Goal: Task Accomplishment & Management: Use online tool/utility

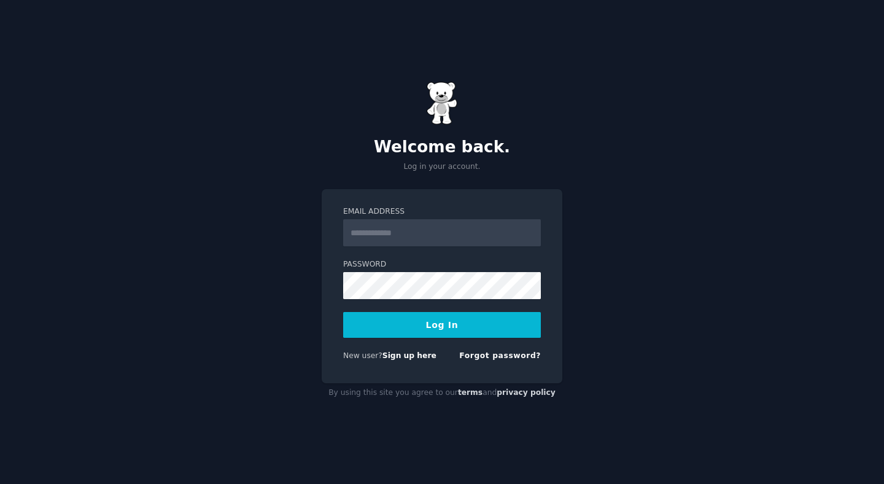
click at [373, 231] on input "Email Address" at bounding box center [442, 232] width 198 height 27
type input "**********"
click at [428, 330] on button "Log In" at bounding box center [442, 325] width 198 height 26
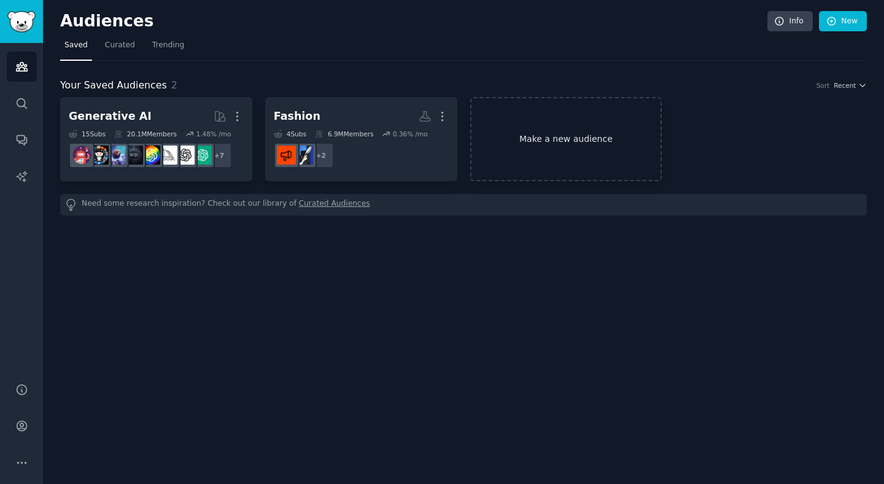
click at [535, 142] on link "Make a new audience" at bounding box center [566, 139] width 192 height 84
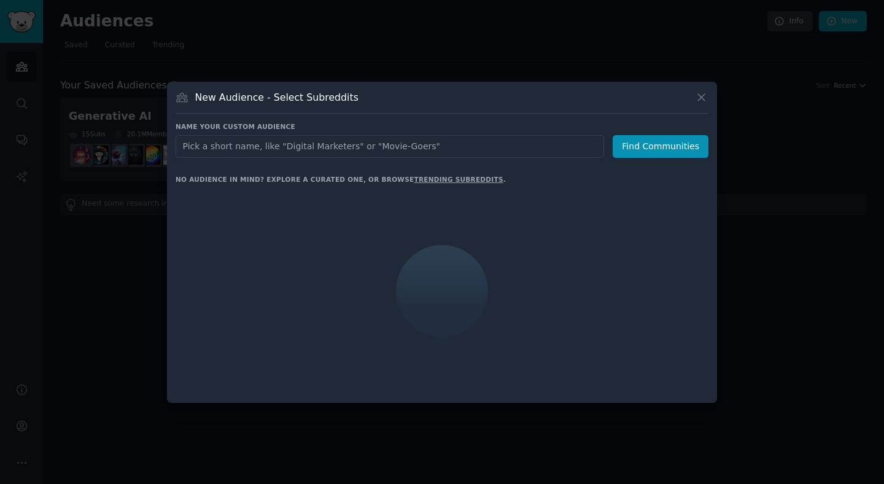
click at [481, 144] on input "text" at bounding box center [390, 146] width 428 height 23
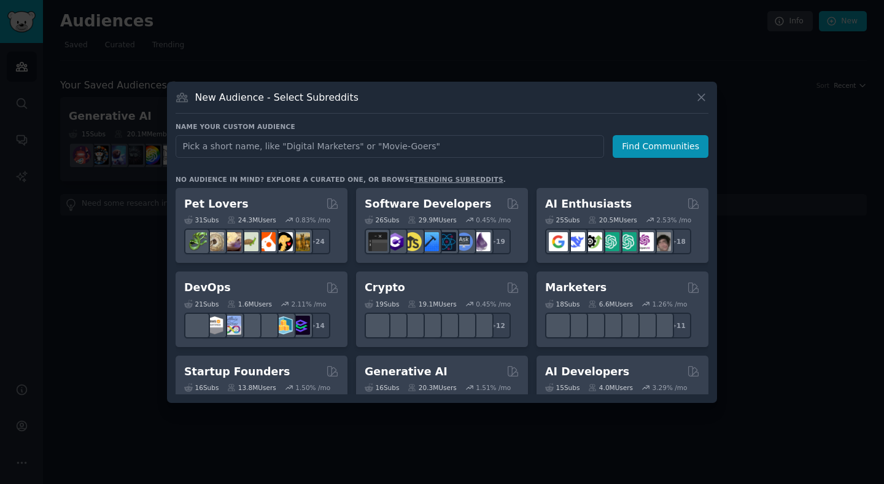
type input "F"
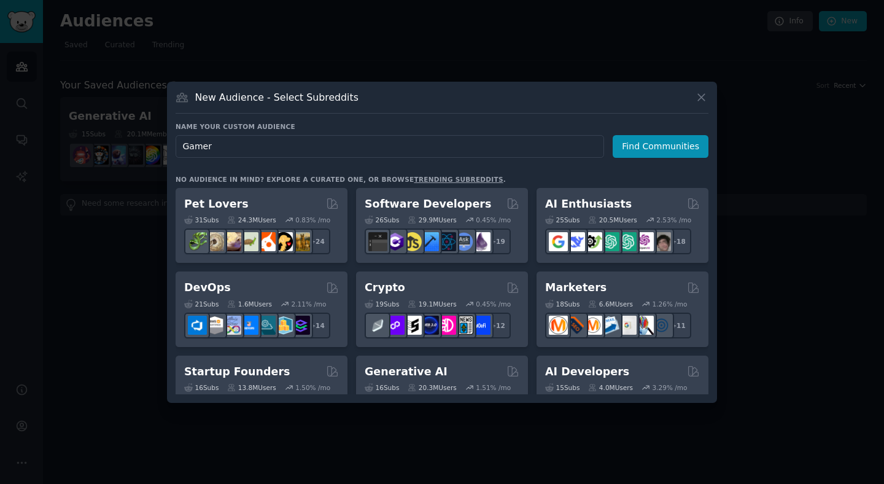
type input "Gamers"
click at [679, 153] on button "Find Communities" at bounding box center [660, 146] width 96 height 23
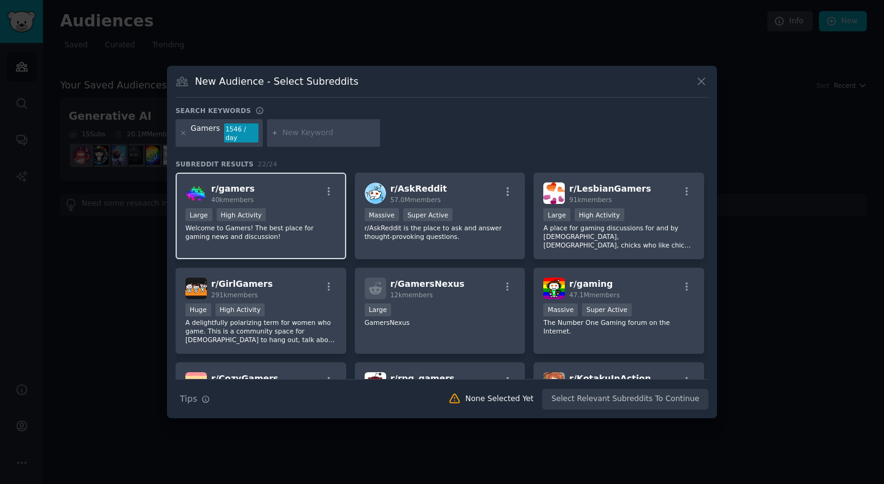
click at [321, 244] on div "r/ gamers 40k members Large High Activity Welcome to Gamers! The best place for…" at bounding box center [261, 215] width 171 height 87
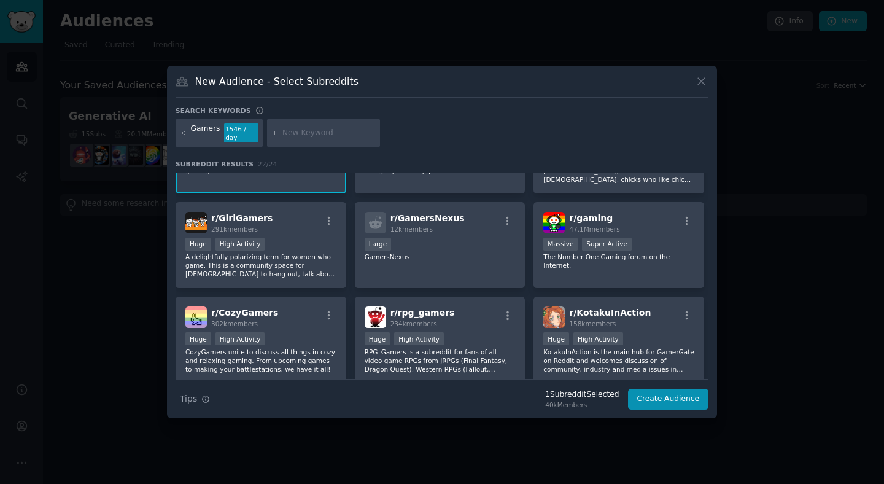
scroll to position [68, 0]
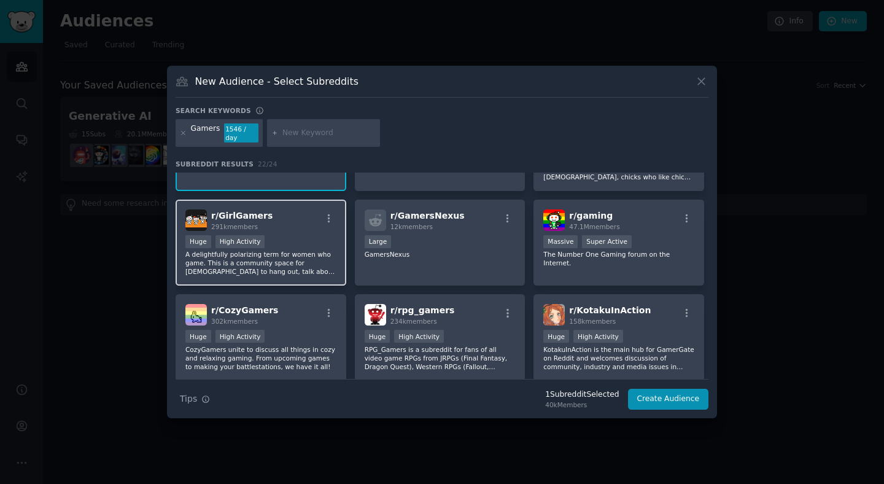
click at [312, 280] on div "r/ GirlGamers 291k members Huge High Activity A delightfully polarizing term fo…" at bounding box center [261, 242] width 171 height 87
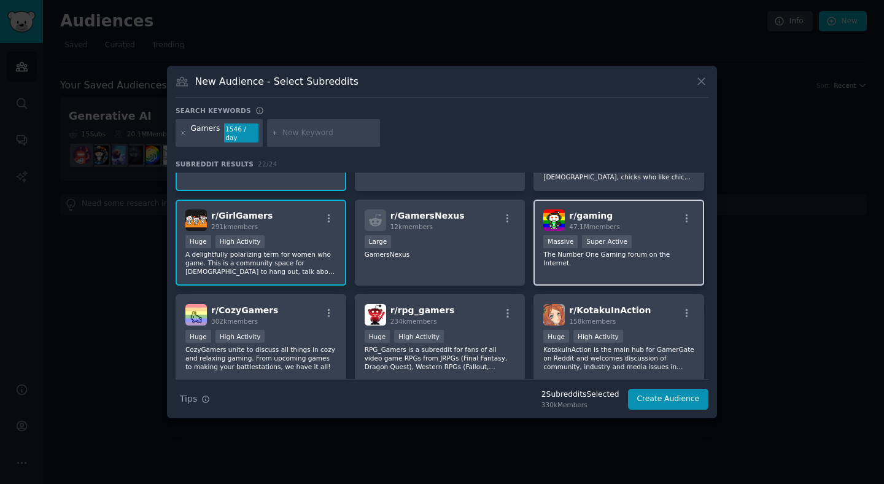
click at [590, 268] on div "r/ gaming 47.1M members Massive Super Active The Number One Gaming forum on the…" at bounding box center [618, 242] width 171 height 87
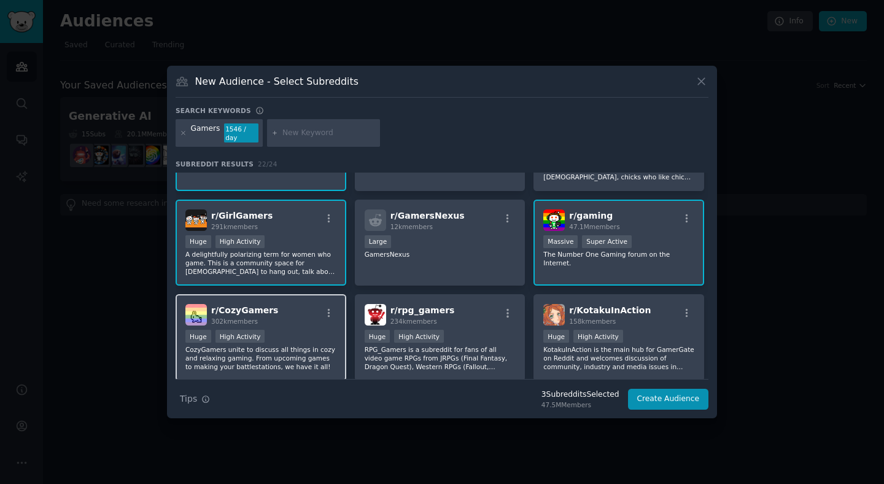
scroll to position [161, 0]
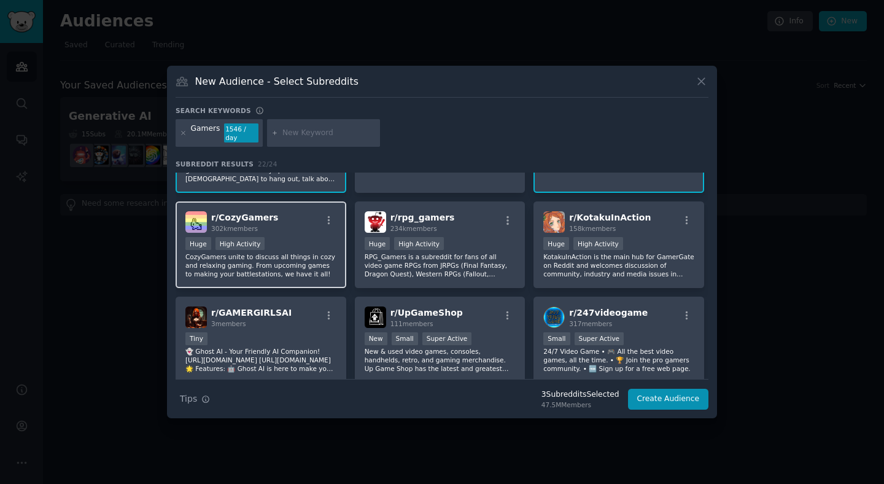
click at [314, 255] on p "CozyGamers unite to discuss all things in cozy and relaxing gaming. From upcomi…" at bounding box center [260, 265] width 151 height 26
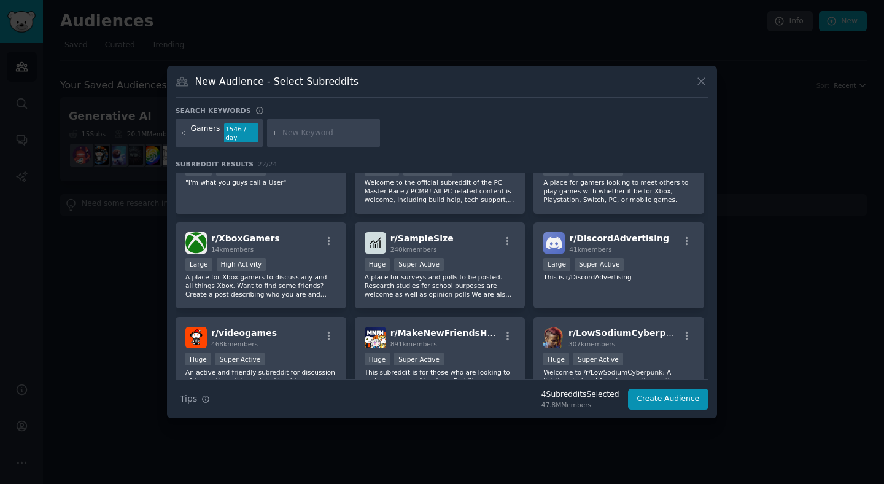
scroll to position [427, 0]
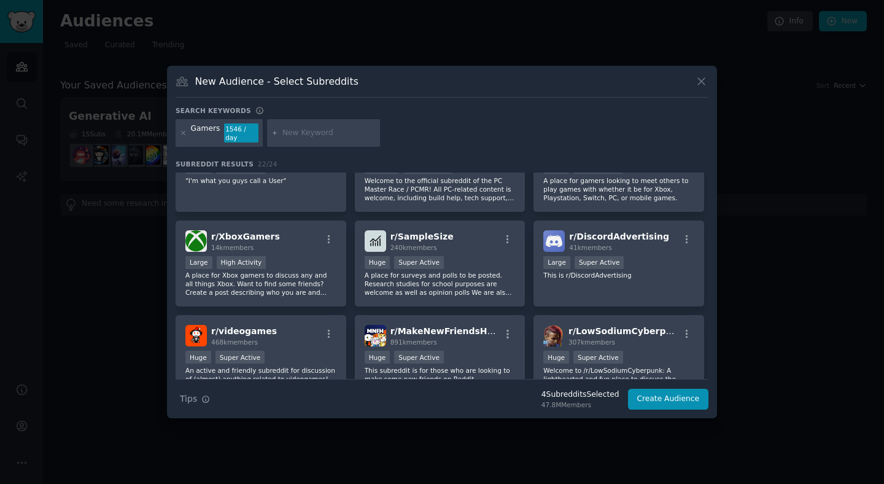
click at [346, 311] on div "r/ gamers 40k members Large High Activity Welcome to Gamers! The best place for…" at bounding box center [442, 116] width 533 height 741
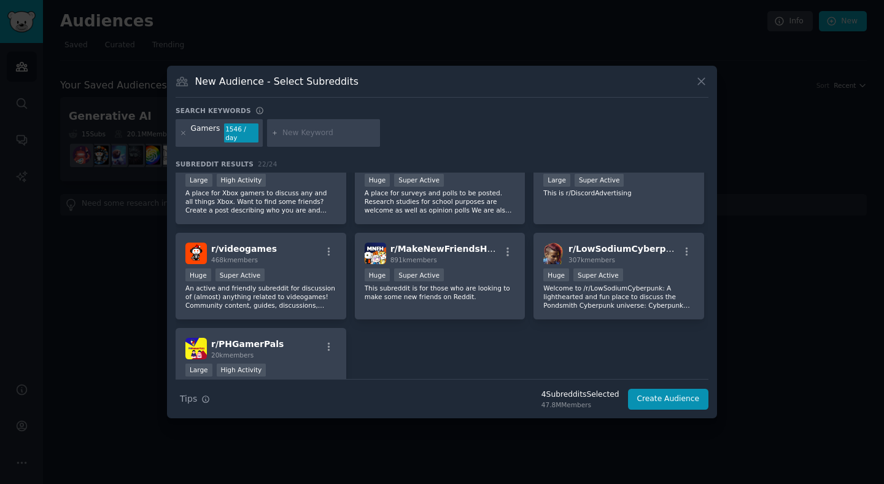
scroll to position [510, 0]
click at [319, 293] on p "An active and friendly subreddit for discussion of (almost) anything related to…" at bounding box center [260, 295] width 151 height 26
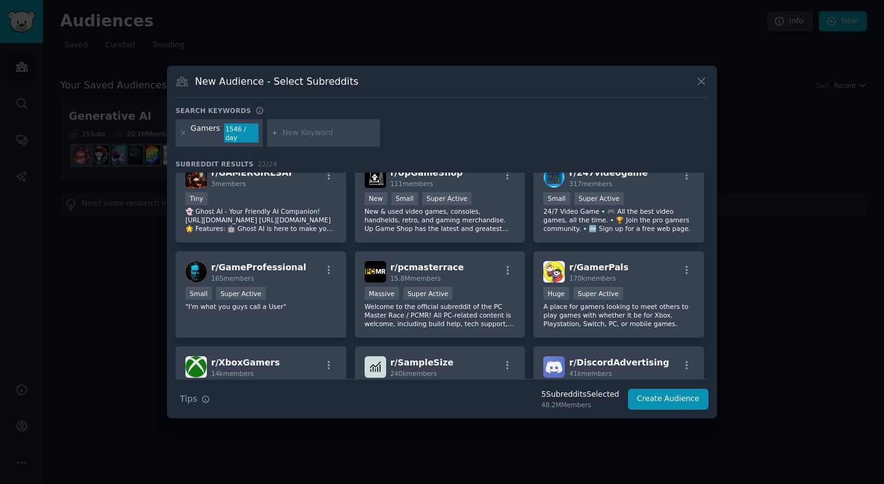
scroll to position [0, 0]
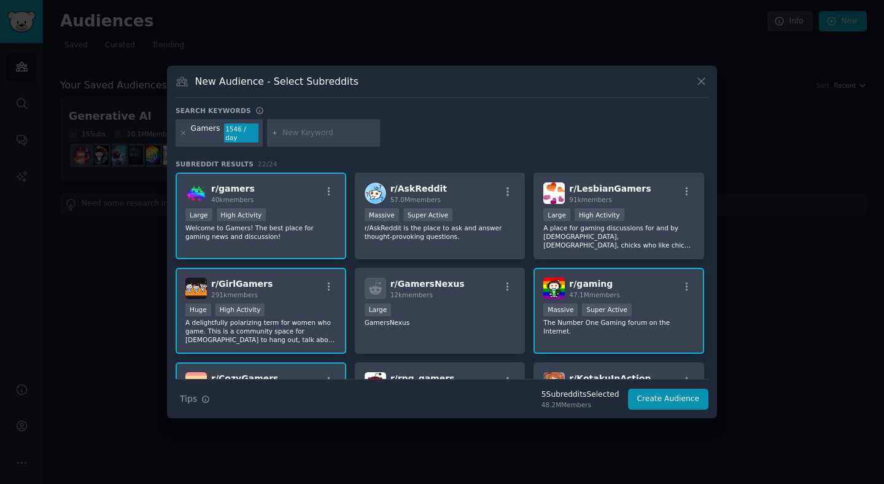
click at [311, 140] on div at bounding box center [323, 133] width 113 height 28
click at [304, 135] on input "text" at bounding box center [328, 133] width 93 height 11
type input "simulators"
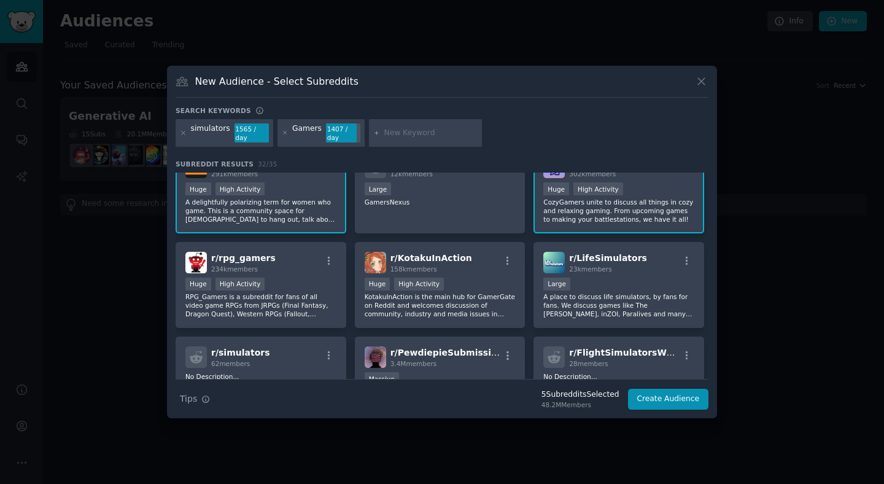
scroll to position [208, 0]
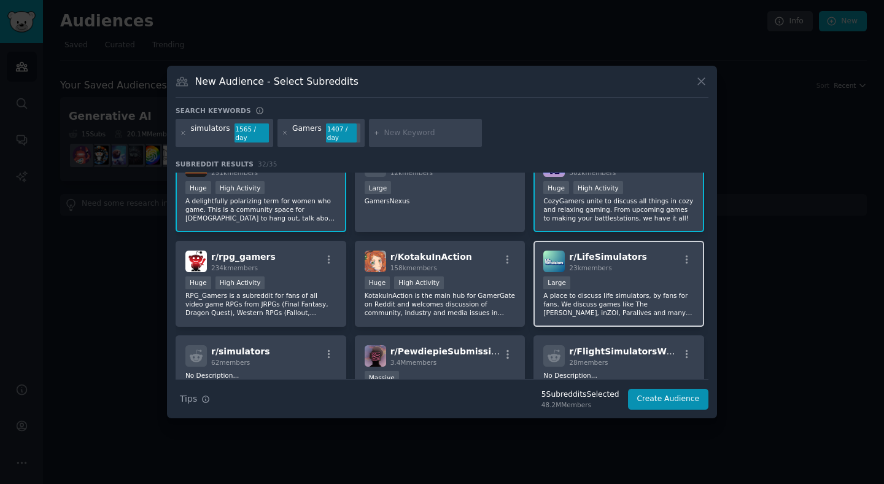
click at [620, 312] on p "A place to discuss life simulators, by fans for fans. We discuss games like The…" at bounding box center [618, 304] width 151 height 26
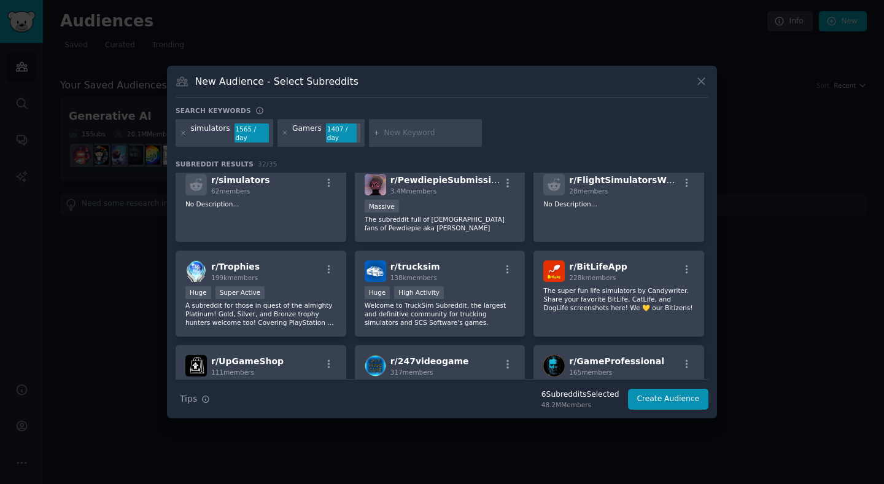
scroll to position [0, 0]
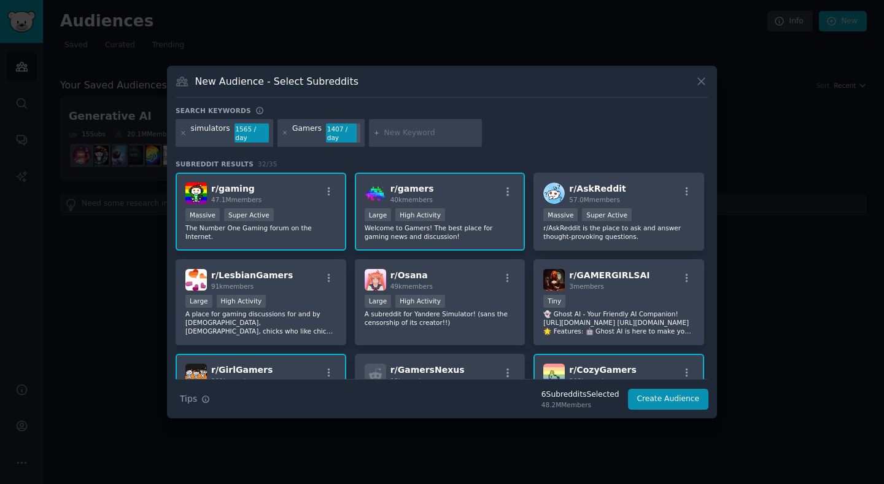
click at [393, 136] on input "text" at bounding box center [430, 133] width 93 height 11
type input "c"
type input "reguelite"
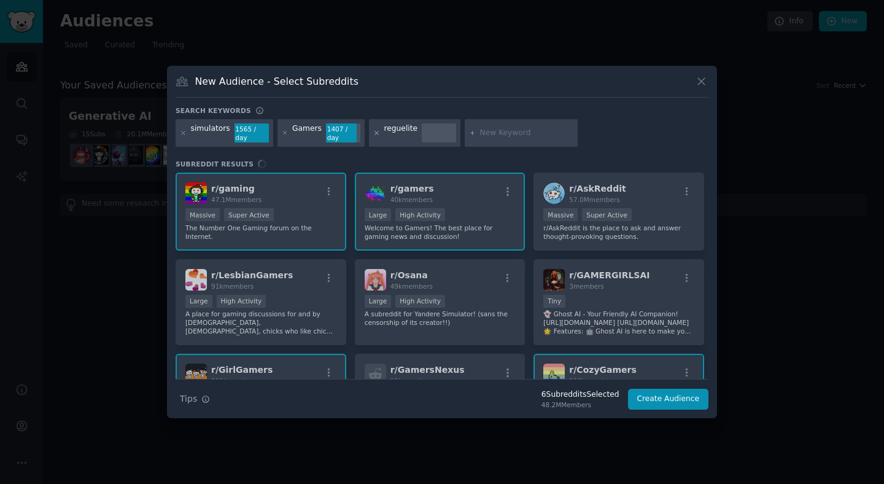
click at [373, 131] on icon at bounding box center [376, 132] width 7 height 7
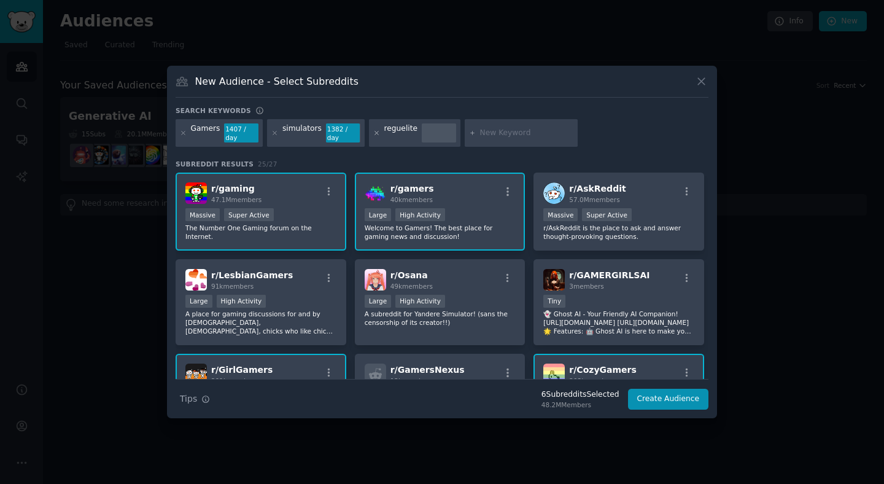
click at [373, 136] on icon at bounding box center [376, 132] width 7 height 7
click at [391, 134] on input "text" at bounding box center [430, 133] width 93 height 11
type input "roguelite"
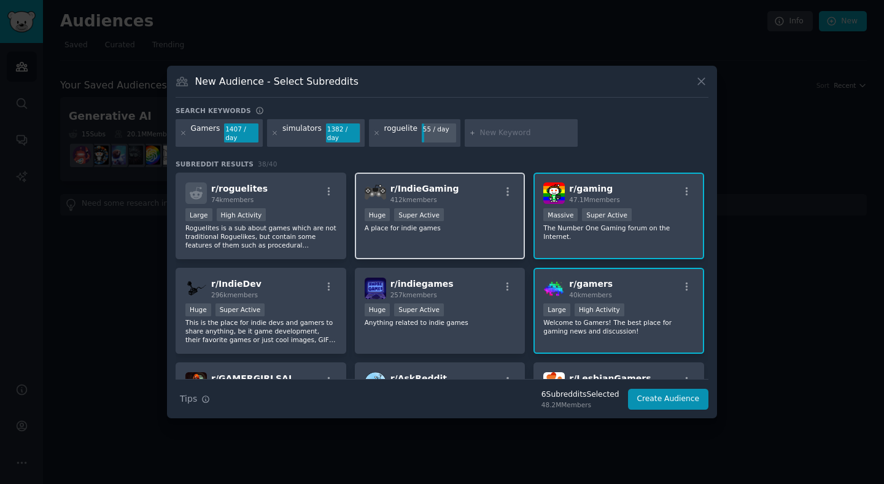
click at [469, 229] on div "r/ IndieGaming 412k members Huge Super Active A place for indie games" at bounding box center [440, 215] width 171 height 87
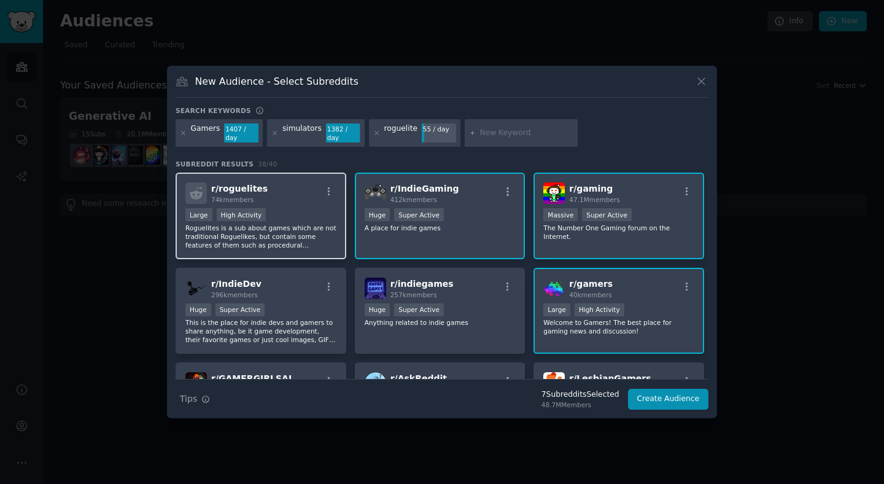
click at [307, 230] on p "Roguelites is a sub about games which are not traditional Roguelikes, but conta…" at bounding box center [260, 236] width 151 height 26
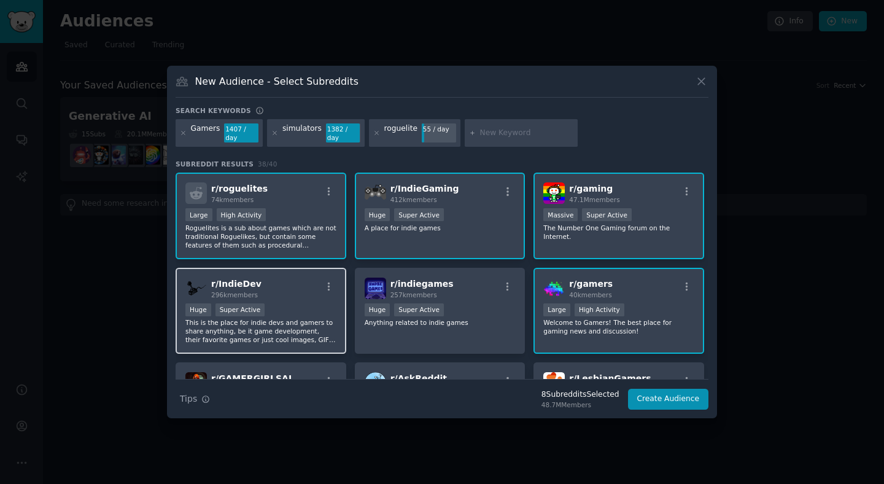
click at [307, 328] on p "This is the place for indie devs and gamers to share anything, be it game devel…" at bounding box center [260, 331] width 151 height 26
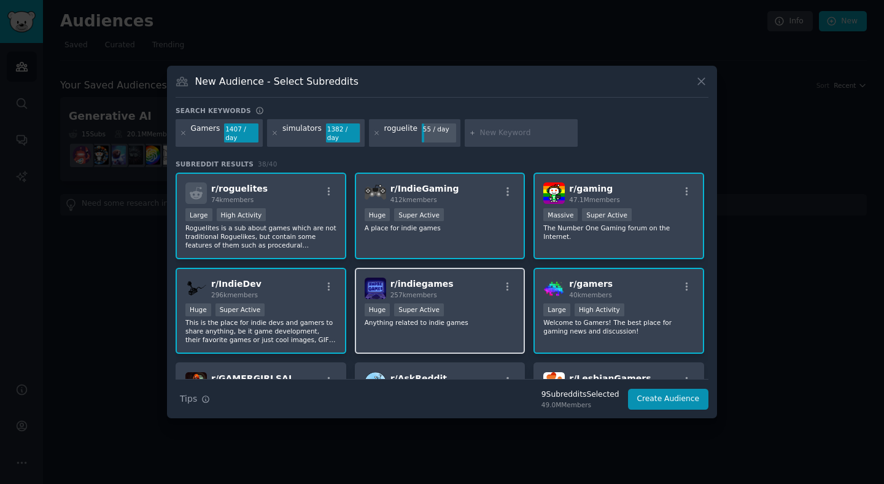
click at [460, 318] on p "Anything related to indie games" at bounding box center [440, 322] width 151 height 9
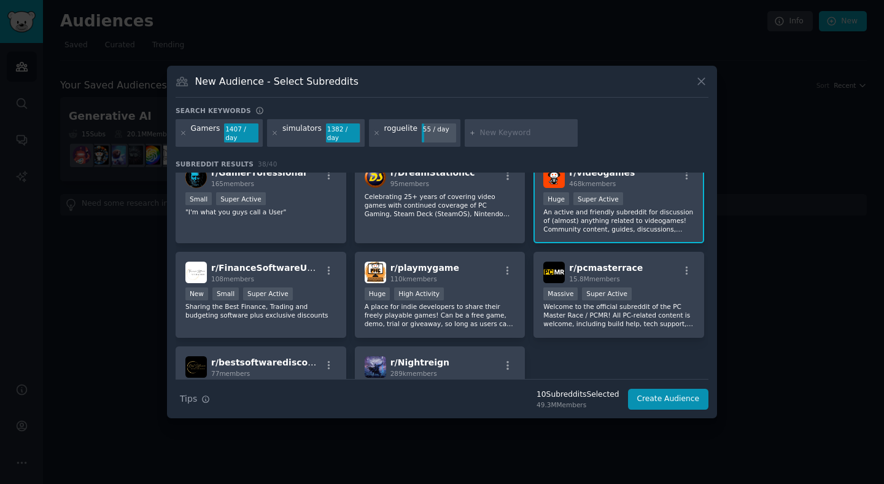
scroll to position [958, 0]
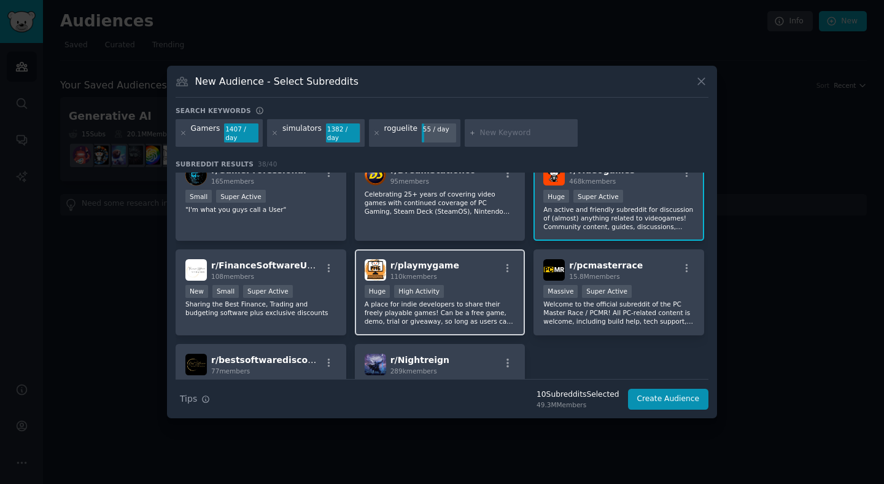
click at [511, 311] on p "A place for indie developers to share their freely playable games! Can be a fre…" at bounding box center [440, 312] width 151 height 26
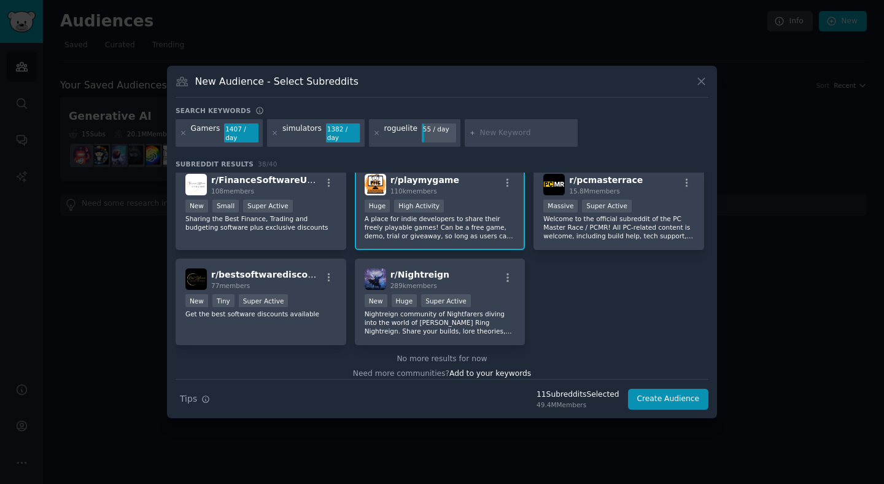
scroll to position [0, 0]
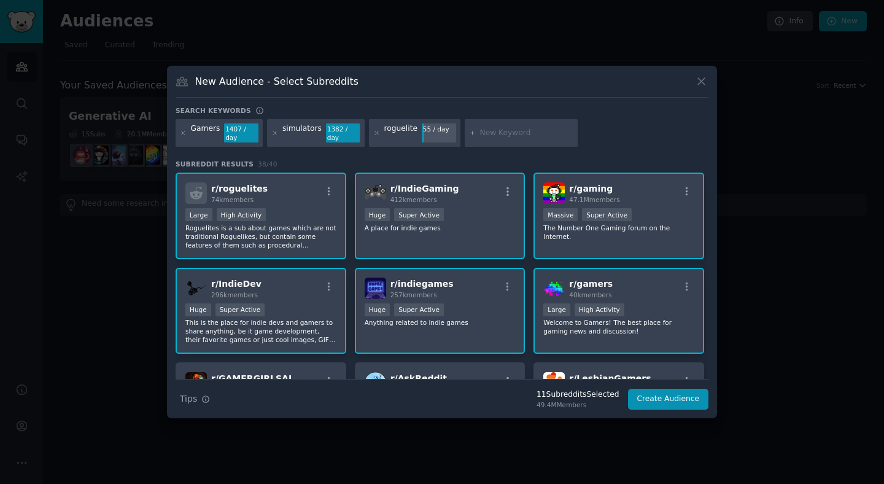
click at [480, 132] on input "text" at bounding box center [526, 133] width 93 height 11
type input "cosy game"
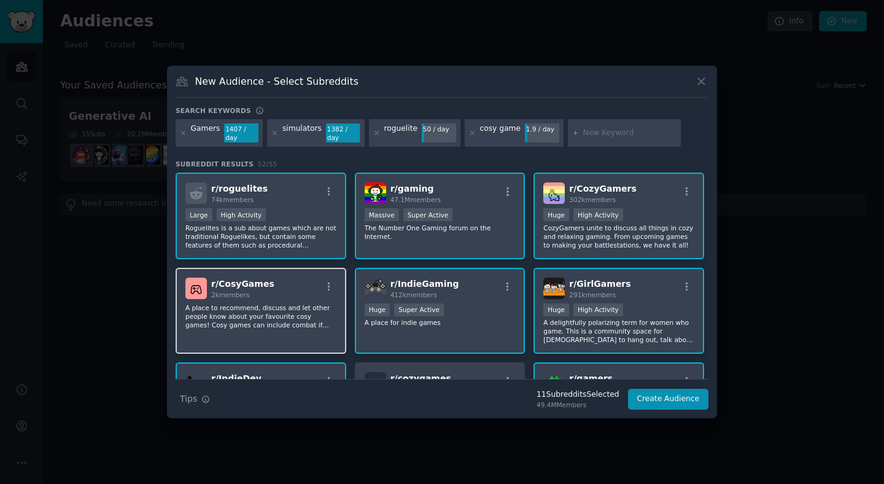
click at [273, 309] on p "A place to recommend, discuss and let other people know about your favourite co…" at bounding box center [260, 316] width 151 height 26
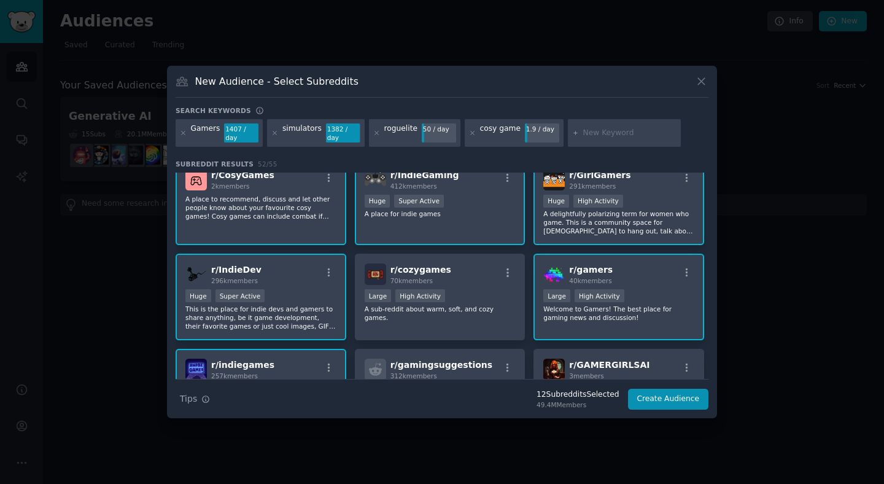
scroll to position [149, 0]
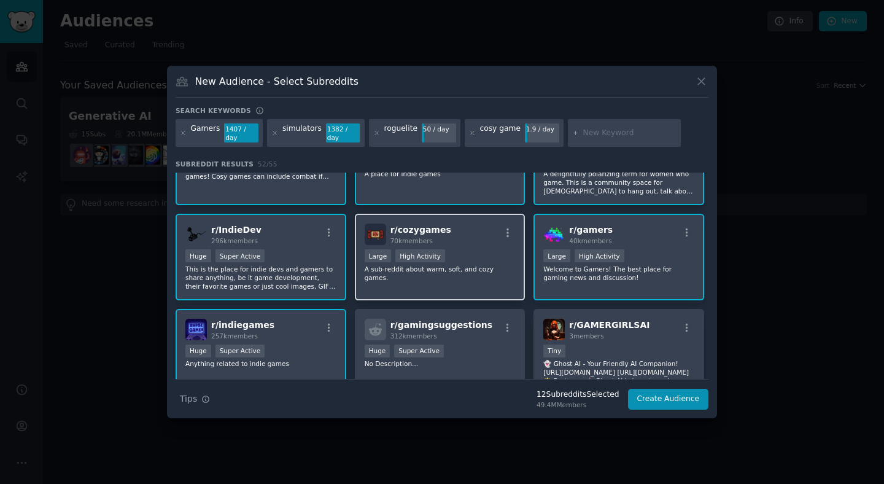
click at [477, 279] on div "r/ cozygames 70k members Large High Activity A sub-reddit about warm, soft, and…" at bounding box center [440, 257] width 171 height 87
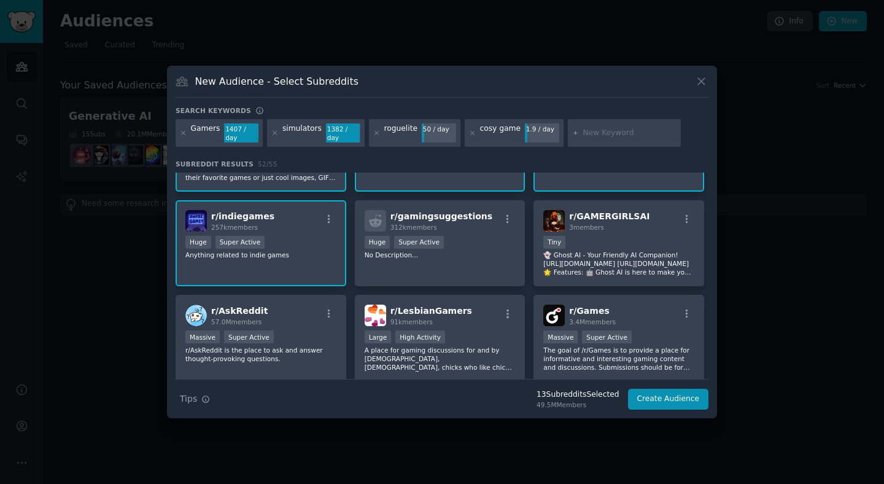
scroll to position [259, 0]
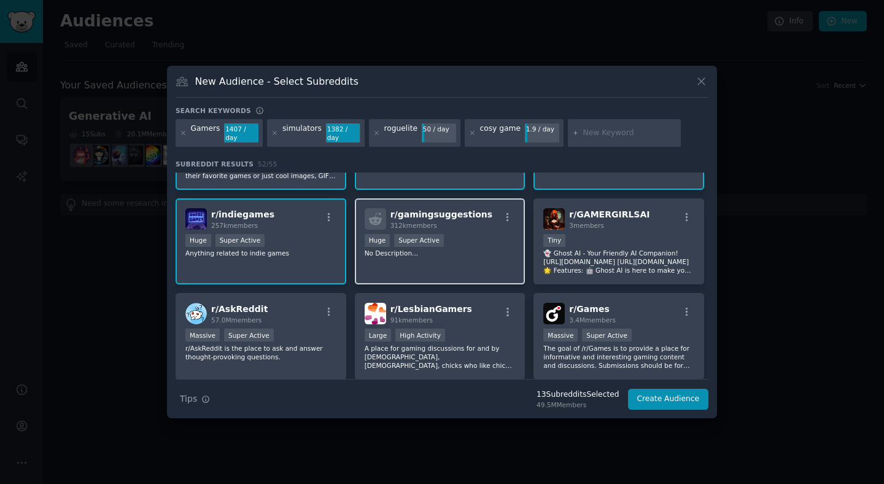
click at [461, 255] on div "r/ gamingsuggestions 312k members Huge Super Active No Description..." at bounding box center [440, 241] width 171 height 87
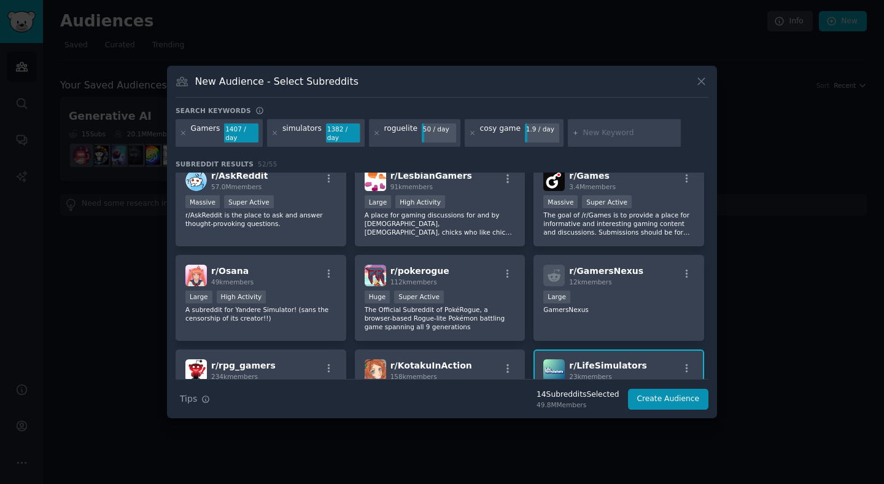
scroll to position [396, 0]
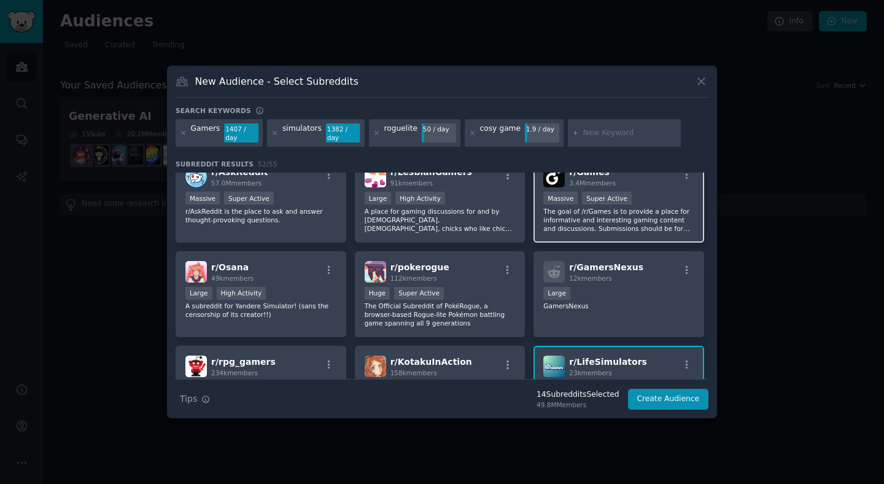
click at [549, 226] on p "The goal of /r/Games is to provide a place for informative and interesting gami…" at bounding box center [618, 220] width 151 height 26
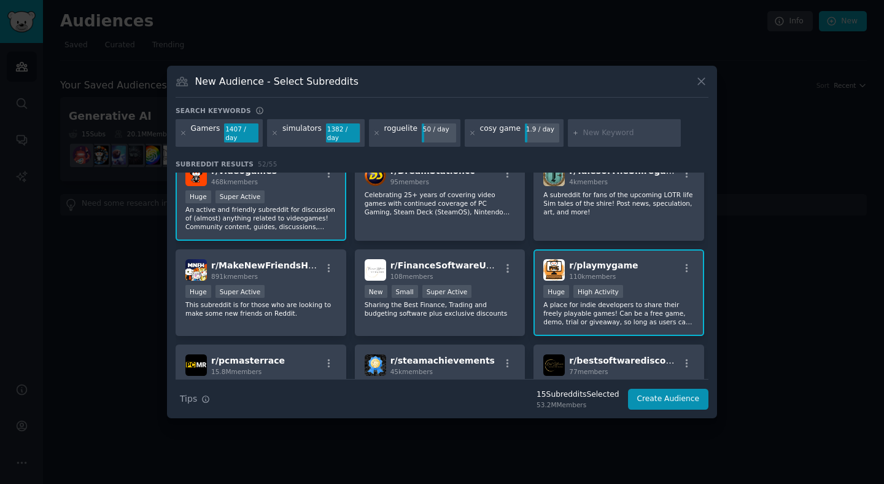
scroll to position [1244, 0]
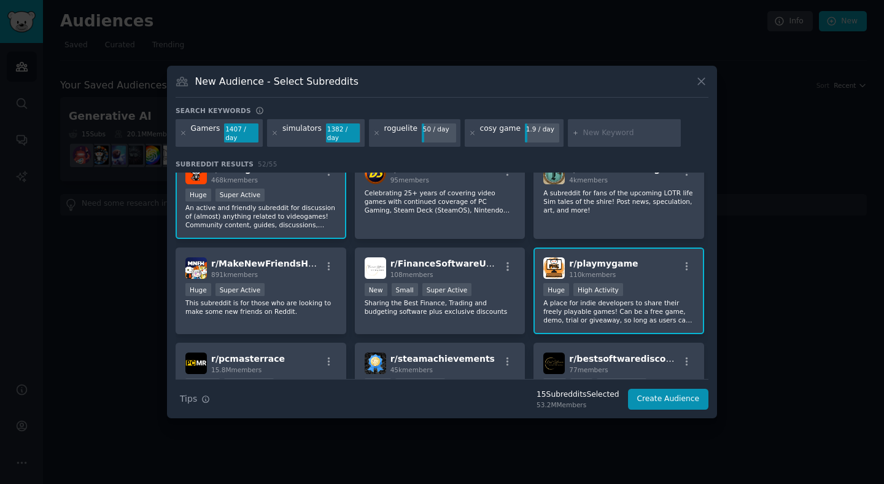
click at [583, 135] on input "text" at bounding box center [629, 133] width 93 height 11
type input "steam games"
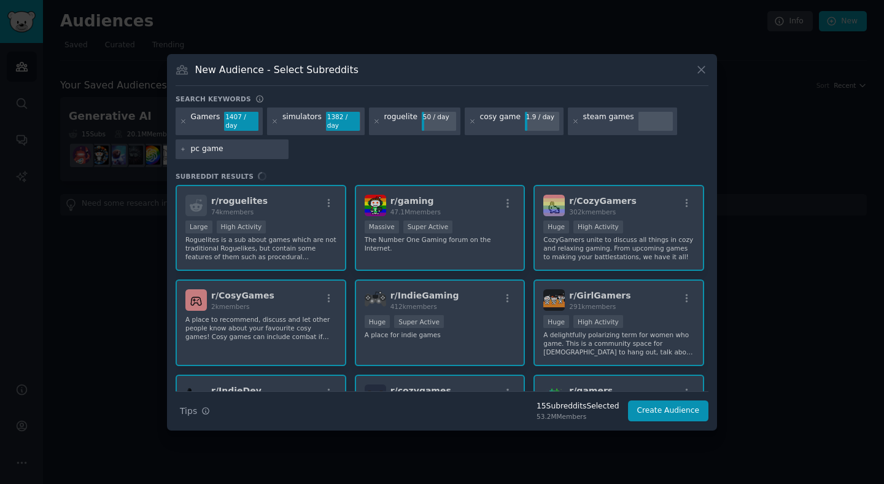
type input "pc games"
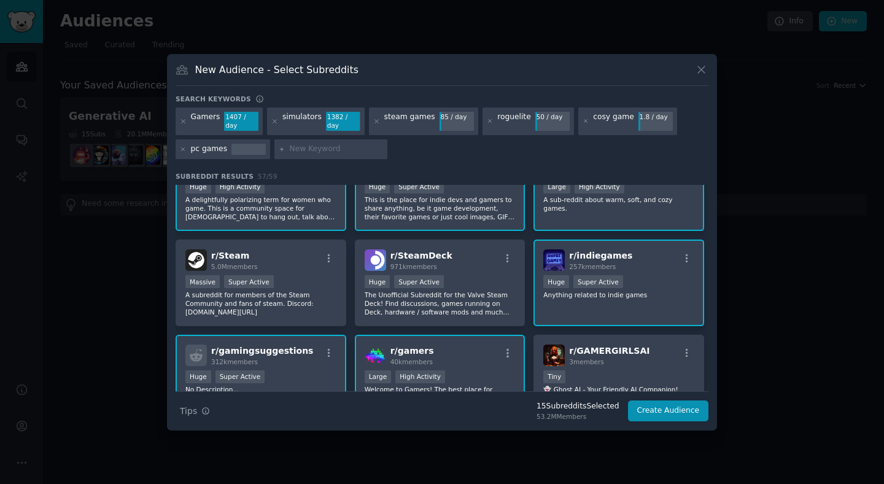
scroll to position [233, 0]
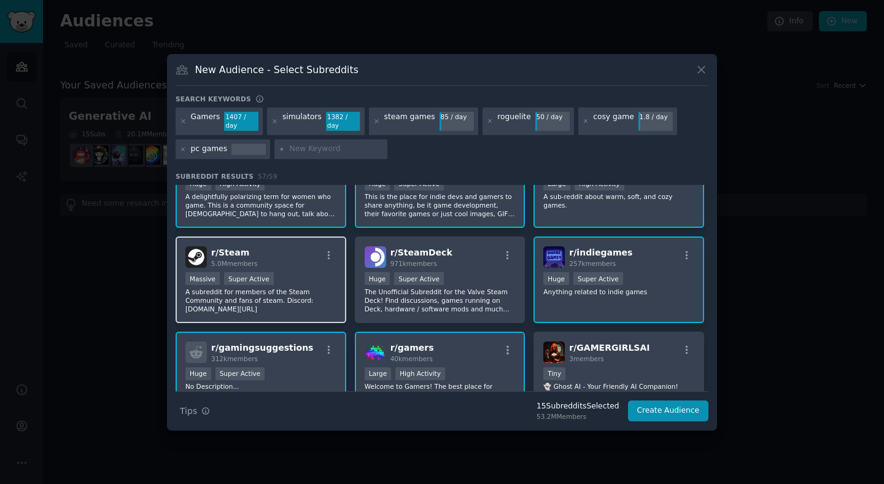
click at [310, 301] on p "A subreddit for members of the Steam Community and fans of steam. Discord: disc…" at bounding box center [260, 300] width 151 height 26
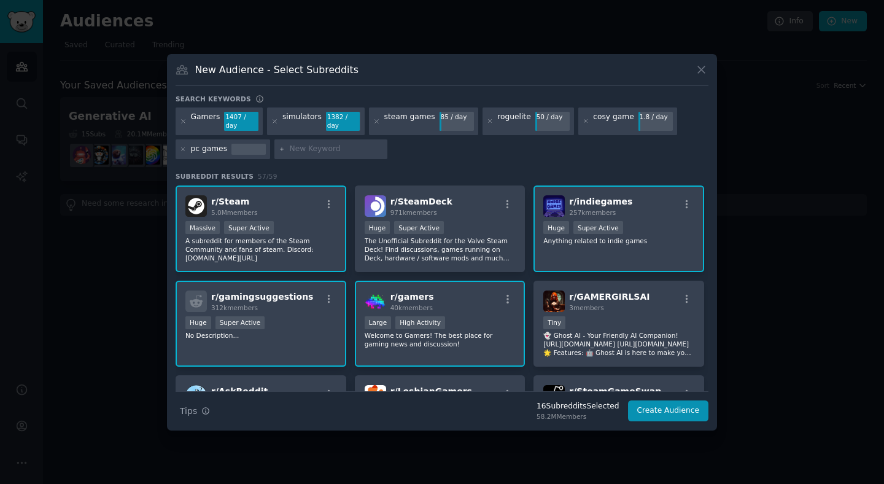
scroll to position [0, 0]
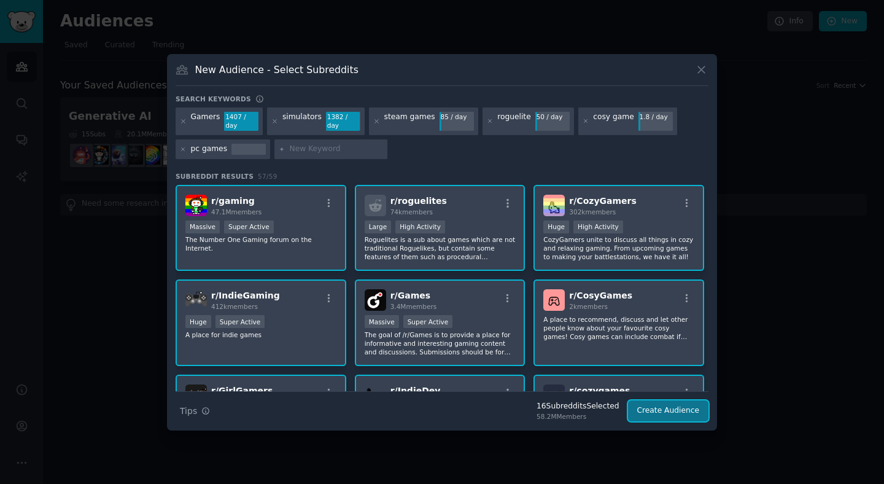
click at [670, 404] on button "Create Audience" at bounding box center [668, 410] width 81 height 21
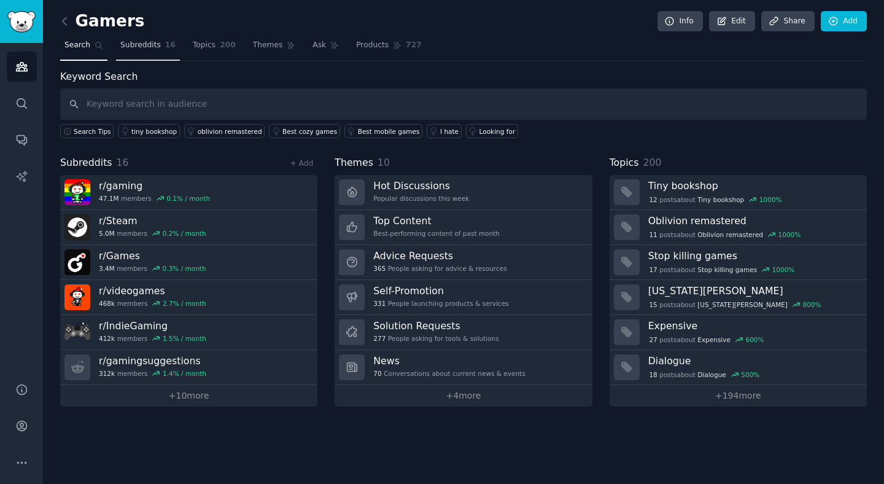
click at [144, 58] on link "Subreddits 16" at bounding box center [148, 48] width 64 height 25
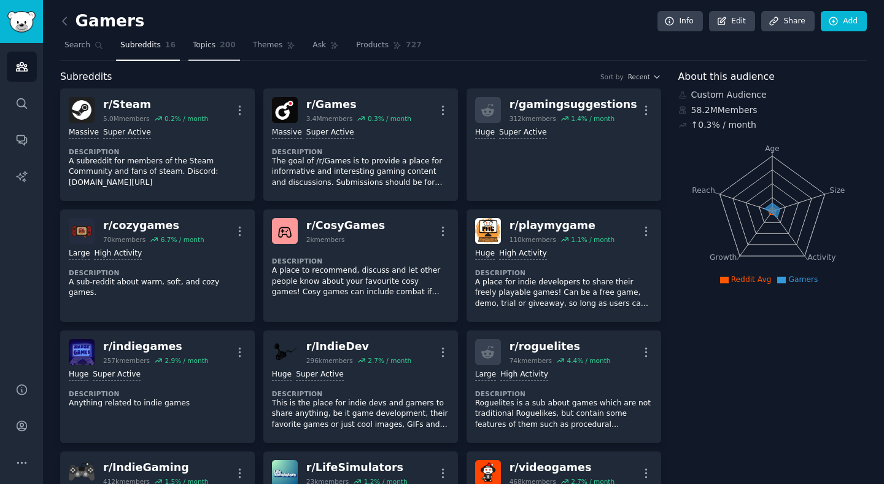
click at [221, 53] on link "Topics 200" at bounding box center [214, 48] width 52 height 25
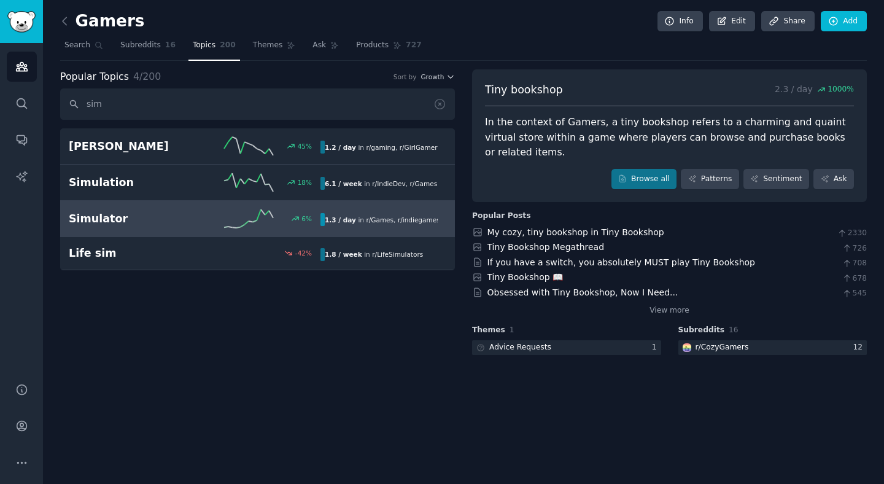
type input "sim"
click at [137, 226] on h2 "Simulator" at bounding box center [132, 218] width 126 height 15
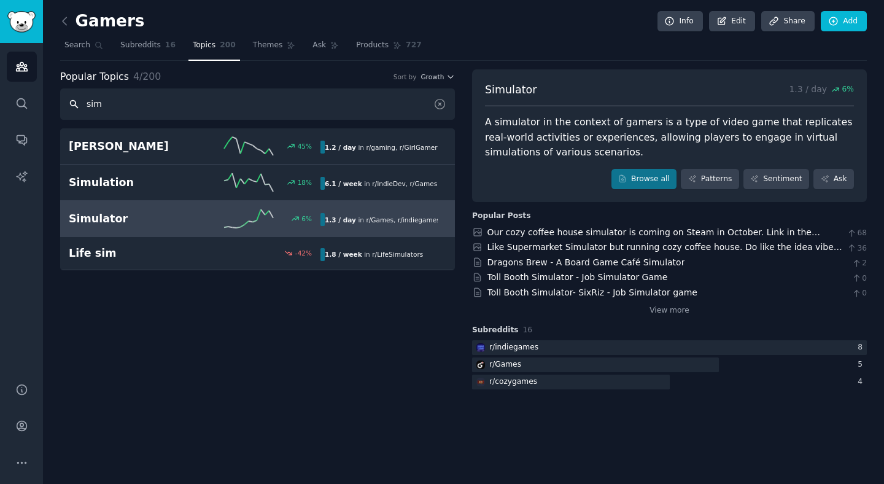
click at [181, 112] on input "sim" at bounding box center [257, 103] width 395 height 31
click at [101, 49] on link "Search" at bounding box center [83, 48] width 47 height 25
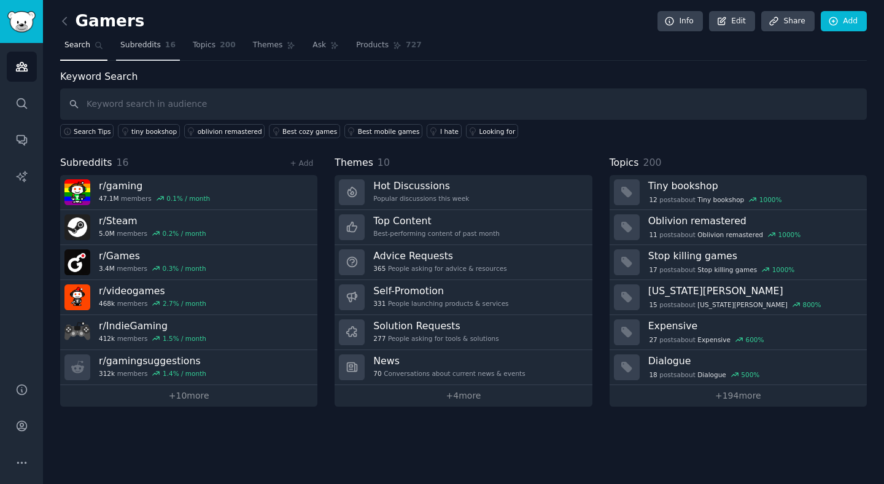
click at [152, 41] on span "Subreddits" at bounding box center [140, 45] width 41 height 11
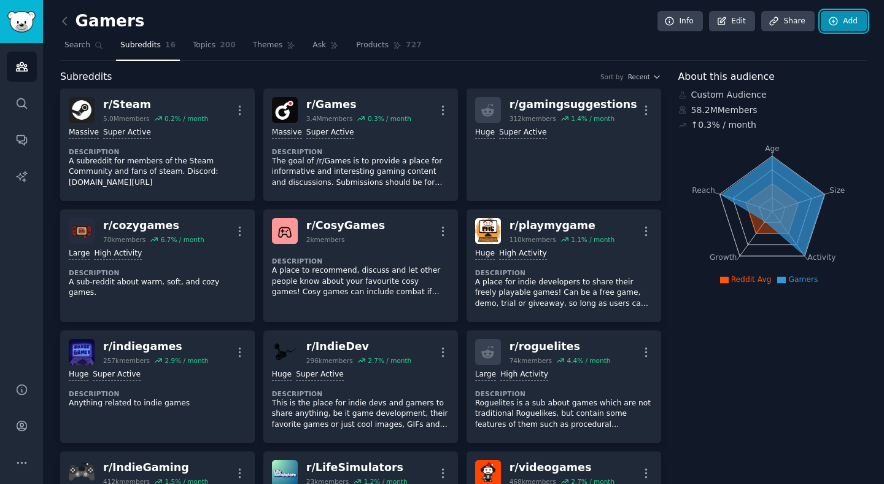
click at [841, 20] on link "Add" at bounding box center [844, 21] width 46 height 21
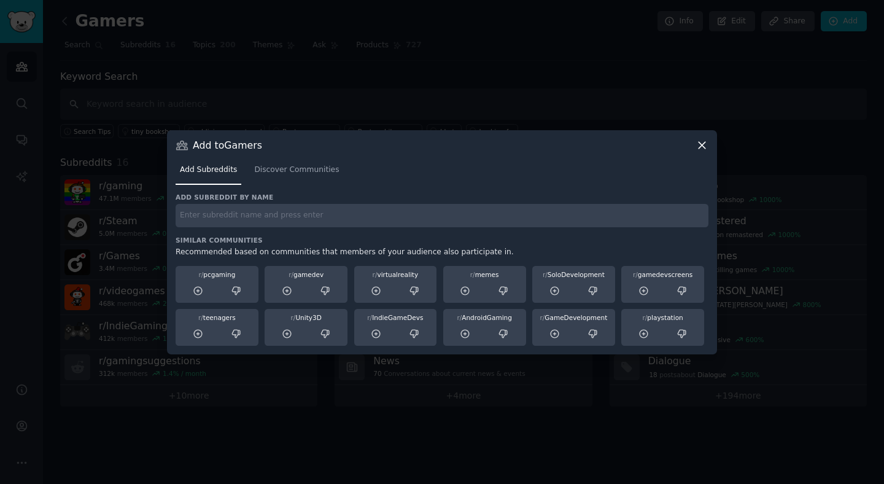
click at [215, 234] on div "Add subreddit by name Similar Communities Recommended based on communities that…" at bounding box center [442, 269] width 533 height 153
click at [211, 222] on input "text" at bounding box center [442, 216] width 533 height 24
type input "puzzle games"
click at [302, 166] on span "Discover Communities" at bounding box center [296, 169] width 85 height 11
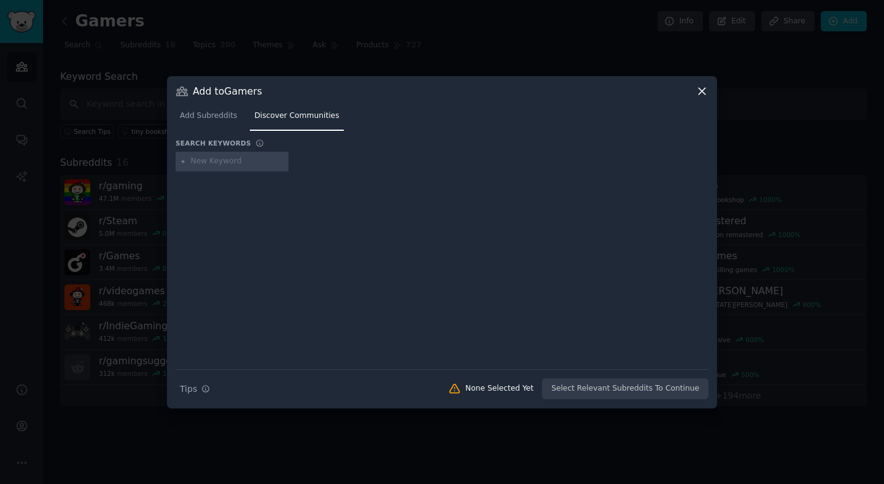
click at [266, 161] on input "text" at bounding box center [237, 161] width 93 height 11
type input "puzzle games"
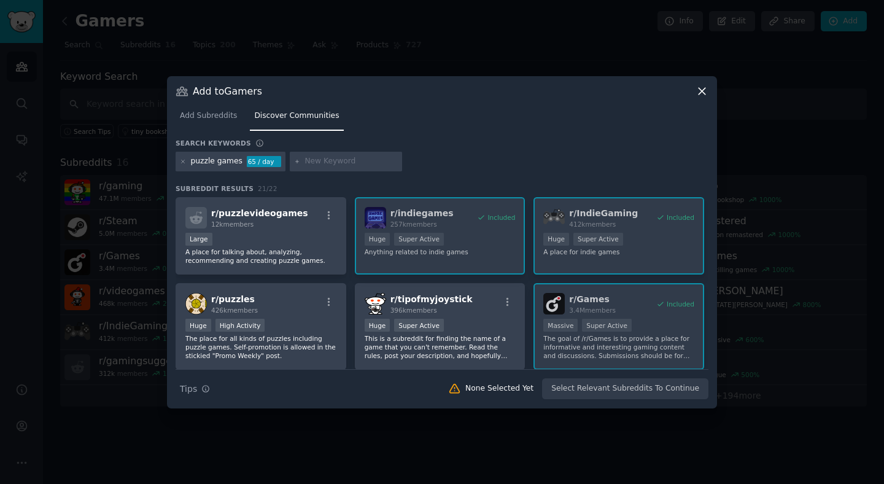
click at [299, 242] on div "Large" at bounding box center [260, 240] width 151 height 15
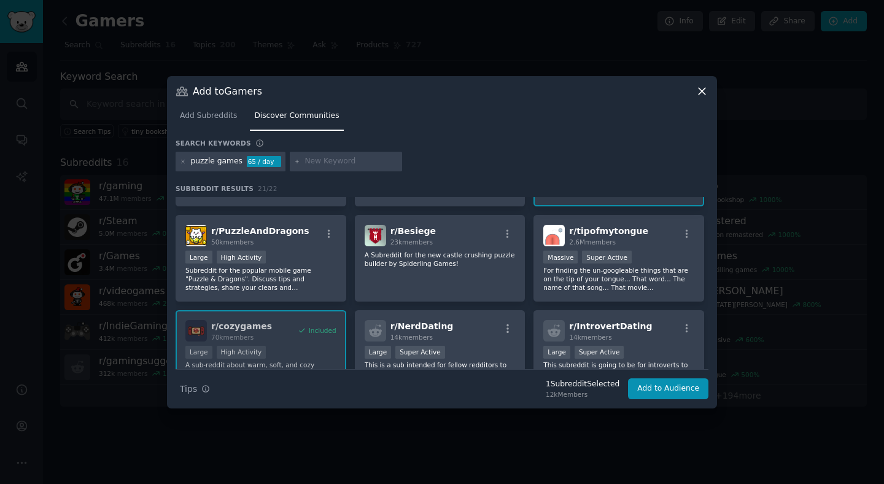
scroll to position [255, 0]
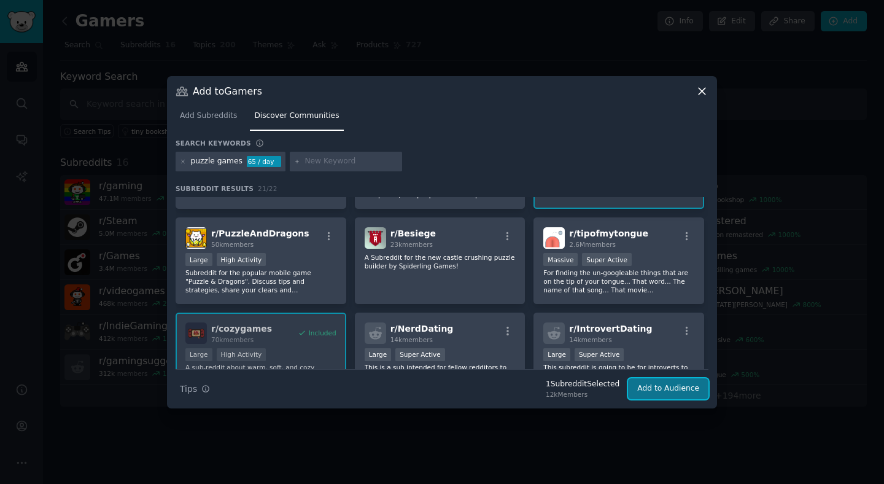
click at [662, 394] on button "Add to Audience" at bounding box center [668, 388] width 80 height 21
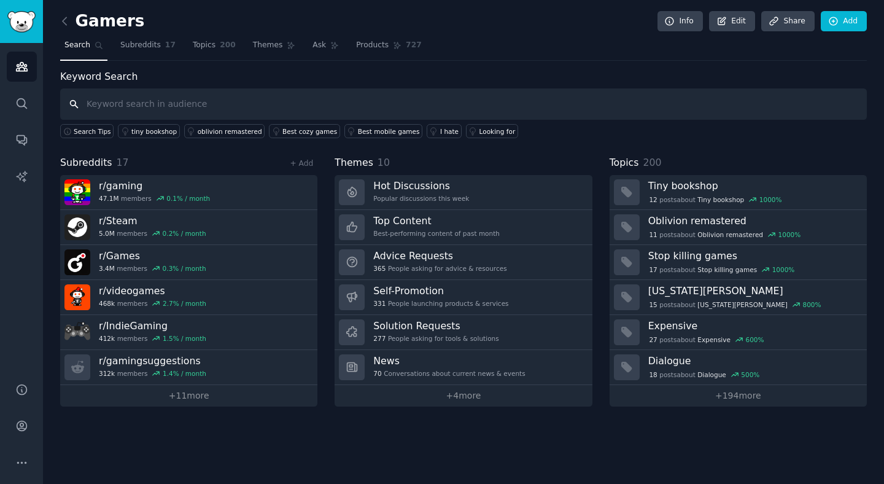
click at [189, 109] on input "text" at bounding box center [463, 103] width 806 height 31
type input "sim"
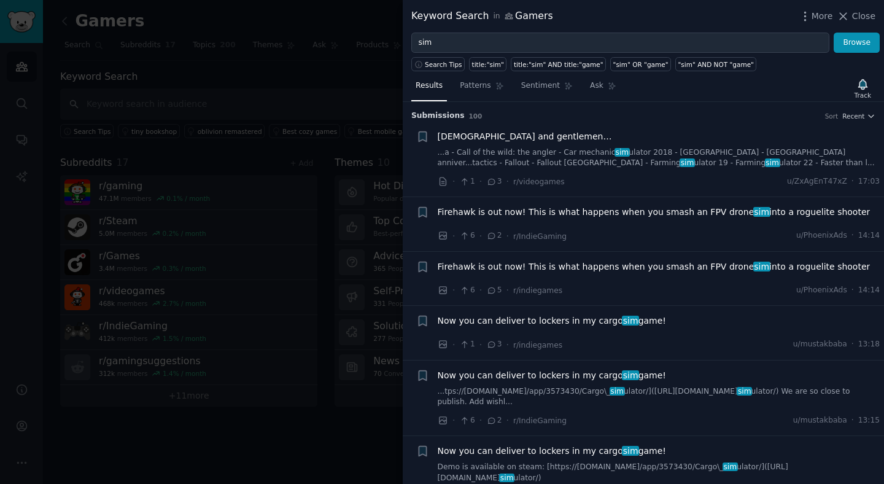
click at [349, 126] on div at bounding box center [442, 242] width 884 height 484
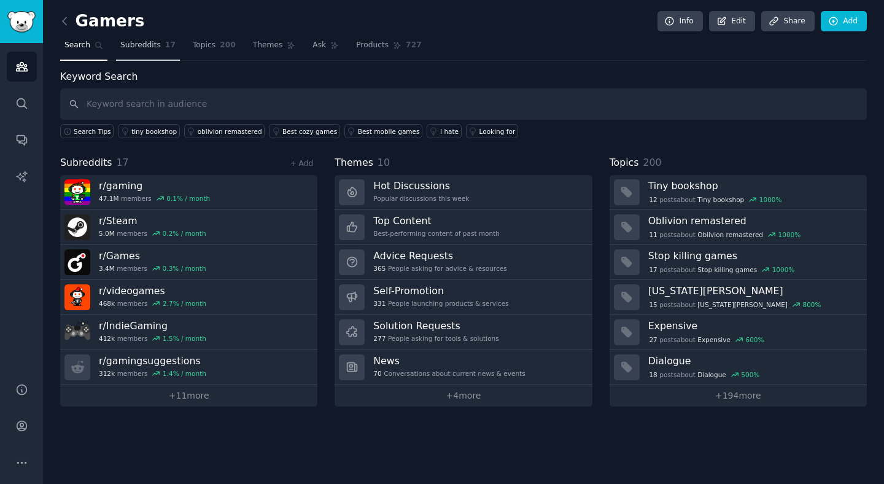
click at [143, 39] on link "Subreddits 17" at bounding box center [148, 48] width 64 height 25
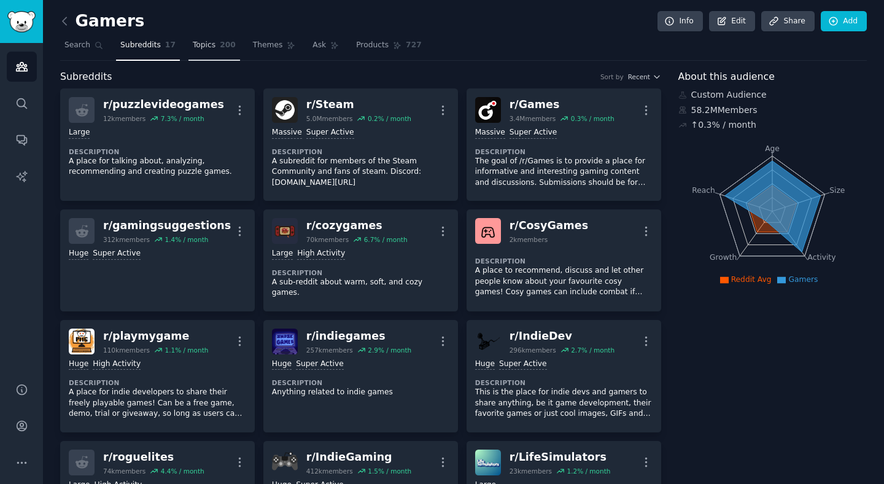
click at [220, 48] on span "200" at bounding box center [228, 45] width 16 height 11
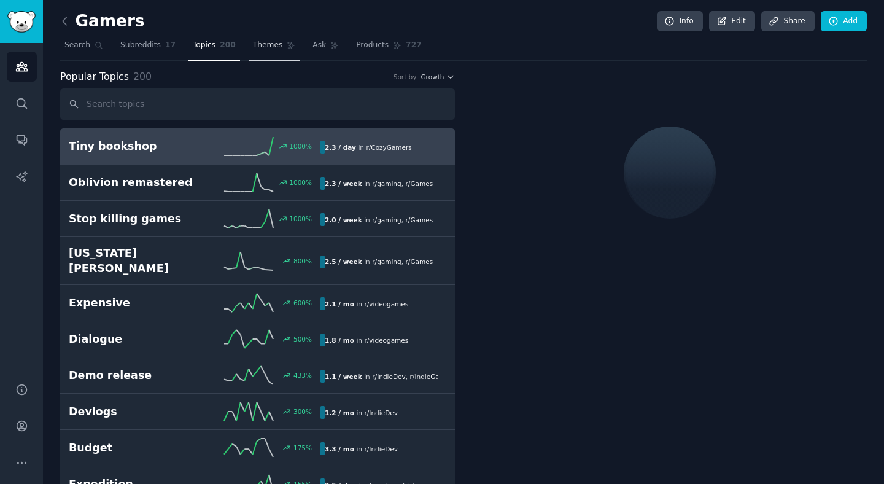
click at [268, 53] on link "Themes" at bounding box center [275, 48] width 52 height 25
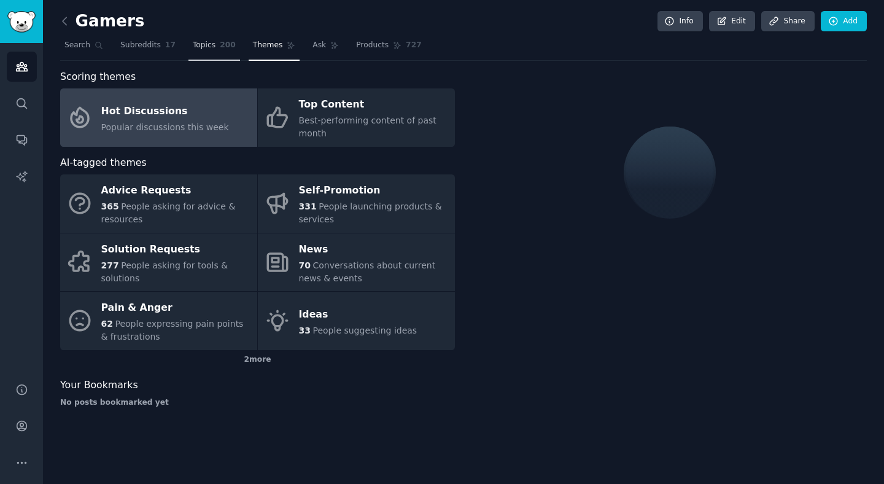
click at [231, 53] on link "Topics 200" at bounding box center [214, 48] width 52 height 25
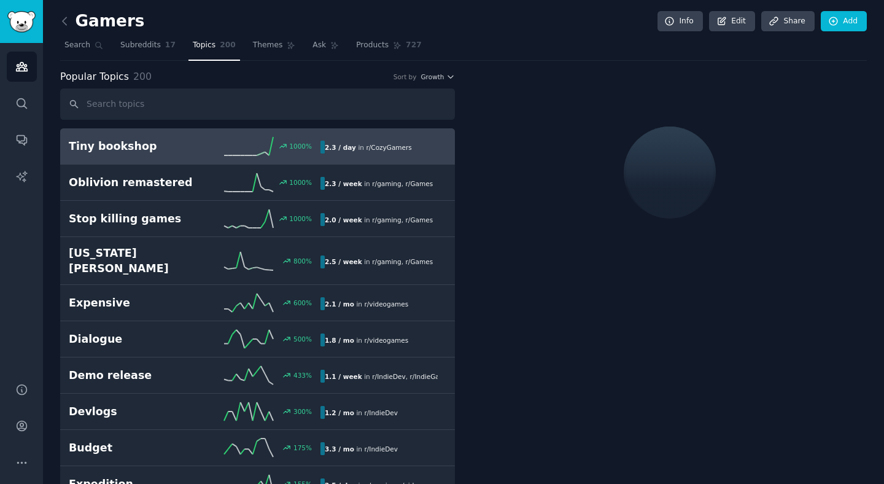
click at [155, 98] on input "text" at bounding box center [257, 103] width 395 height 31
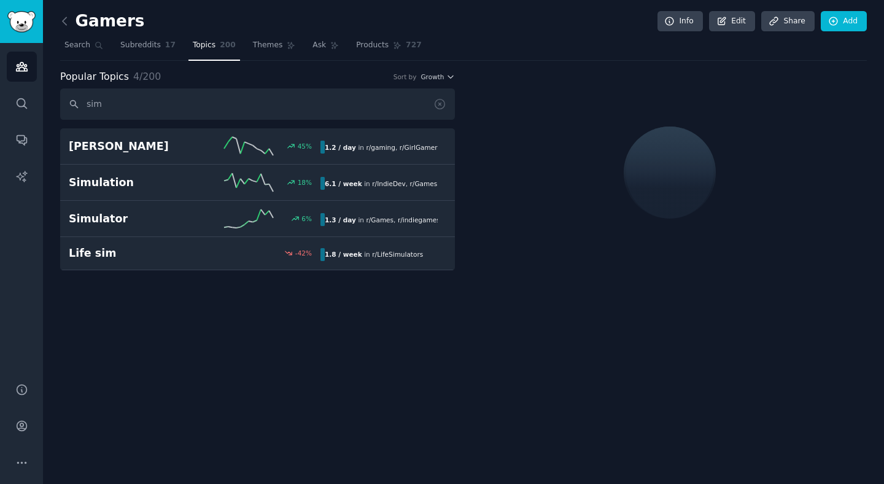
type input "sim"
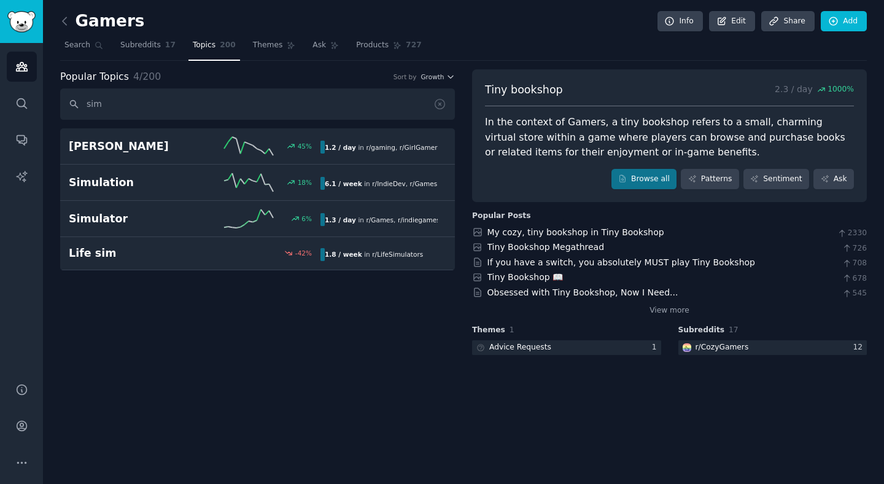
click at [192, 298] on div "Popular Topics 4 / 200 Sort by Growth sim Sims 45 % 1.2 / day in r/ gaming , r/…" at bounding box center [257, 213] width 395 height 288
click at [15, 438] on link "Account" at bounding box center [22, 426] width 30 height 30
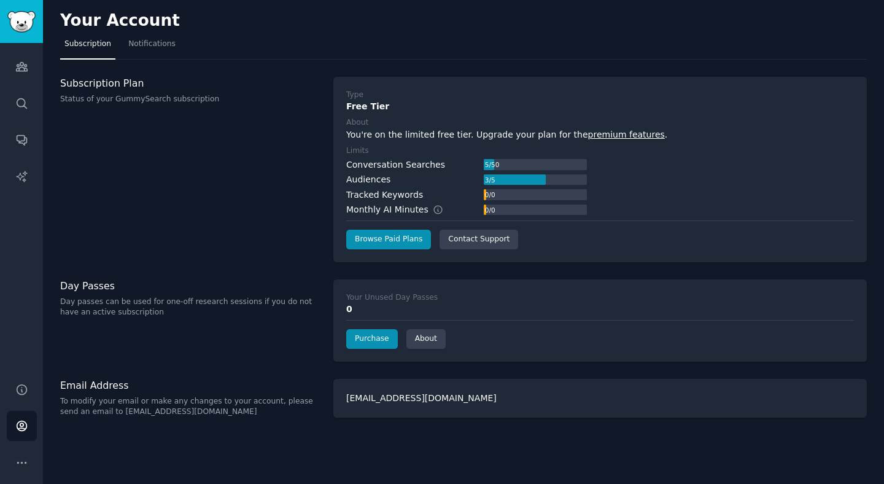
click at [393, 129] on div "You're on the limited free tier. Upgrade your plan for the premium features ." at bounding box center [600, 134] width 508 height 13
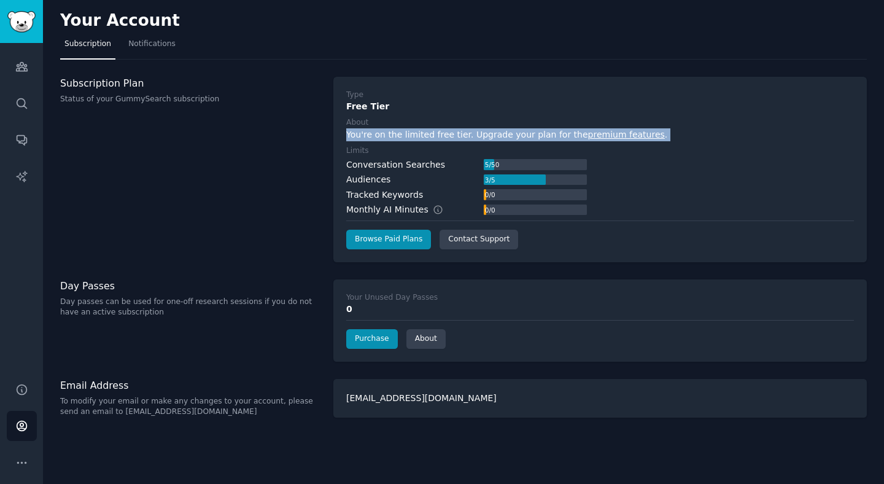
click at [247, 279] on h3 "Day Passes" at bounding box center [190, 285] width 260 height 13
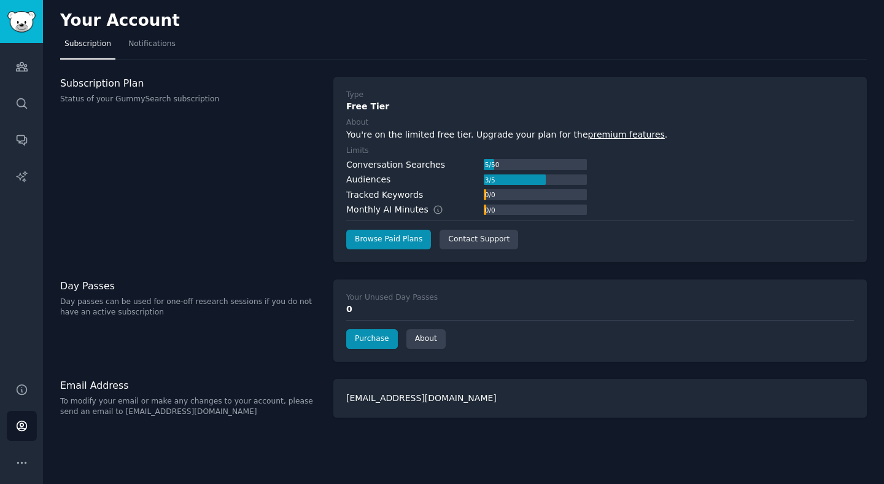
click at [122, 317] on p "Day passes can be used for one-off research sessions if you do not have an acti…" at bounding box center [190, 306] width 260 height 21
click at [147, 327] on div "Day Passes Day passes can be used for one-off research sessions if you do not h…" at bounding box center [190, 320] width 260 height 82
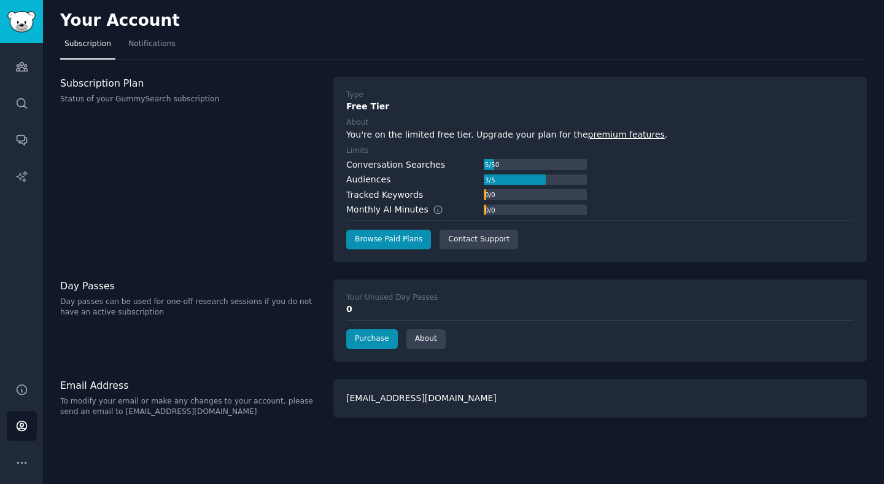
click at [147, 327] on div "Day Passes Day passes can be used for one-off research sessions if you do not h…" at bounding box center [190, 320] width 260 height 82
click at [152, 341] on div "Day Passes Day passes can be used for one-off research sessions if you do not h…" at bounding box center [190, 320] width 260 height 82
click at [17, 133] on icon "Sidebar" at bounding box center [21, 139] width 13 height 13
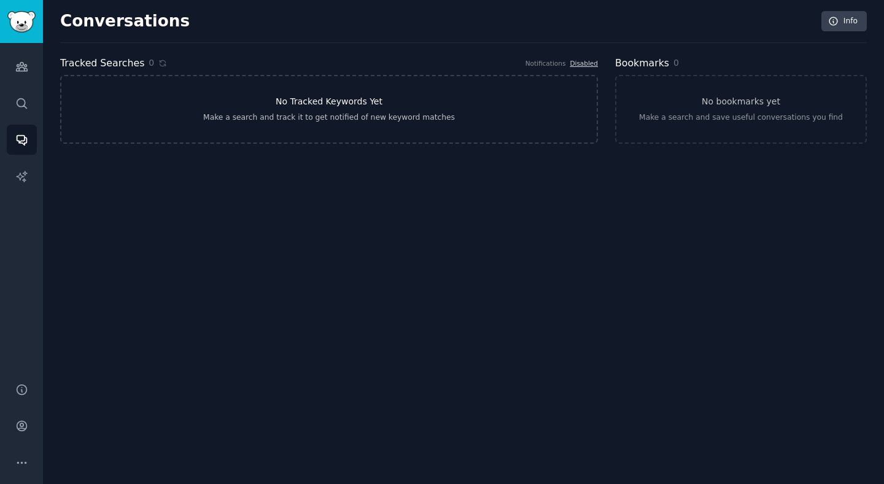
click at [298, 112] on div "Make a search and track it to get notified of new keyword matches" at bounding box center [329, 117] width 252 height 11
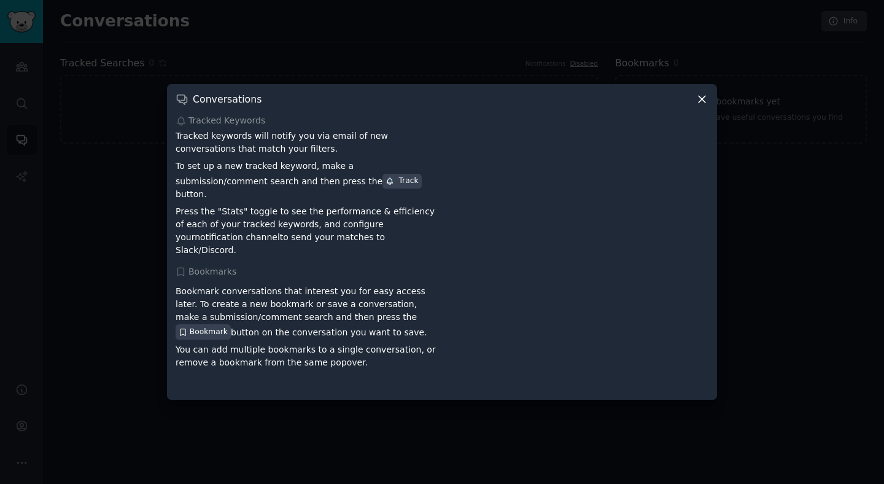
click at [114, 218] on div at bounding box center [442, 242] width 884 height 484
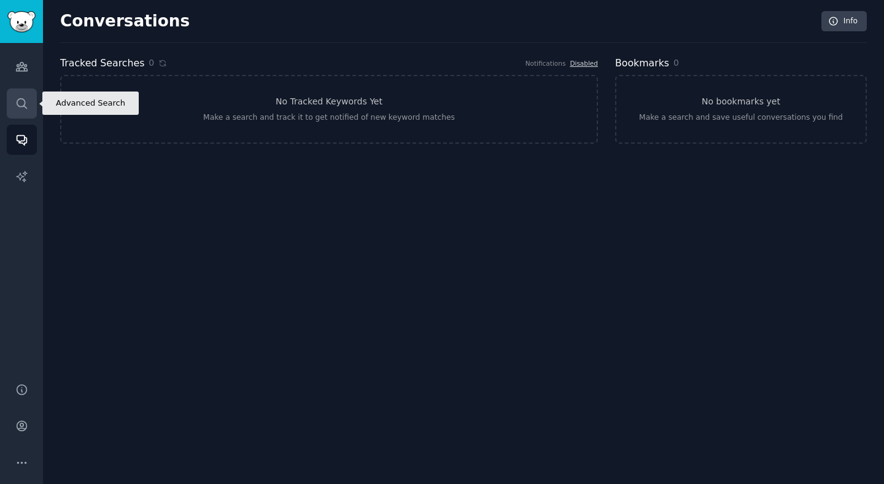
click at [28, 99] on link "Search" at bounding box center [22, 103] width 30 height 30
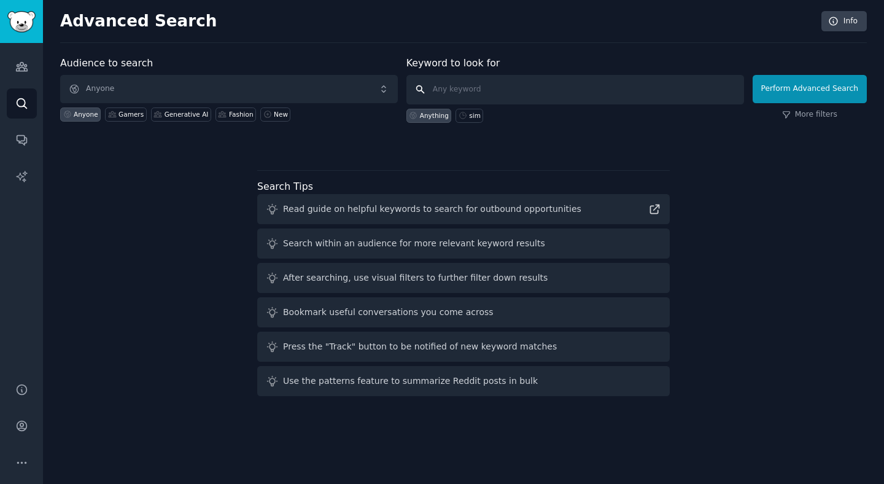
click at [462, 82] on input "text" at bounding box center [575, 89] width 338 height 29
type input "s"
type input "cosy puzzle games"
click button "Perform Advanced Search" at bounding box center [809, 89] width 114 height 28
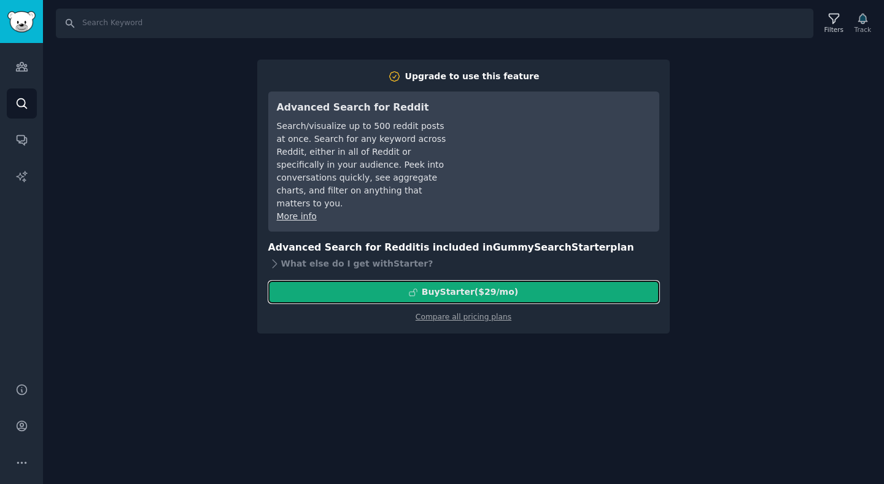
click at [438, 285] on button "Buy Starter ($ 29 /mo )" at bounding box center [463, 291] width 391 height 23
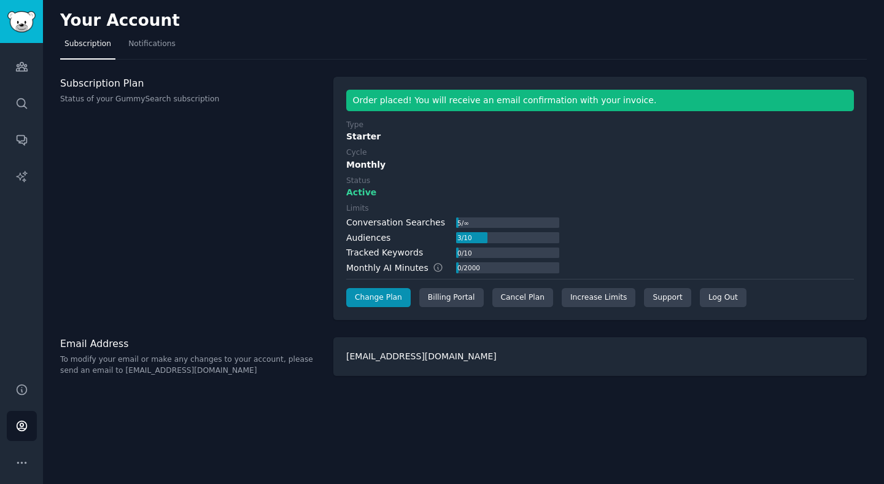
click at [538, 101] on div "Order placed! You will receive an email confirmation with your invoice." at bounding box center [600, 100] width 508 height 21
click at [560, 120] on label "Type" at bounding box center [600, 125] width 508 height 11
click at [153, 47] on span "Notifications" at bounding box center [151, 44] width 47 height 11
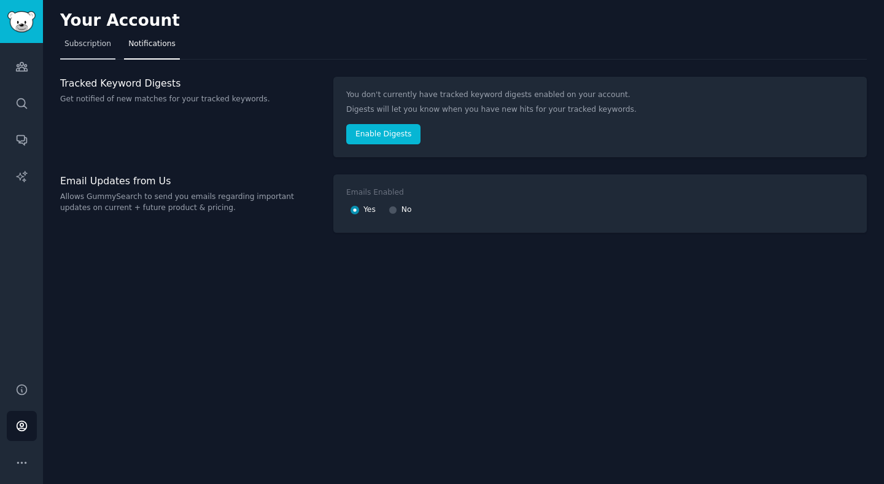
click at [94, 50] on link "Subscription" at bounding box center [87, 46] width 55 height 25
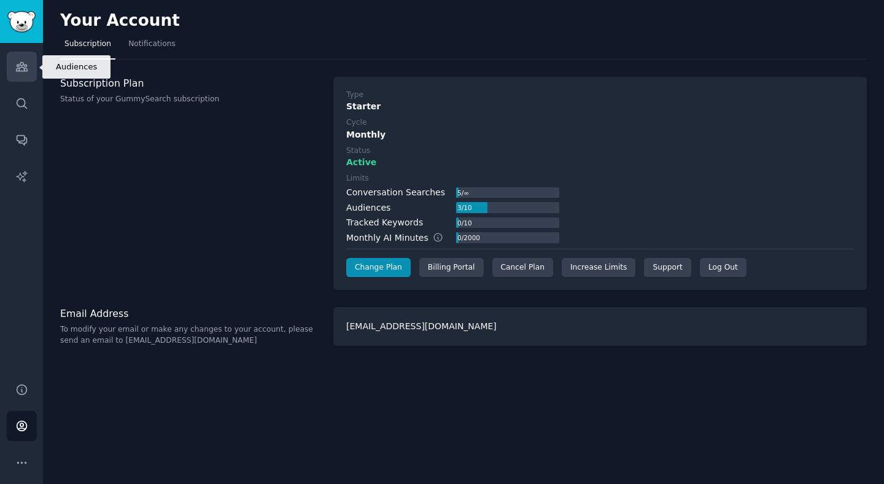
click at [31, 75] on link "Audiences" at bounding box center [22, 67] width 30 height 30
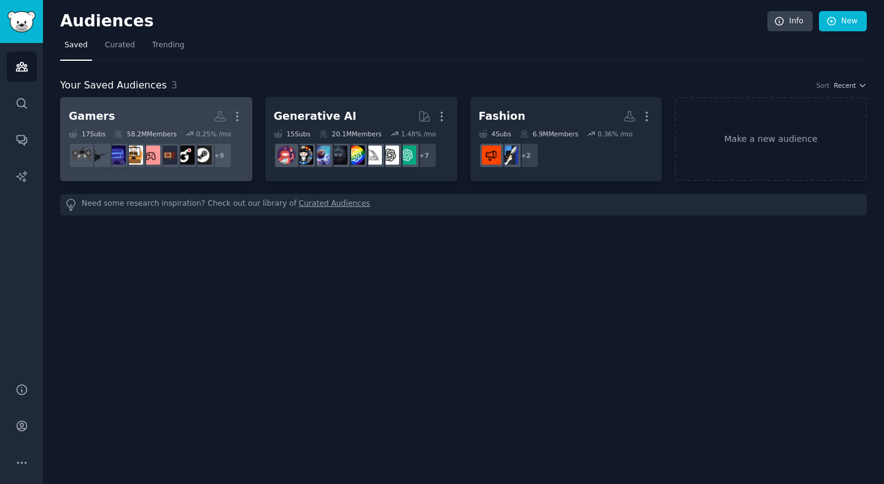
click at [130, 107] on h2 "Gamers Custom Audience More" at bounding box center [156, 116] width 175 height 21
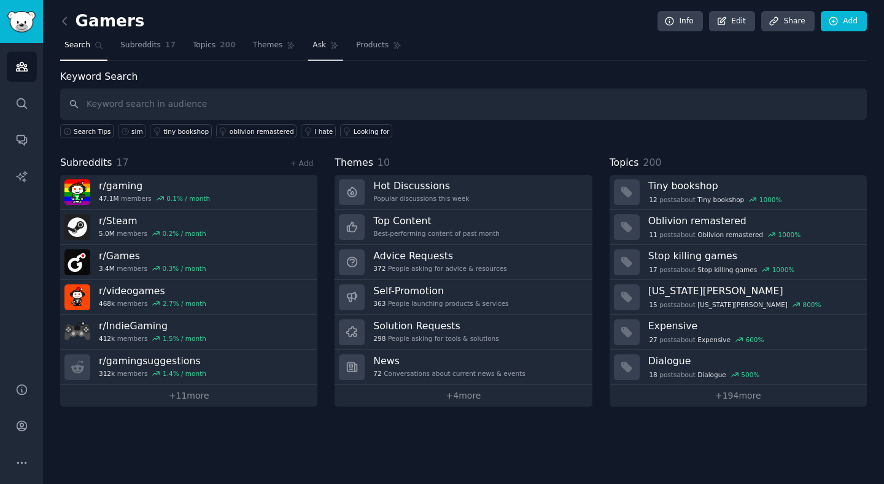
click at [310, 50] on link "Ask" at bounding box center [325, 48] width 35 height 25
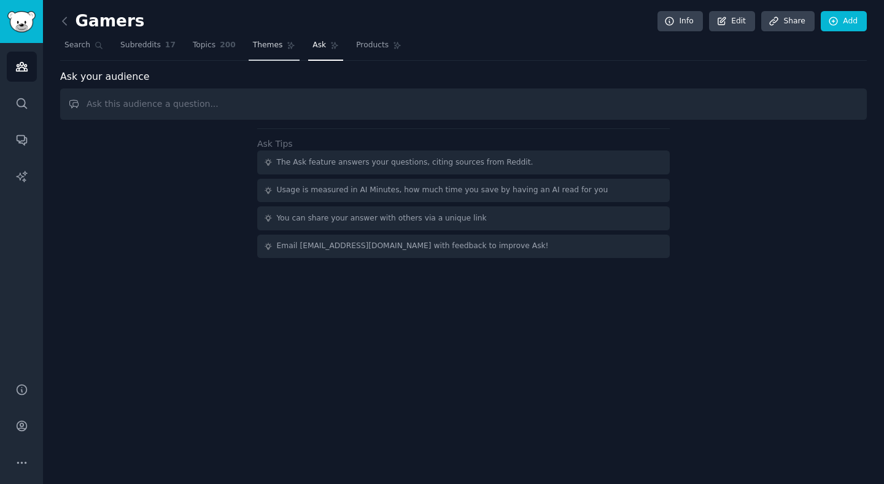
click at [257, 44] on span "Themes" at bounding box center [268, 45] width 30 height 11
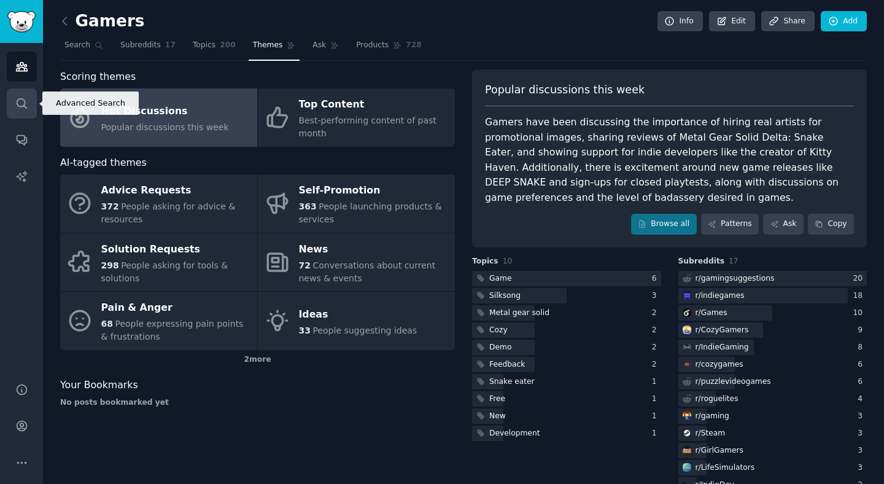
click at [26, 106] on icon "Sidebar" at bounding box center [21, 103] width 13 height 13
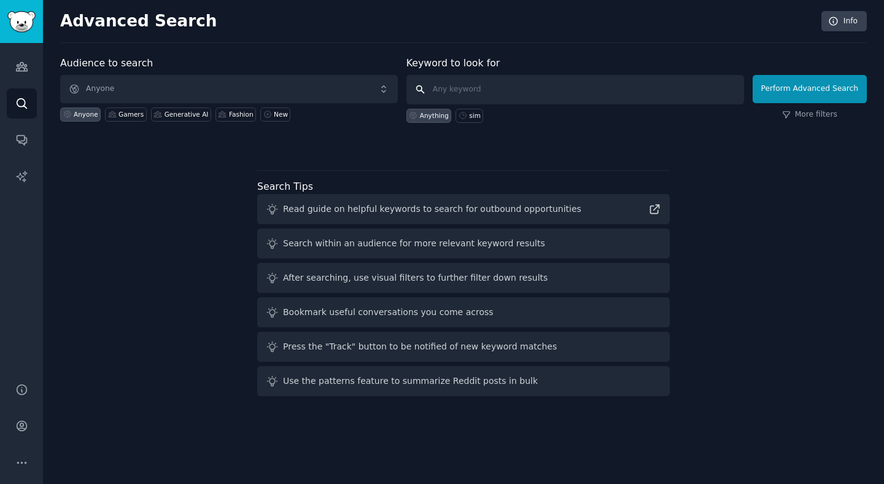
click at [492, 98] on input "text" at bounding box center [575, 89] width 338 height 29
type input "s"
type input "cosy puzzle game"
click button "Perform Advanced Search" at bounding box center [809, 89] width 114 height 28
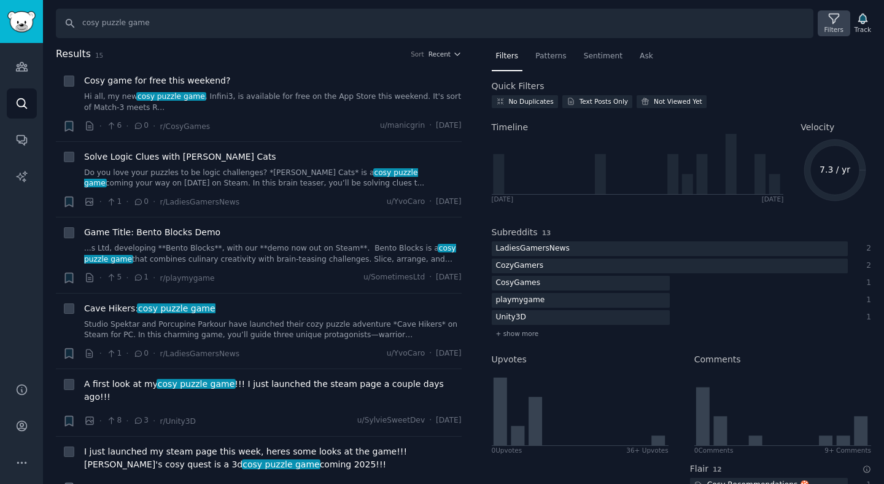
click at [831, 25] on div "Filters" at bounding box center [833, 29] width 19 height 9
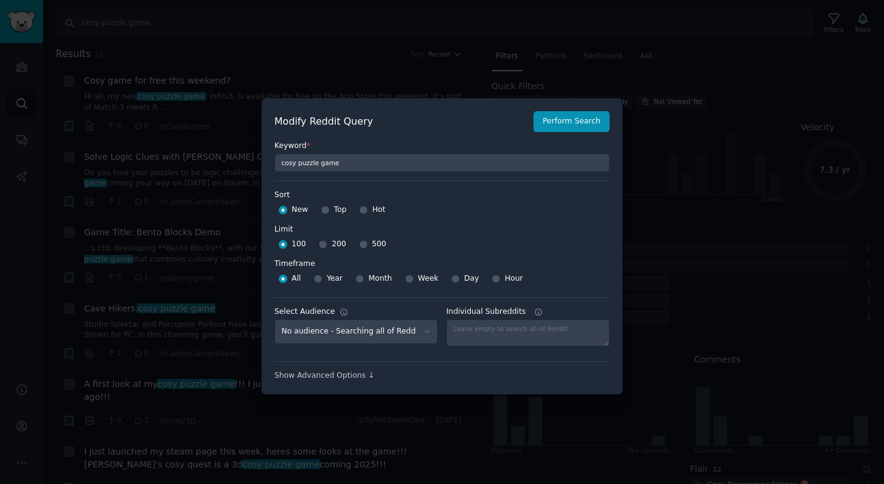
click at [652, 295] on div at bounding box center [442, 242] width 884 height 484
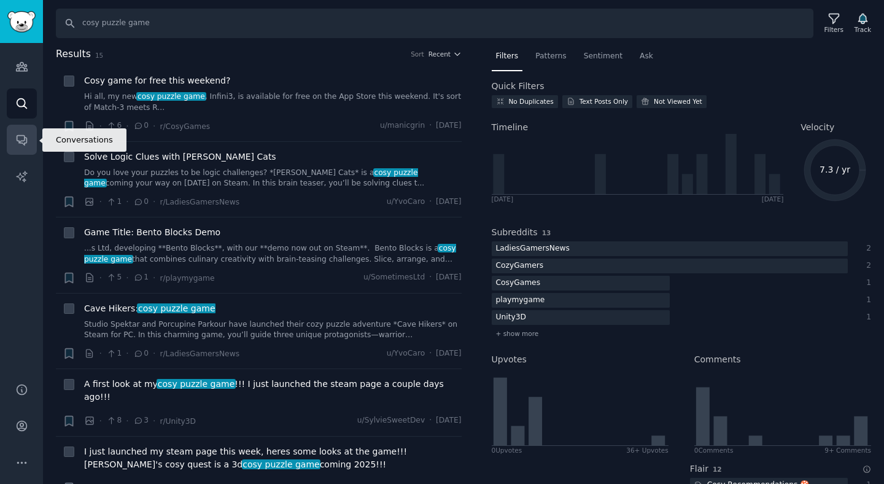
click at [27, 136] on icon "Sidebar" at bounding box center [21, 139] width 13 height 13
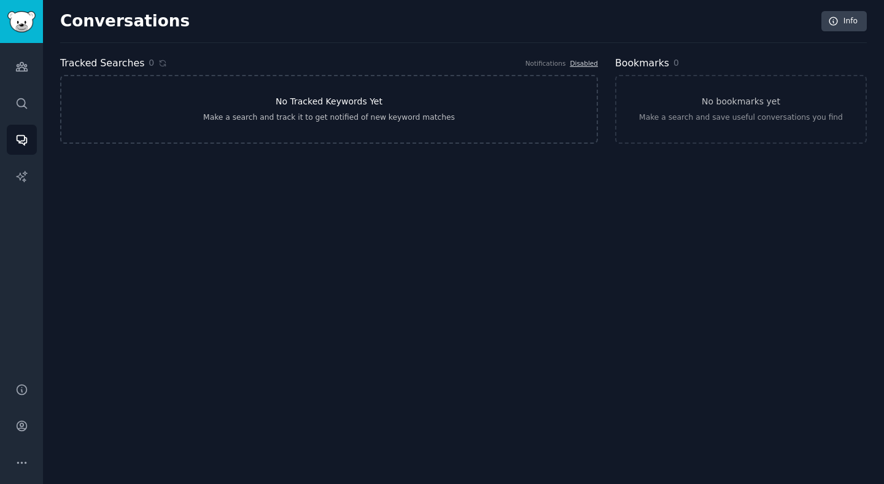
click at [217, 110] on link "No Tracked Keywords Yet Make a search and track it to get notified of new keywo…" at bounding box center [329, 109] width 538 height 69
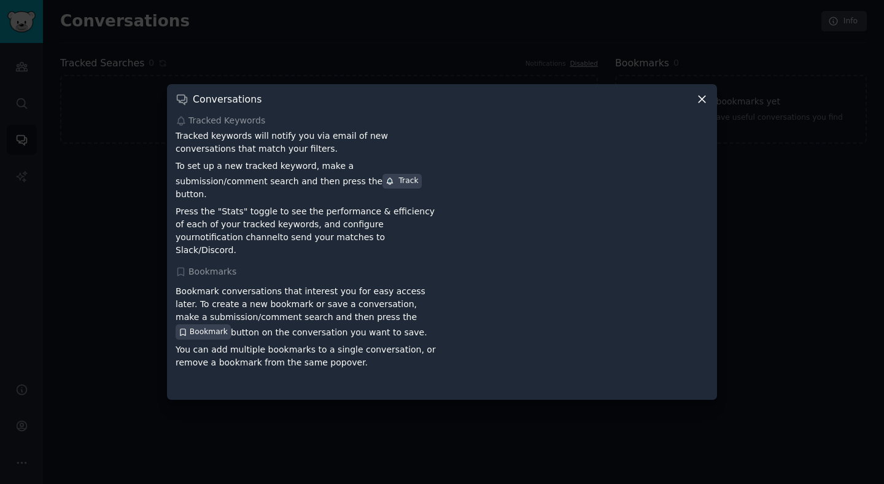
click at [224, 207] on p "Press the "Stats" toggle to see the performance & efficiency of each of your tr…" at bounding box center [307, 231] width 262 height 52
click at [220, 177] on p "To set up a new tracked keyword, make a submission/comment search and then pres…" at bounding box center [307, 180] width 262 height 41
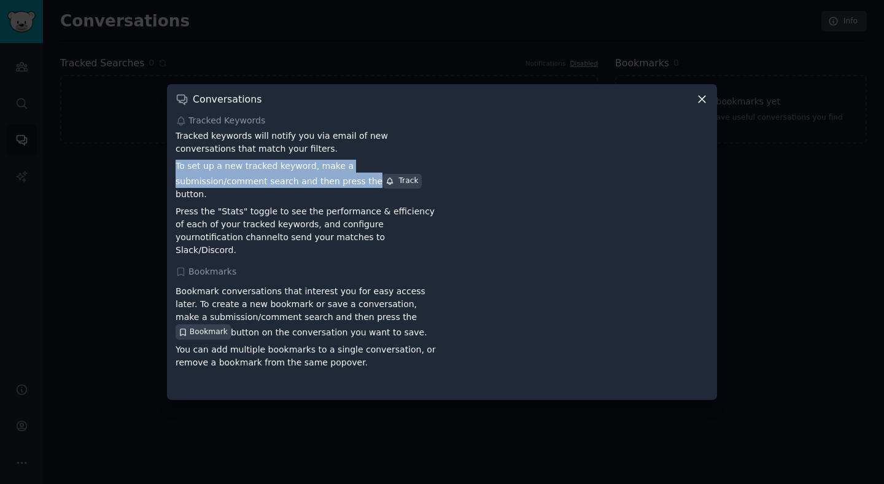
click at [220, 177] on p "To set up a new tracked keyword, make a submission/comment search and then pres…" at bounding box center [307, 180] width 262 height 41
click at [220, 191] on p "To set up a new tracked keyword, make a submission/comment search and then pres…" at bounding box center [307, 180] width 262 height 41
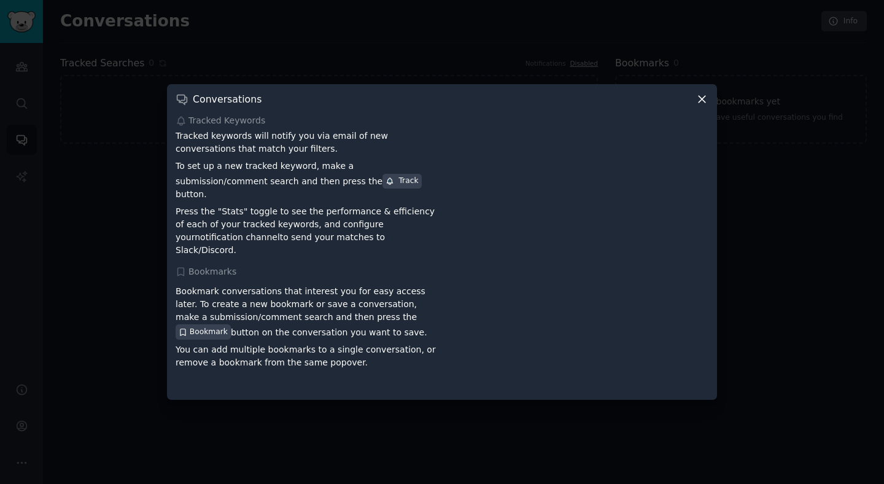
click at [214, 194] on p "To set up a new tracked keyword, make a submission/comment search and then pres…" at bounding box center [307, 180] width 262 height 41
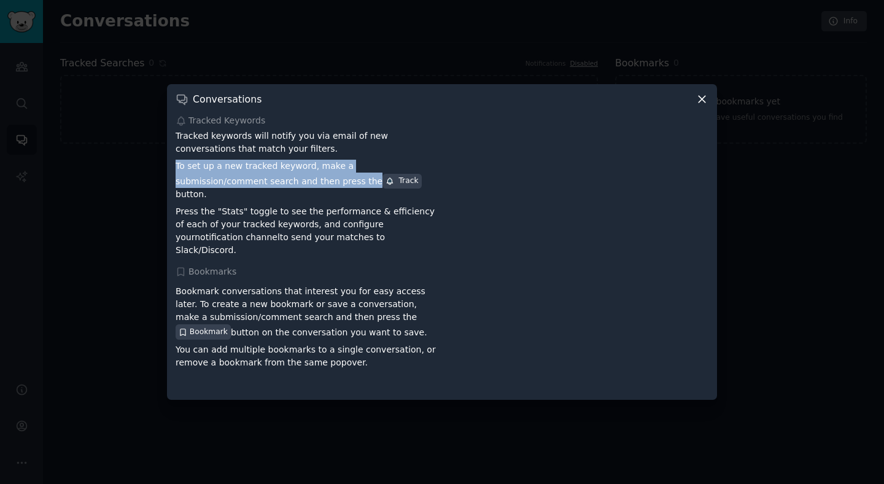
click at [214, 194] on p "To set up a new tracked keyword, make a submission/comment search and then pres…" at bounding box center [307, 180] width 262 height 41
click at [261, 226] on p "Press the "Stats" toggle to see the performance & efficiency of each of your tr…" at bounding box center [307, 231] width 262 height 52
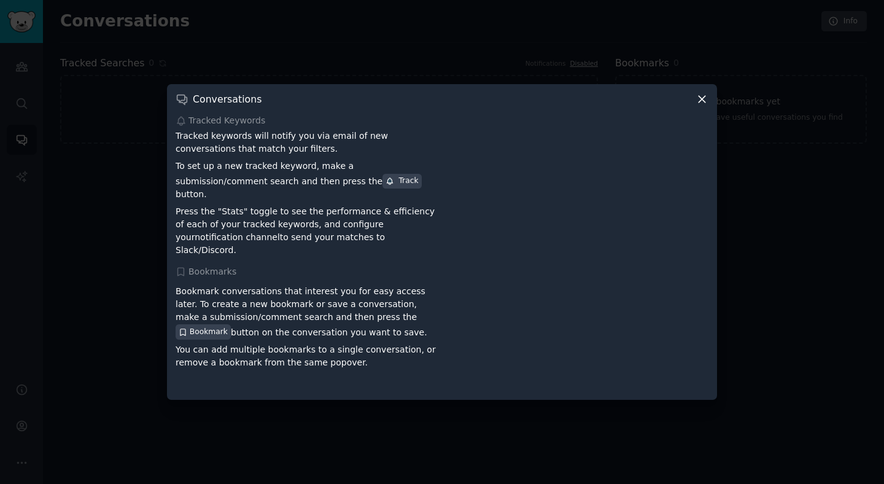
click at [707, 106] on icon at bounding box center [701, 99] width 13 height 13
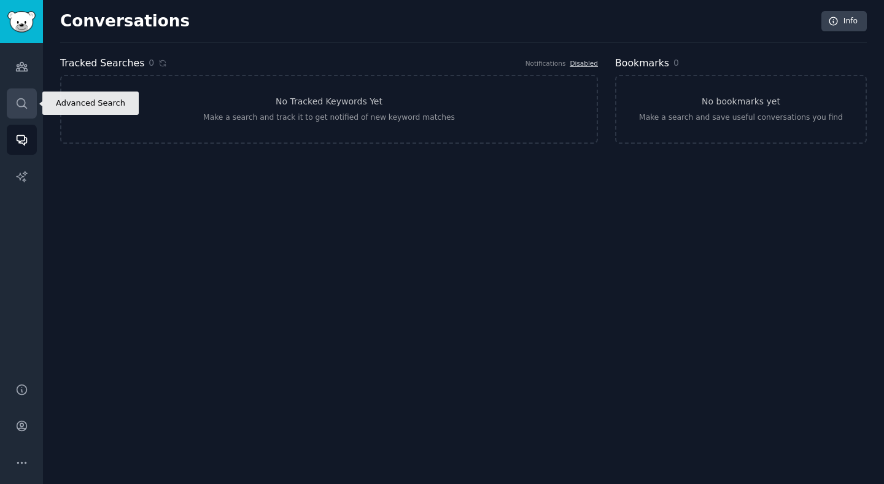
click at [23, 108] on icon "Sidebar" at bounding box center [21, 103] width 13 height 13
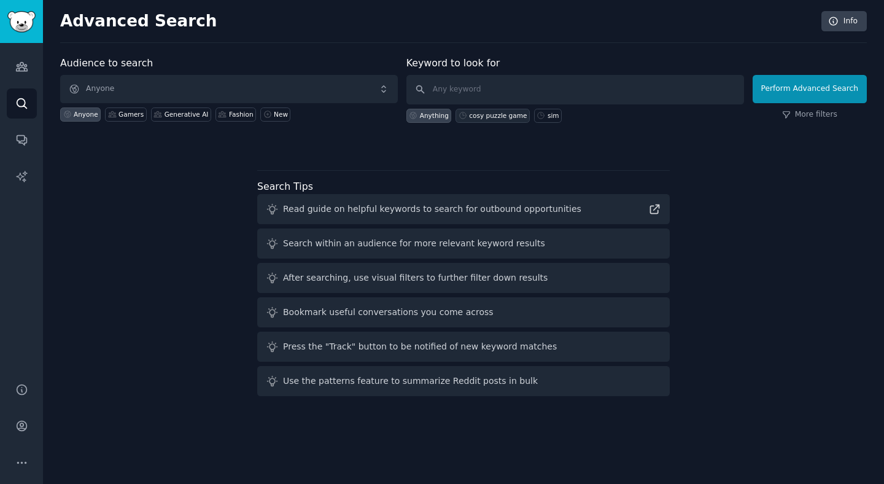
click at [495, 118] on div "cosy puzzle game" at bounding box center [498, 115] width 58 height 9
type input "cosy puzzle game"
click at [842, 98] on button "Perform Advanced Search" at bounding box center [809, 89] width 114 height 28
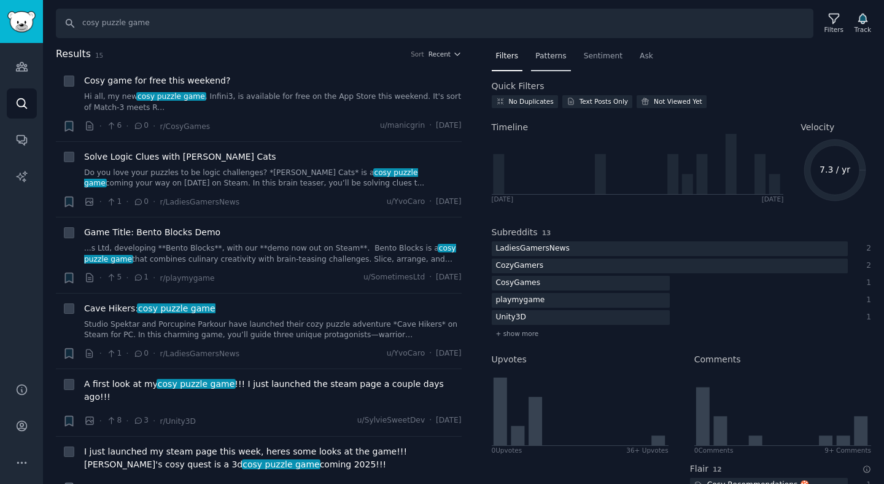
click at [550, 55] on span "Patterns" at bounding box center [550, 56] width 31 height 11
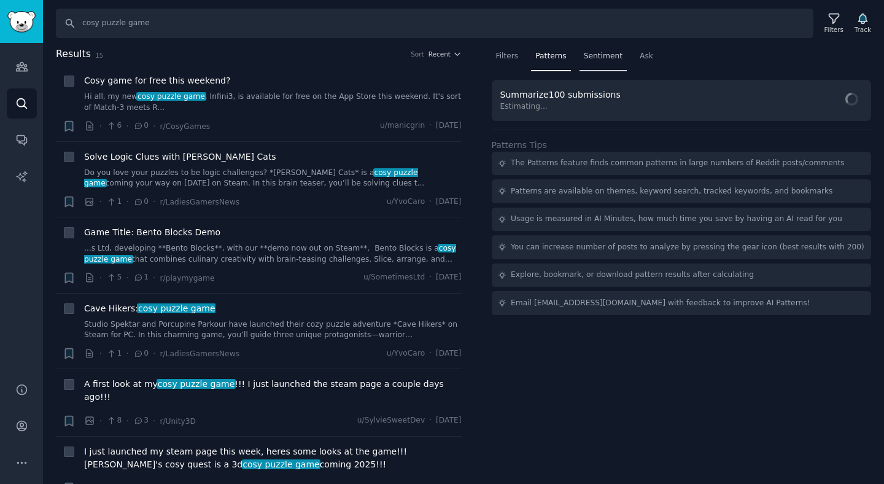
click at [597, 55] on span "Sentiment" at bounding box center [603, 56] width 39 height 11
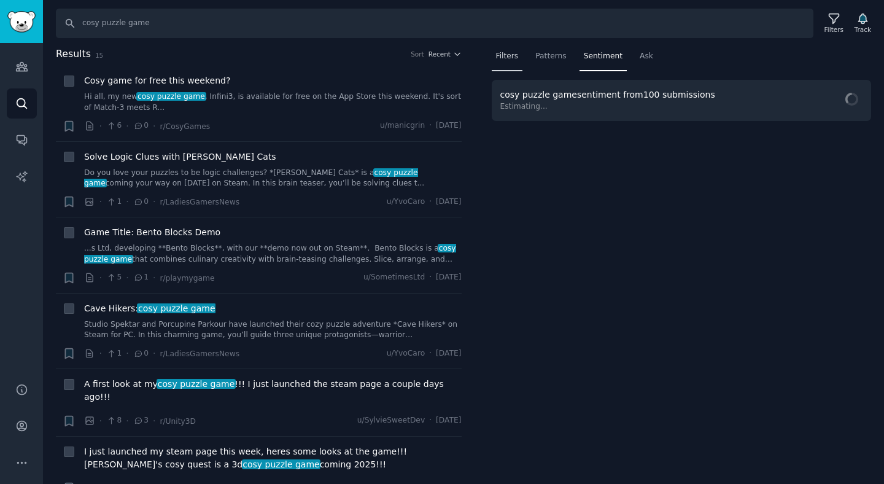
click at [509, 52] on span "Filters" at bounding box center [507, 56] width 23 height 11
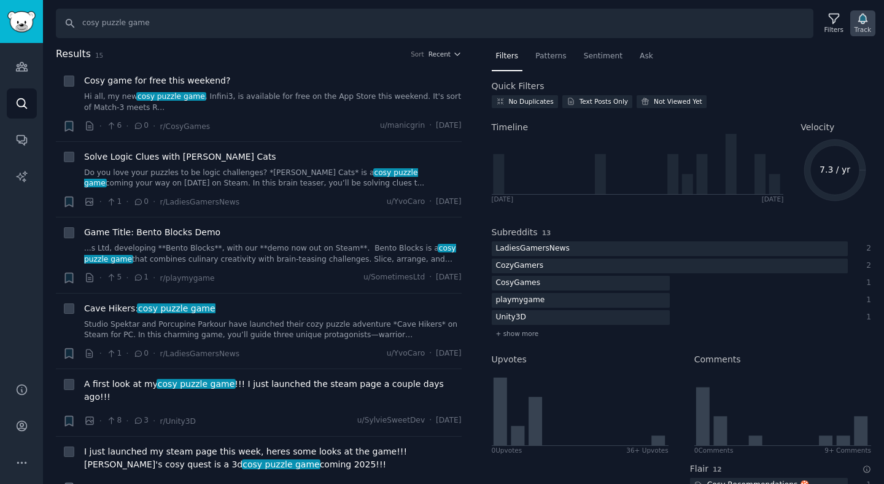
click at [861, 22] on icon "button" at bounding box center [862, 19] width 9 height 10
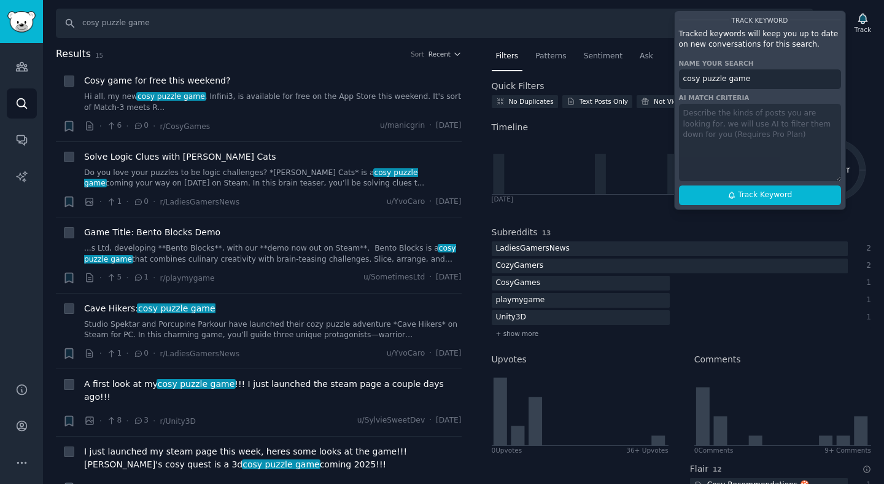
click at [714, 136] on div "Track Keyword Tracked keywords will keep you up to date on new conversations fo…" at bounding box center [760, 109] width 172 height 199
click at [696, 109] on div "Track Keyword Tracked keywords will keep you up to date on new conversations fo…" at bounding box center [760, 109] width 172 height 199
click at [768, 79] on input "cosy puzzle game" at bounding box center [760, 79] width 162 height 20
click at [700, 130] on div "Track Keyword Tracked keywords will keep you up to date on new conversations fo…" at bounding box center [760, 109] width 172 height 199
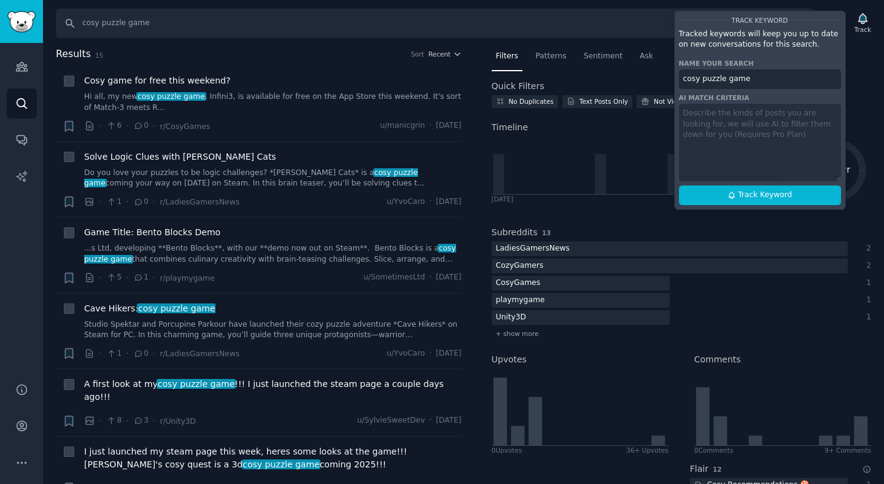
click at [692, 114] on div "Track Keyword Tracked keywords will keep you up to date on new conversations fo…" at bounding box center [760, 109] width 172 height 199
click at [743, 195] on span "Track Keyword" at bounding box center [765, 195] width 54 height 11
type input "cosy puzzle game"
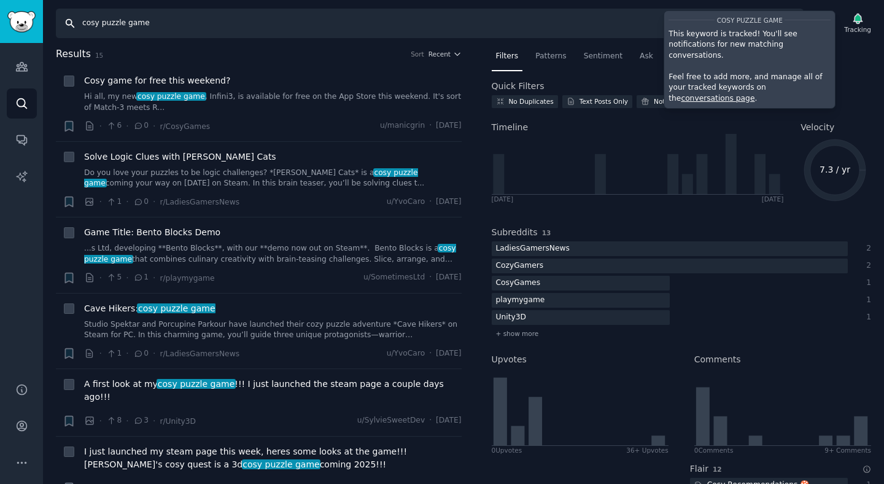
click at [137, 34] on input "cosy puzzle game" at bounding box center [429, 23] width 747 height 29
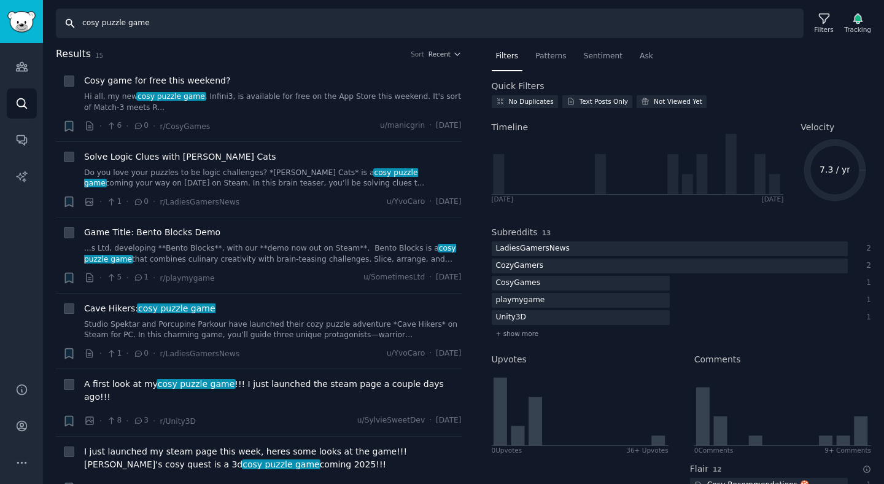
click at [137, 34] on input "cosy puzzle game" at bounding box center [429, 23] width 747 height 29
click at [90, 26] on input "cosy puzzle game" at bounding box center [429, 23] width 747 height 29
type input "puzzle game"
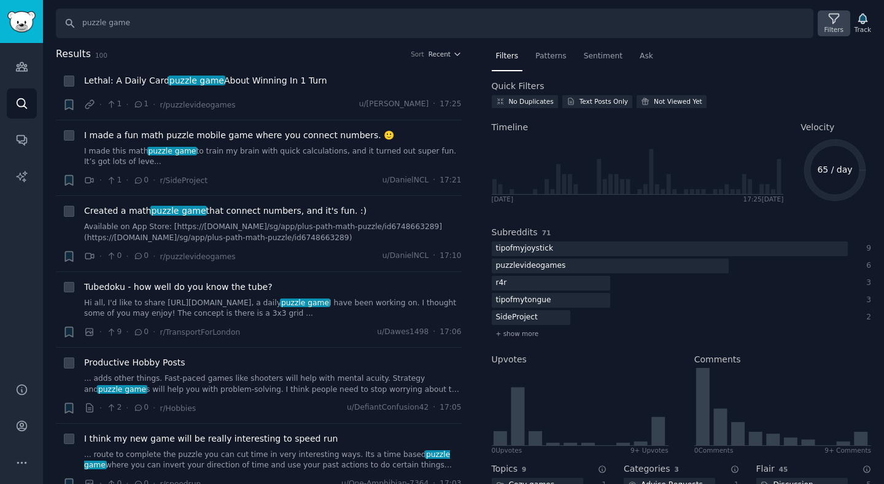
click at [836, 19] on icon at bounding box center [833, 18] width 13 height 13
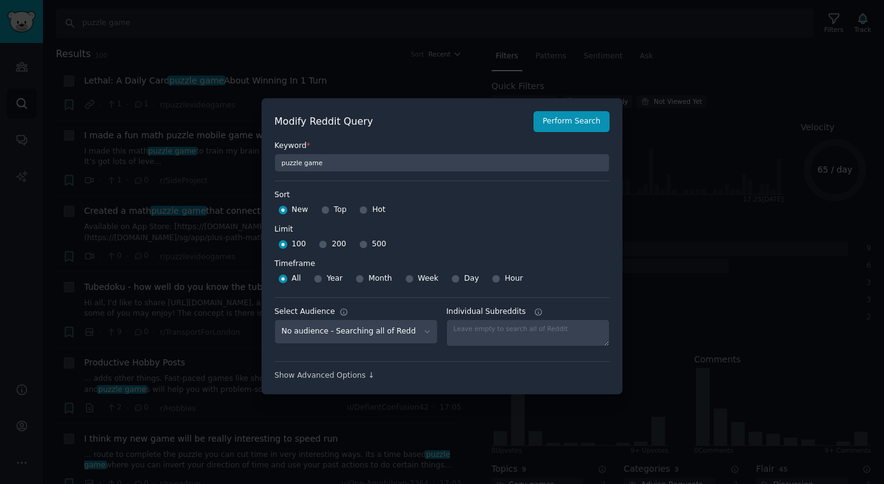
click at [701, 107] on div at bounding box center [442, 242] width 884 height 484
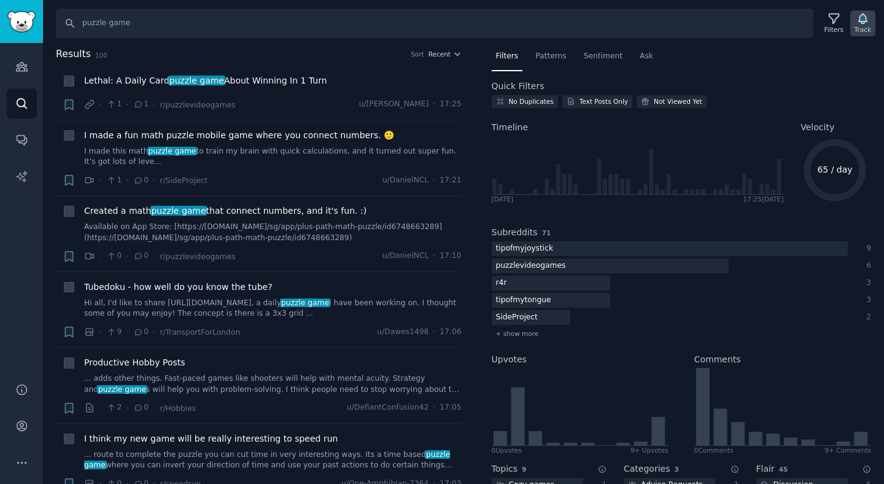
click at [868, 21] on div "Track" at bounding box center [862, 23] width 25 height 26
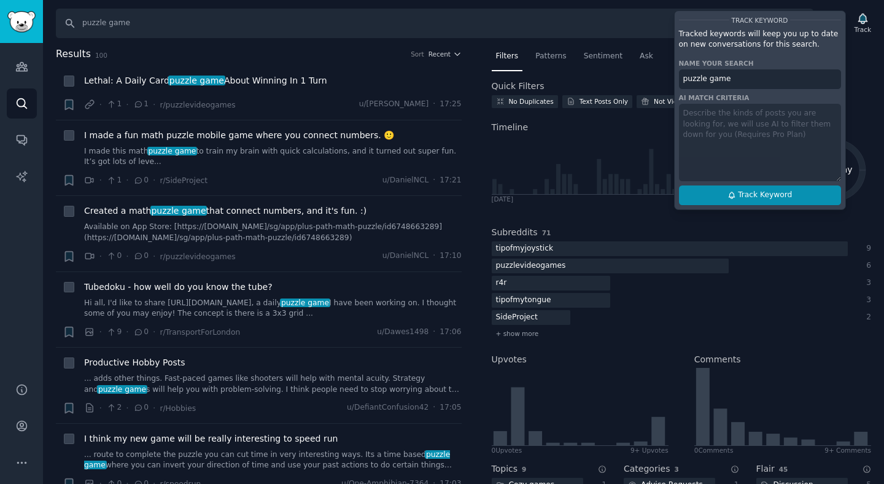
click at [747, 197] on span "Track Keyword" at bounding box center [765, 195] width 54 height 11
type input "puzzle game"
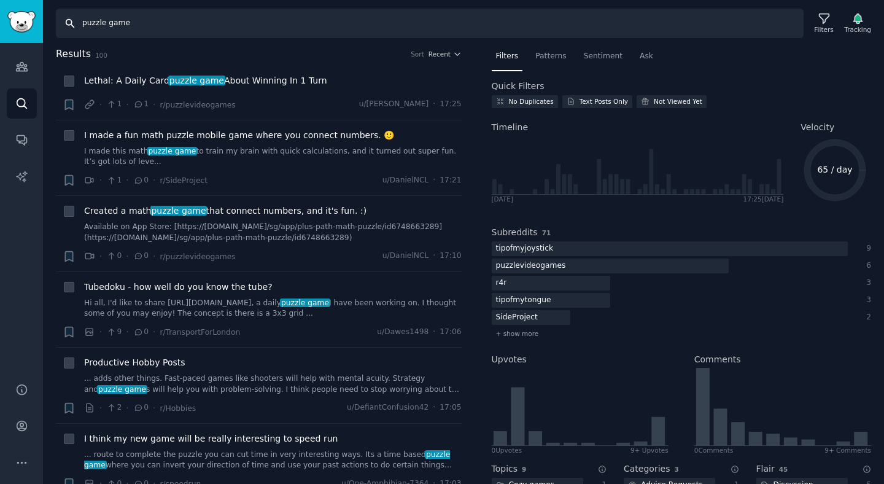
click at [212, 22] on input "puzzle game" at bounding box center [429, 23] width 747 height 29
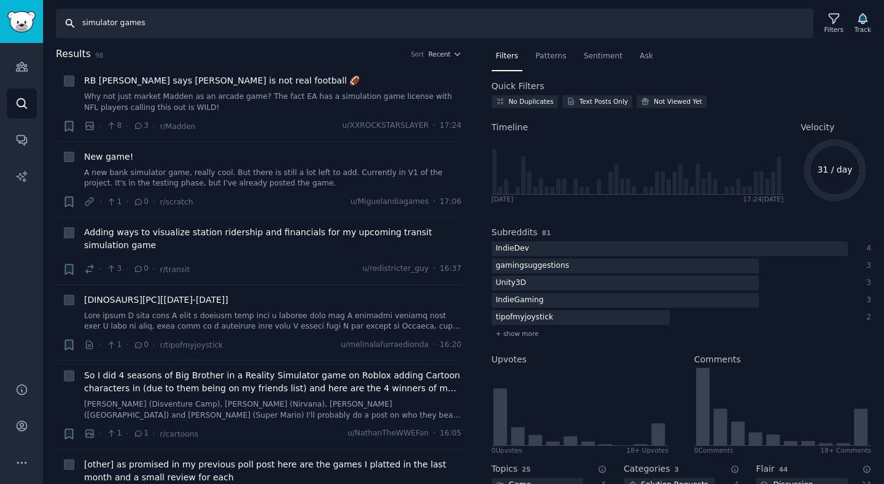
click at [107, 26] on input "simulator games" at bounding box center [434, 23] width 757 height 29
type input "sim game"
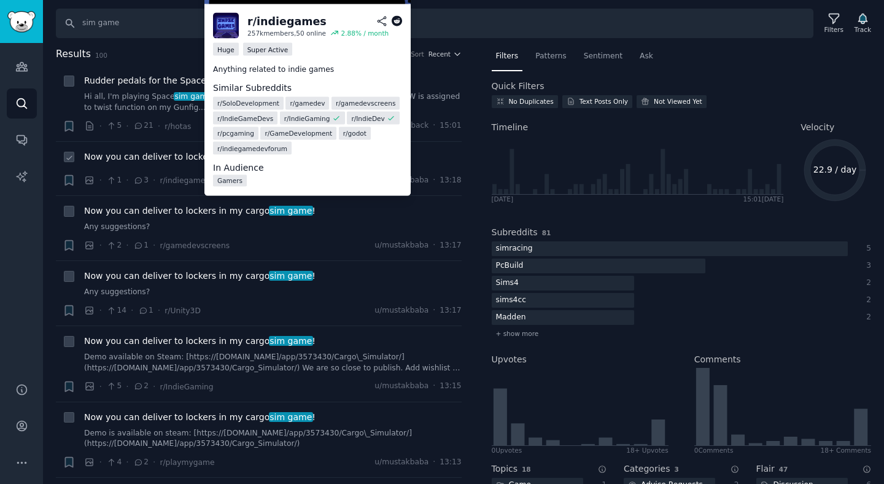
click at [243, 137] on span "r/ pcgaming" at bounding box center [235, 133] width 37 height 9
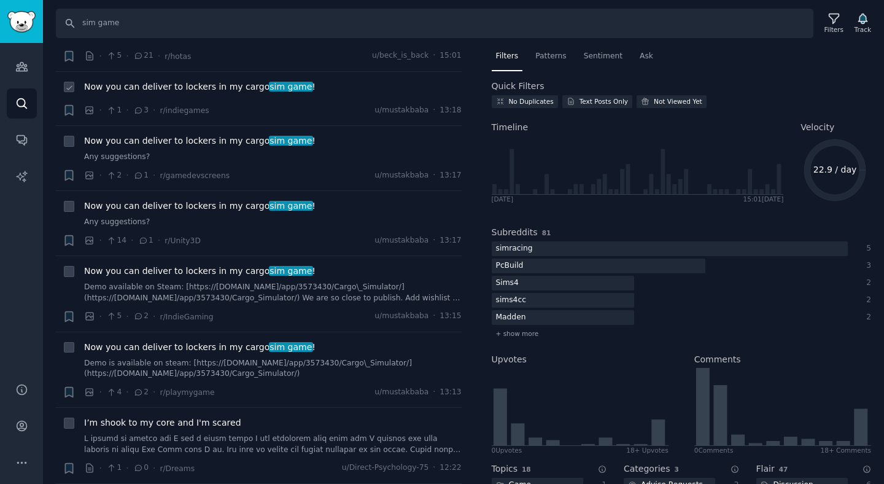
scroll to position [71, 0]
click at [868, 20] on icon "button" at bounding box center [862, 18] width 13 height 13
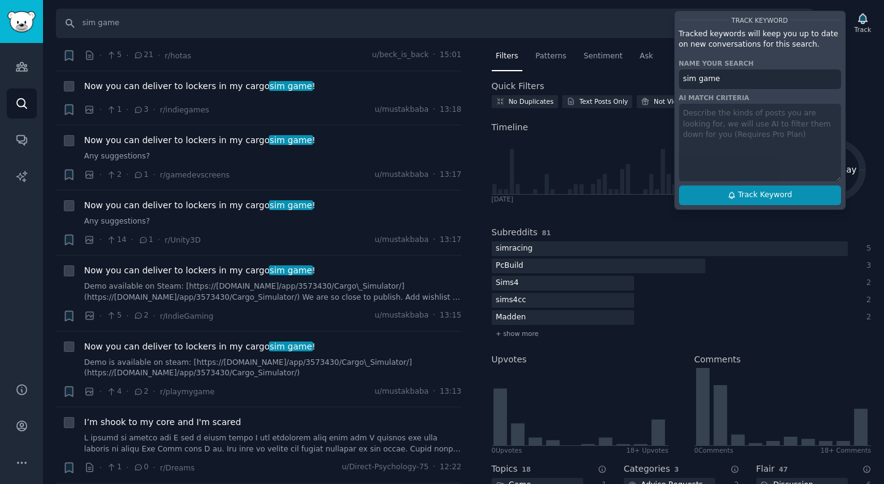
click at [759, 193] on span "Track Keyword" at bounding box center [765, 195] width 54 height 11
type input "sim game"
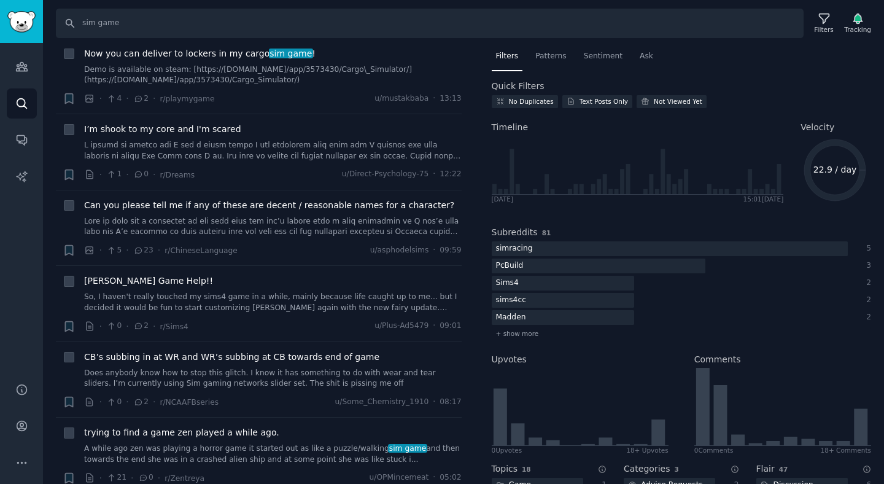
scroll to position [0, 0]
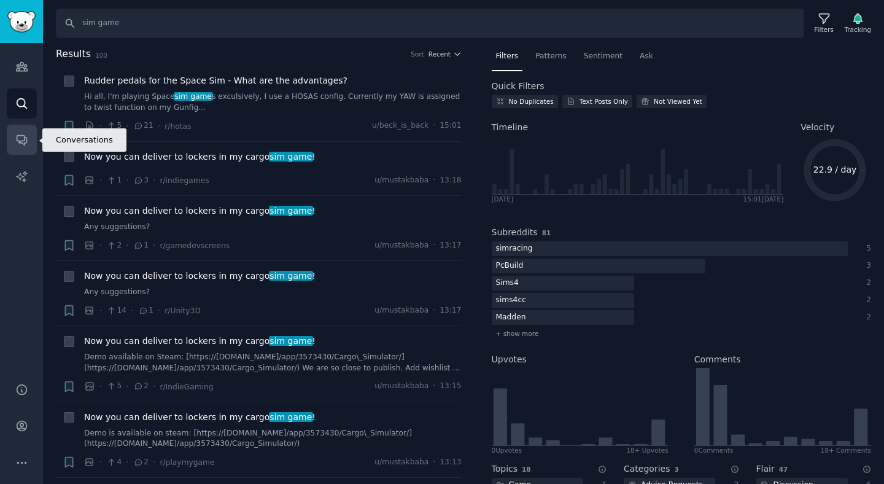
click at [22, 136] on icon "Sidebar" at bounding box center [21, 139] width 13 height 13
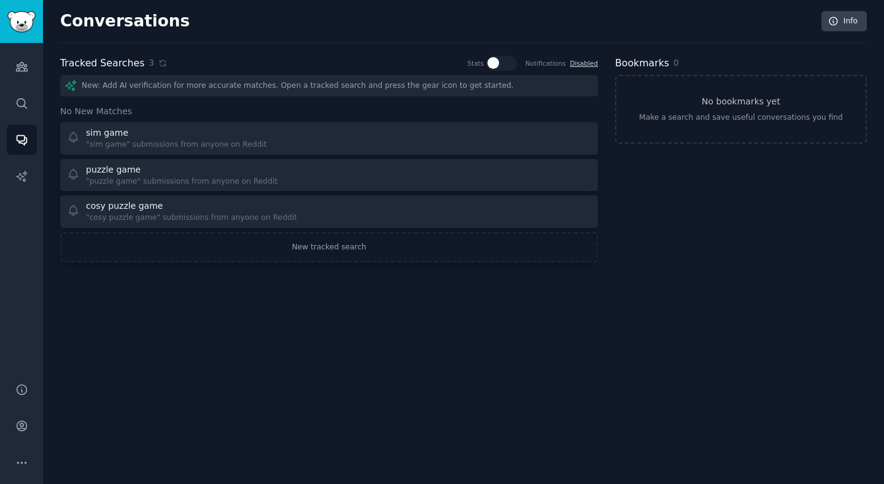
click at [258, 80] on div "New: Add AI verification for more accurate matches. Open a tracked search and p…" at bounding box center [329, 85] width 538 height 21
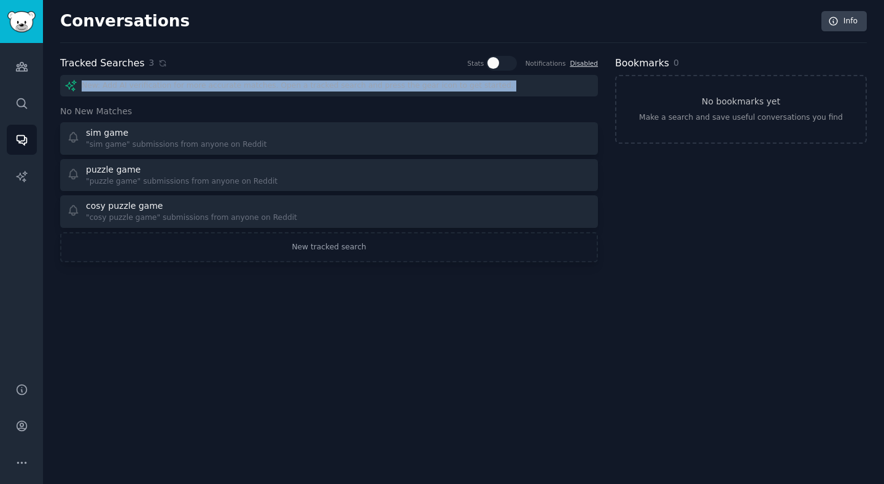
click at [258, 80] on div "New: Add AI verification for more accurate matches. Open a tracked search and p…" at bounding box center [329, 85] width 538 height 21
click at [244, 97] on div "New: Add AI verification for more accurate matches. Open a tracked search and p…" at bounding box center [329, 168] width 538 height 187
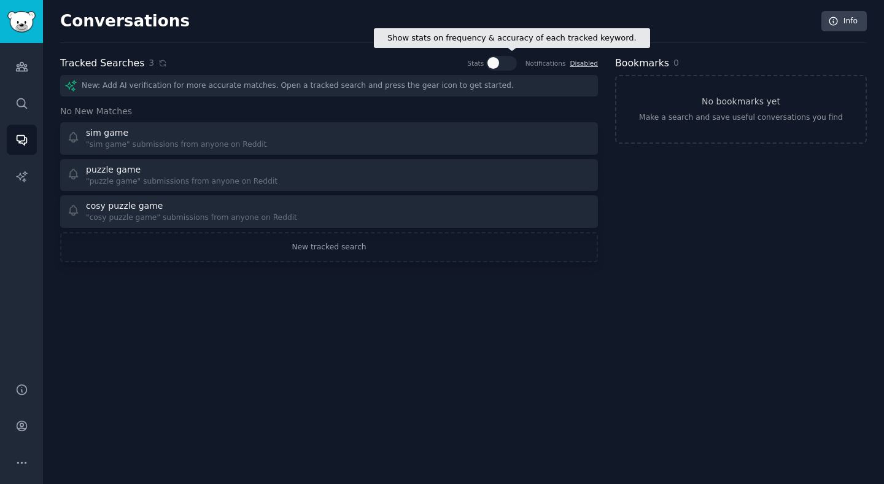
click at [495, 64] on div at bounding box center [493, 63] width 12 height 12
checkbox input "true"
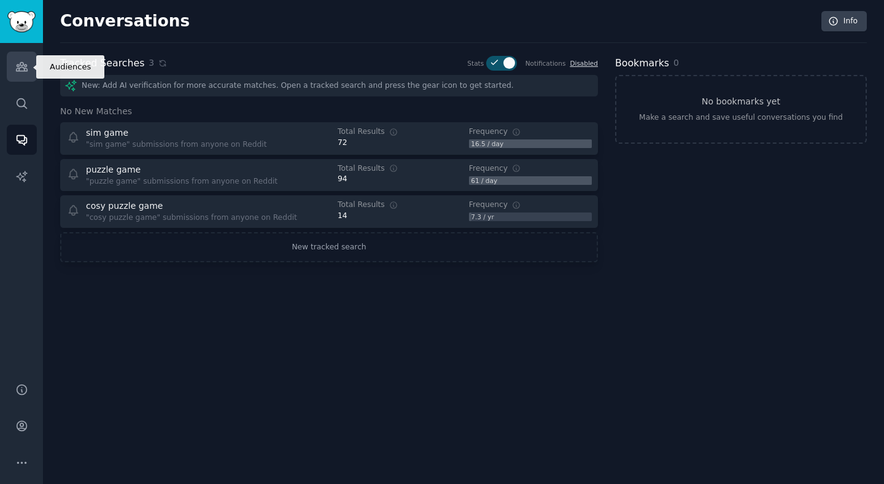
click at [22, 70] on icon "Sidebar" at bounding box center [21, 67] width 11 height 9
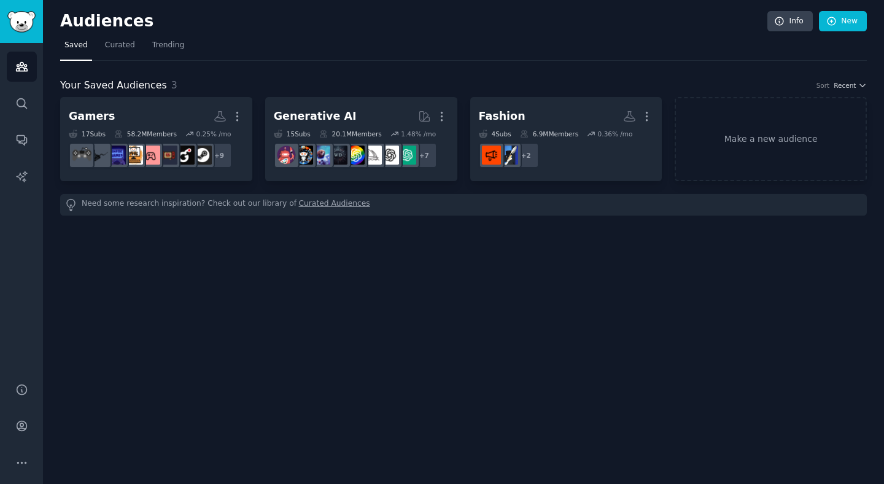
click at [154, 207] on div "Need some research inspiration? Check out our library of Curated Audiences" at bounding box center [463, 204] width 806 height 21
click at [196, 207] on div "Need some research inspiration? Check out our library of Curated Audiences" at bounding box center [463, 204] width 806 height 21
click at [123, 39] on link "Curated" at bounding box center [120, 48] width 39 height 25
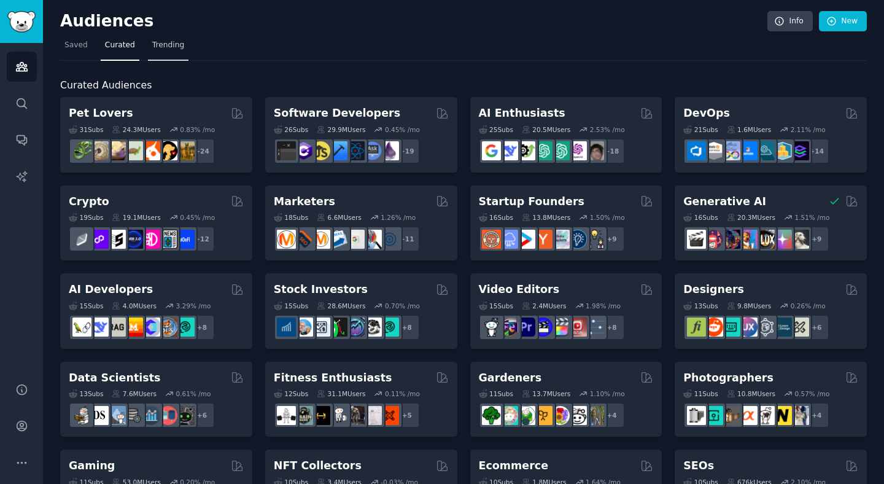
click at [175, 45] on span "Trending" at bounding box center [168, 45] width 32 height 11
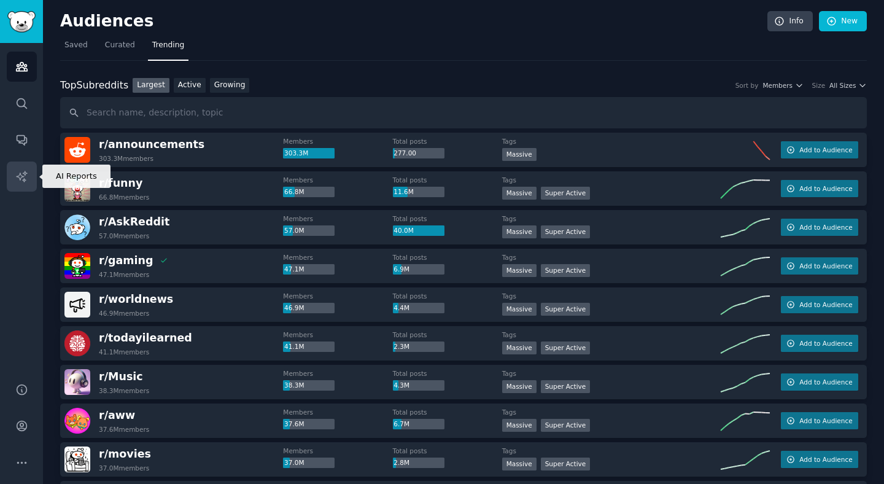
click at [20, 173] on icon "Sidebar" at bounding box center [21, 176] width 10 height 10
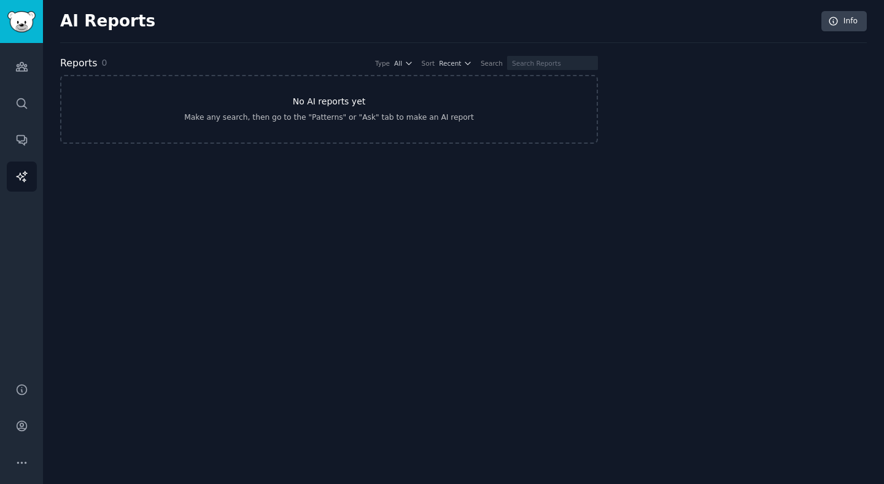
click at [259, 118] on div "Make any search, then go to the "Patterns" or "Ask" tab to make an AI report" at bounding box center [328, 117] width 289 height 11
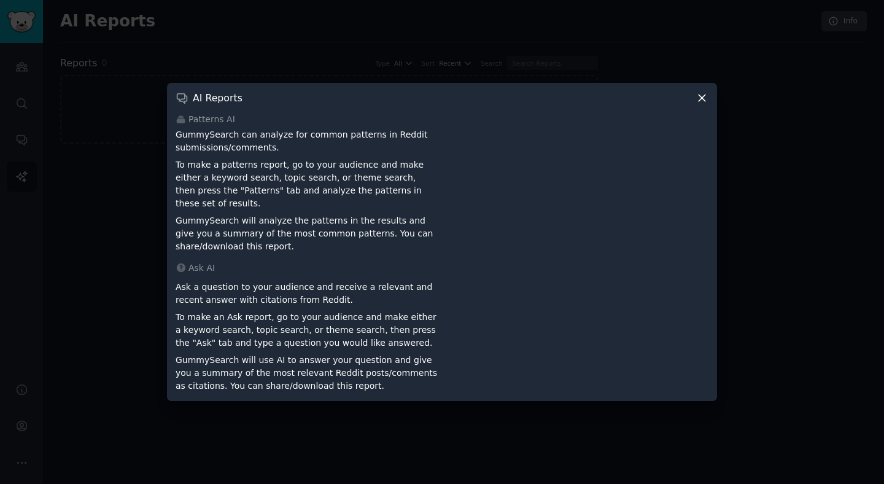
click at [705, 99] on icon at bounding box center [701, 97] width 13 height 13
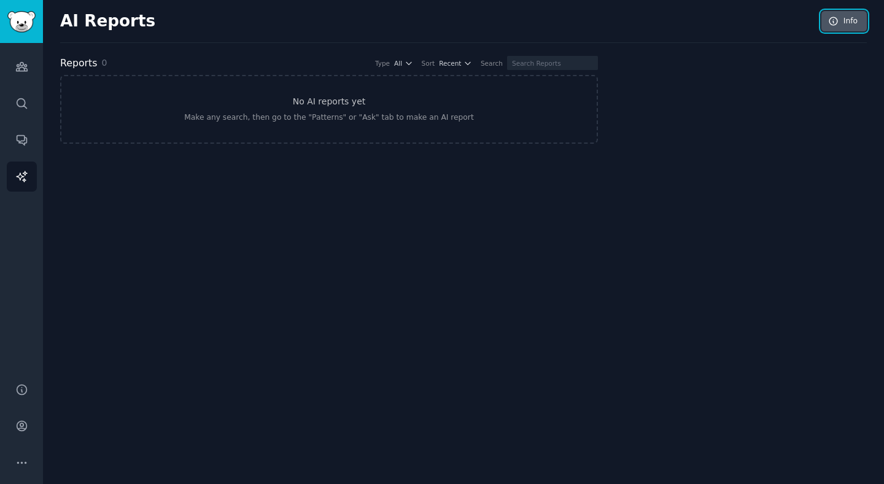
click at [851, 25] on link "Info" at bounding box center [843, 21] width 45 height 21
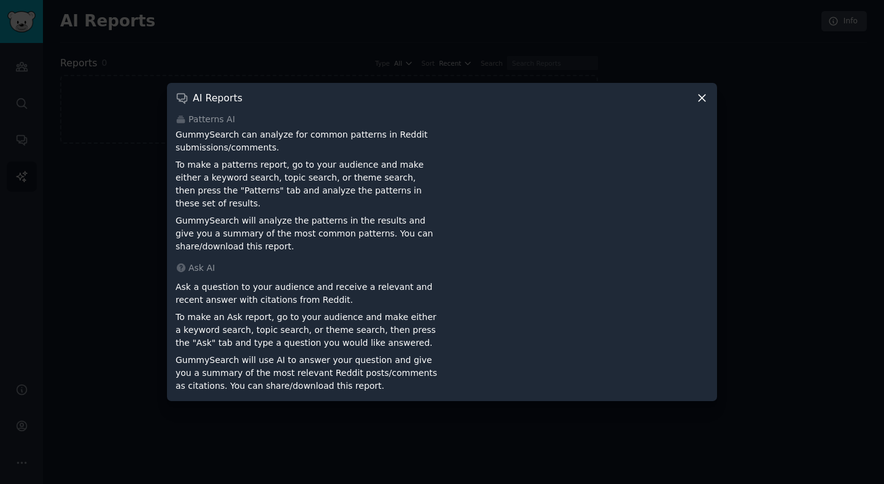
click at [806, 121] on div at bounding box center [442, 242] width 884 height 484
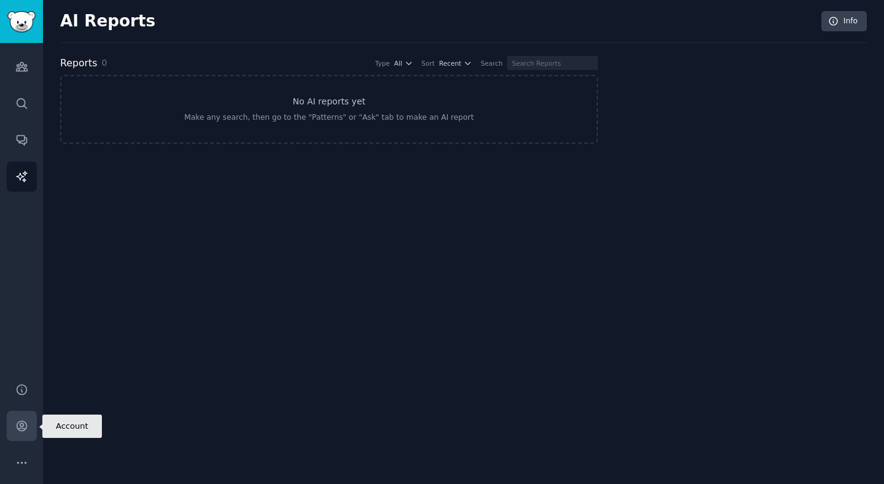
click at [20, 428] on icon "Sidebar" at bounding box center [21, 425] width 13 height 13
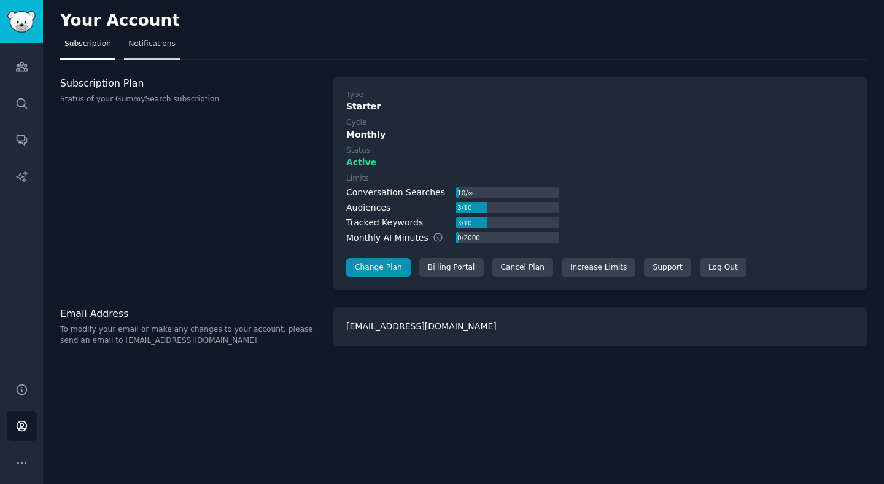
click at [157, 44] on span "Notifications" at bounding box center [151, 44] width 47 height 11
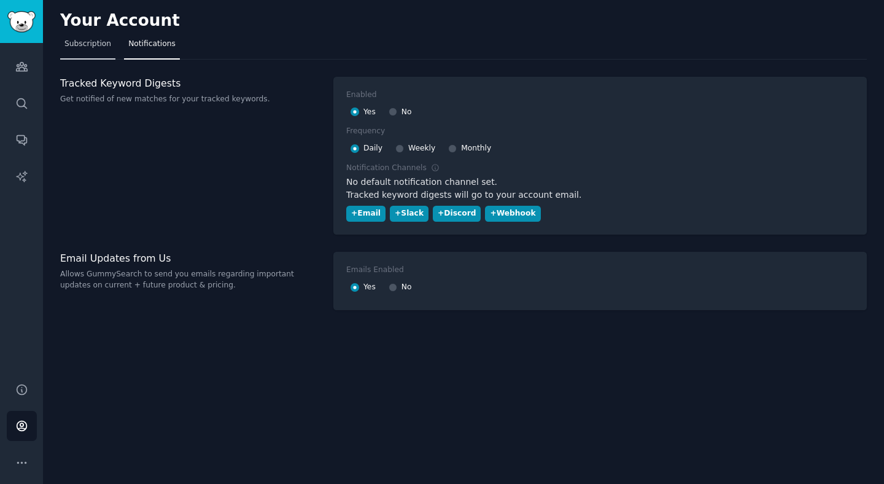
click at [94, 45] on span "Subscription" at bounding box center [87, 44] width 47 height 11
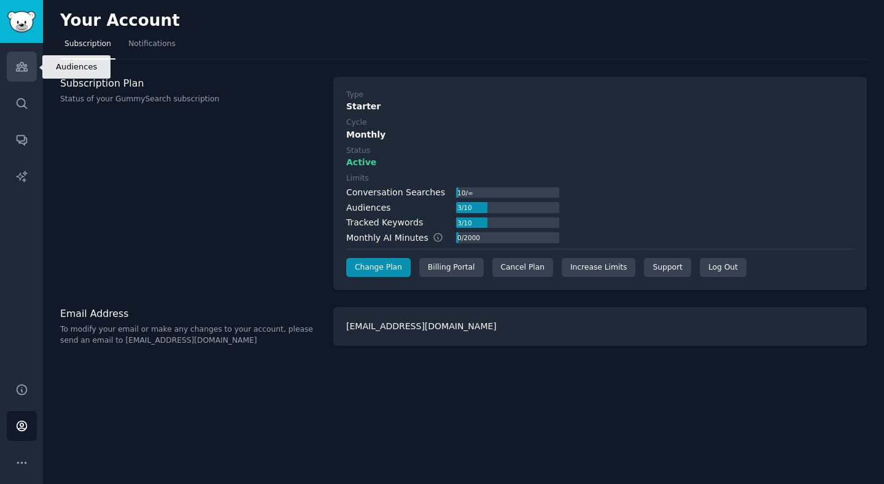
click at [7, 65] on link "Audiences" at bounding box center [22, 67] width 30 height 30
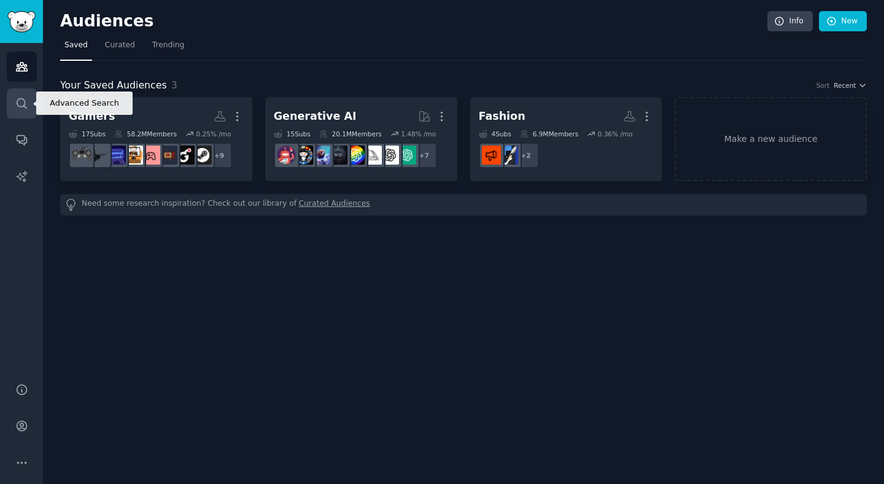
click at [32, 104] on link "Search" at bounding box center [22, 103] width 30 height 30
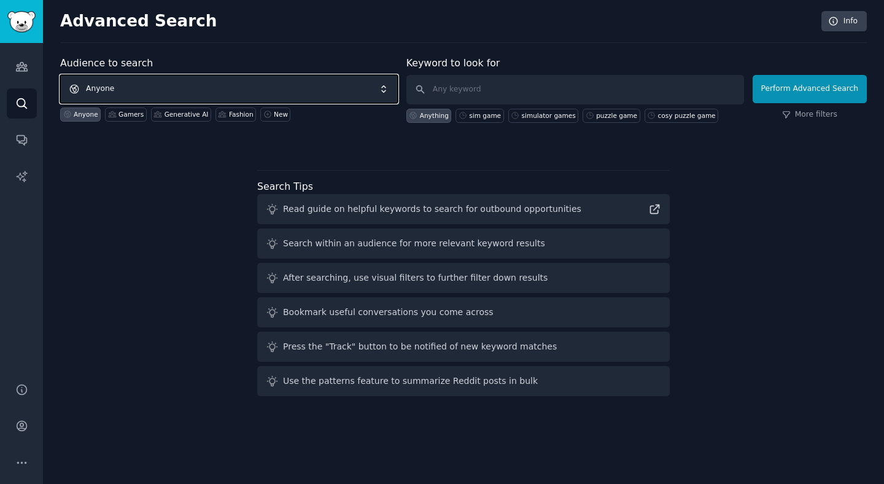
click at [191, 85] on span "Anyone" at bounding box center [229, 89] width 338 height 28
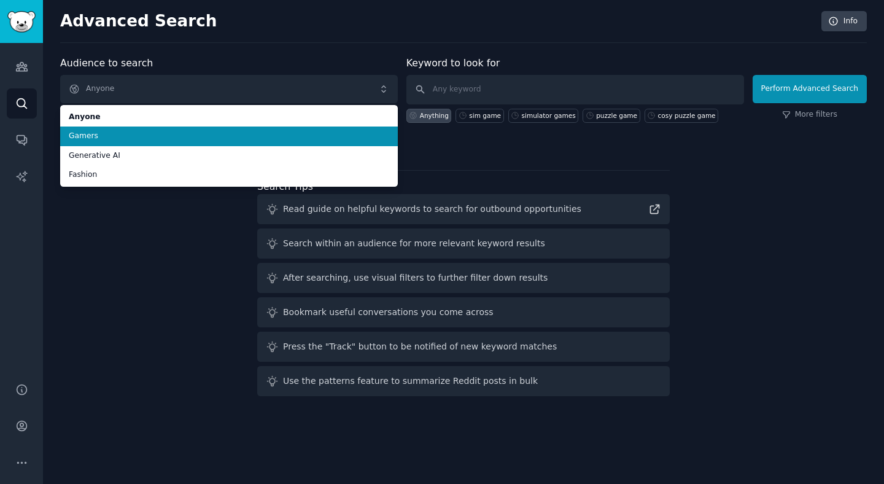
click at [167, 139] on span "Gamers" at bounding box center [229, 136] width 320 height 11
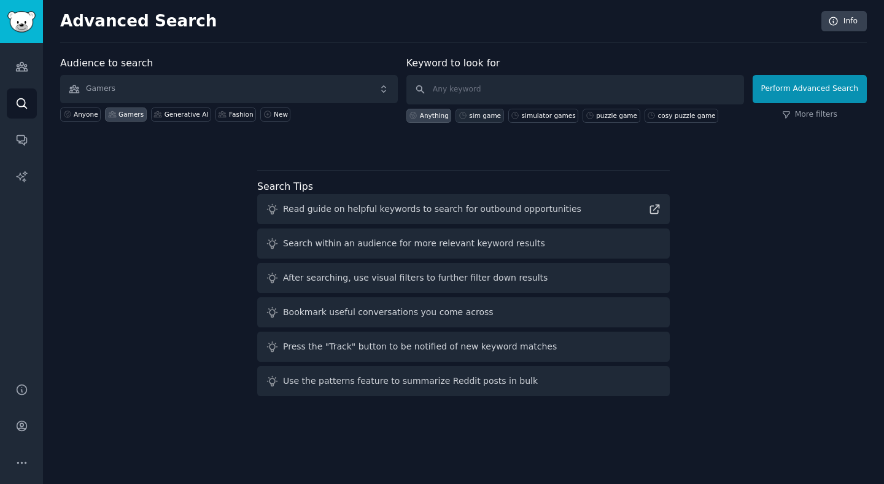
click at [476, 117] on div "sim game" at bounding box center [485, 115] width 32 height 9
type input "sim game"
click at [820, 86] on button "Perform Advanced Search" at bounding box center [809, 89] width 114 height 28
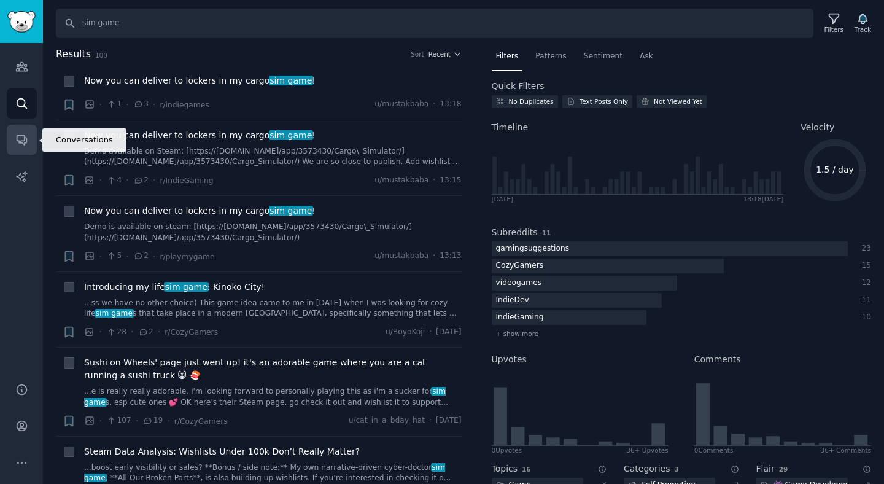
click at [29, 137] on link "Conversations" at bounding box center [22, 140] width 30 height 30
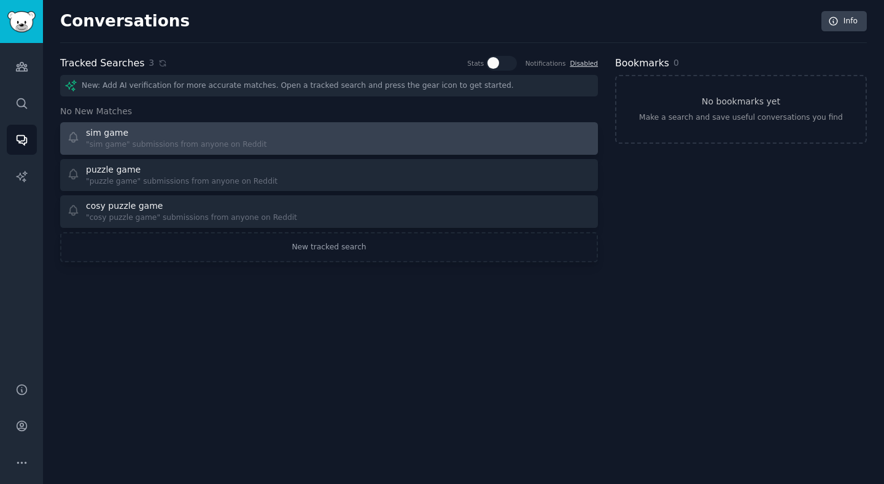
click at [168, 149] on div ""sim game" submissions from anyone on Reddit" at bounding box center [176, 144] width 181 height 11
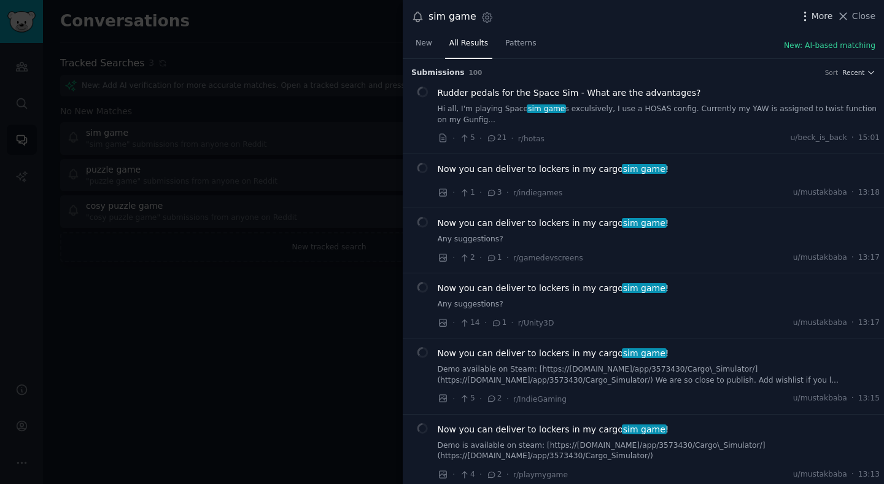
click at [809, 14] on icon "button" at bounding box center [804, 16] width 13 height 13
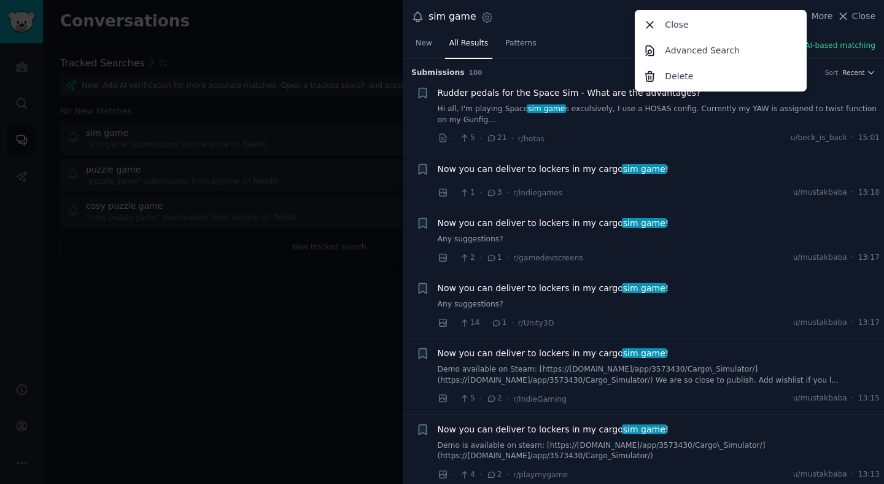
click at [490, 22] on div "sim game Settings More Close Advanced Search Delete Close" at bounding box center [643, 17] width 464 height 17
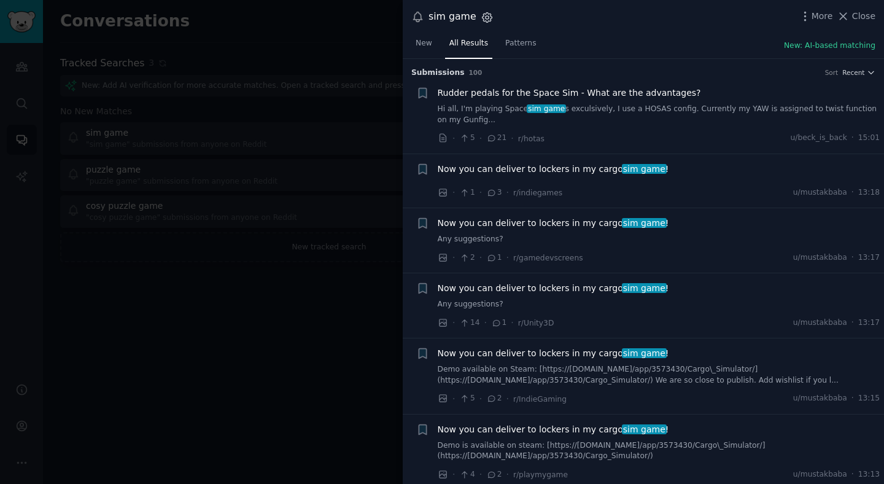
click at [482, 15] on icon "button" at bounding box center [487, 17] width 10 height 10
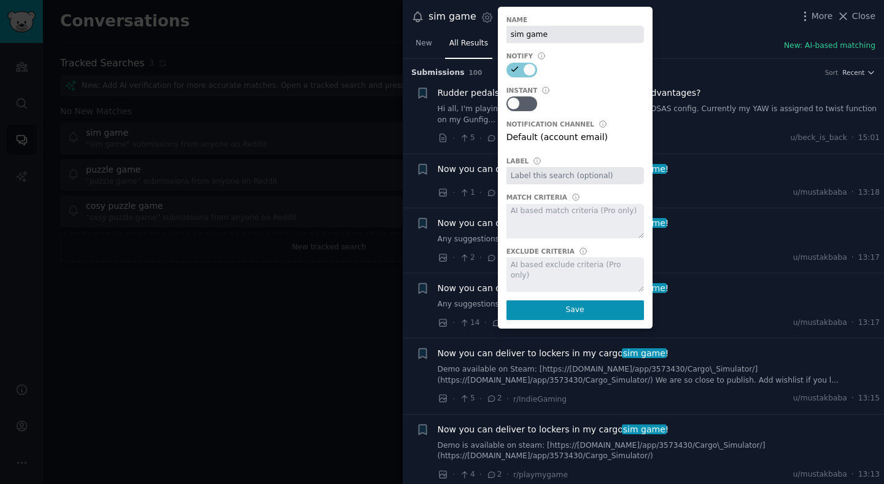
click at [550, 217] on div at bounding box center [574, 221] width 137 height 34
click at [693, 52] on div "New All Results Patterns New: AI-based matching" at bounding box center [643, 46] width 481 height 25
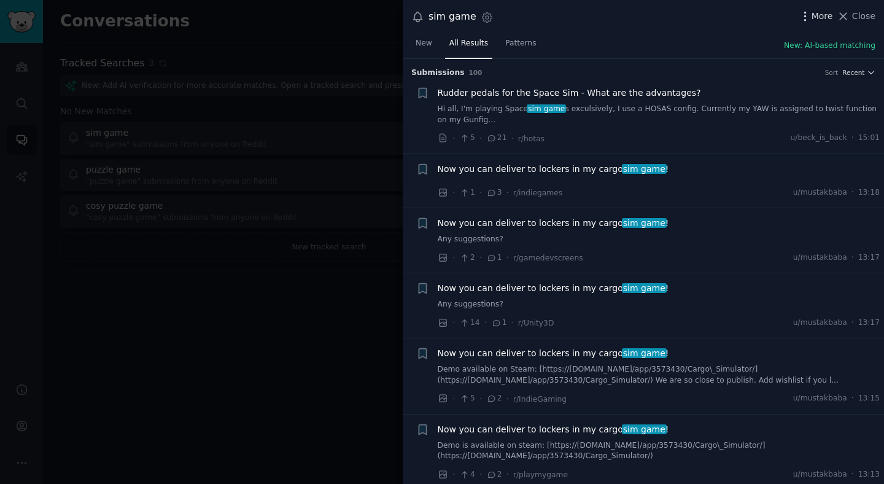
click at [821, 12] on span "More" at bounding box center [821, 16] width 21 height 13
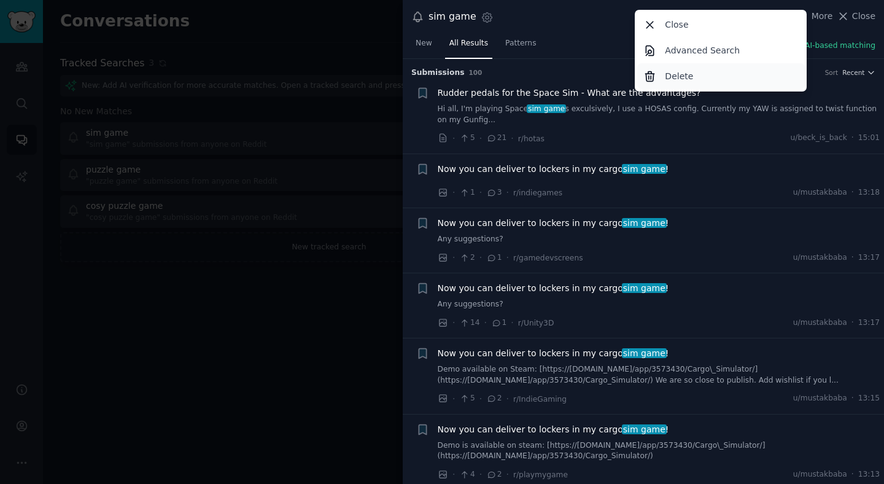
click at [707, 71] on div "Delete" at bounding box center [721, 76] width 168 height 26
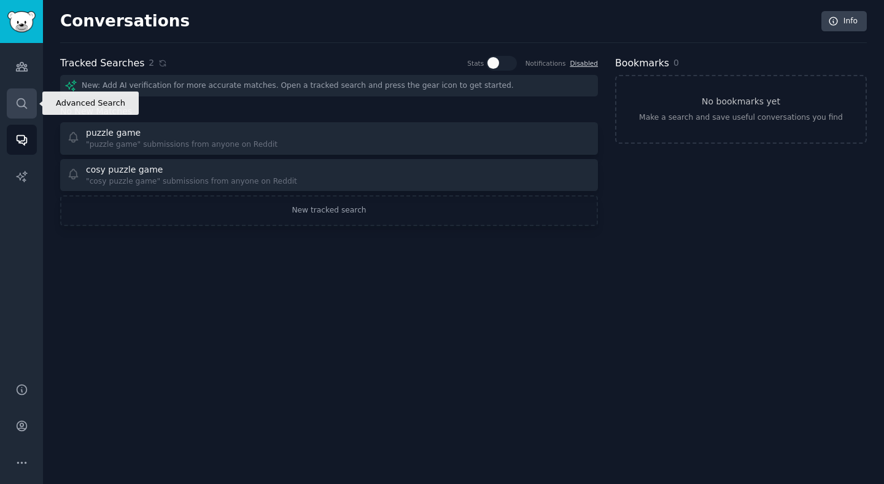
click at [22, 102] on icon "Sidebar" at bounding box center [21, 103] width 13 height 13
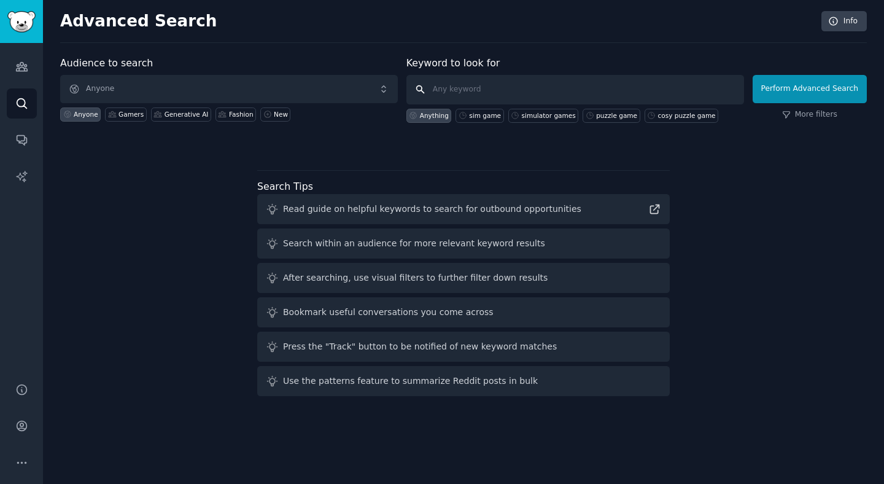
click at [487, 95] on input "text" at bounding box center [575, 89] width 338 height 29
click at [137, 115] on div "Gamers" at bounding box center [130, 114] width 25 height 9
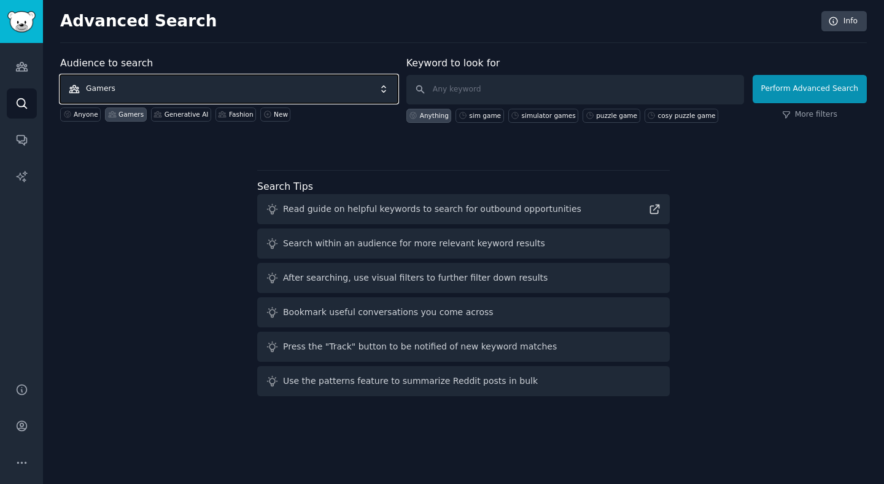
click at [128, 79] on span "Gamers" at bounding box center [229, 89] width 338 height 28
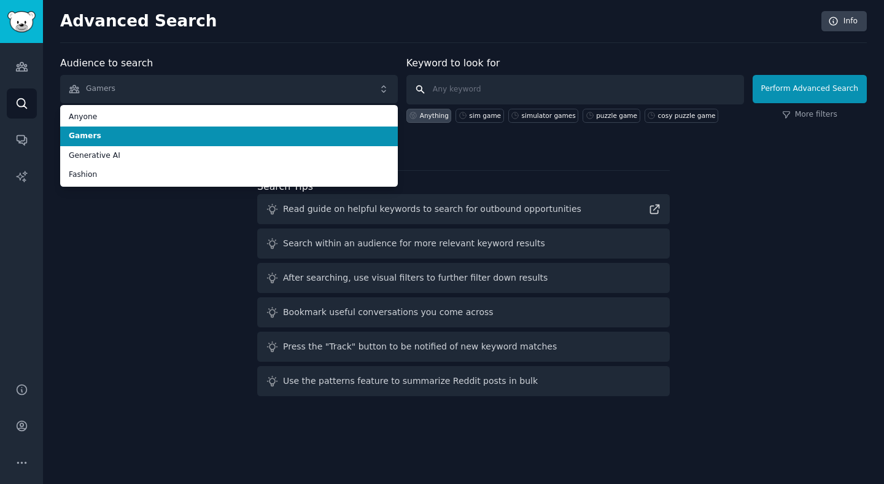
click at [459, 77] on input "text" at bounding box center [575, 89] width 338 height 29
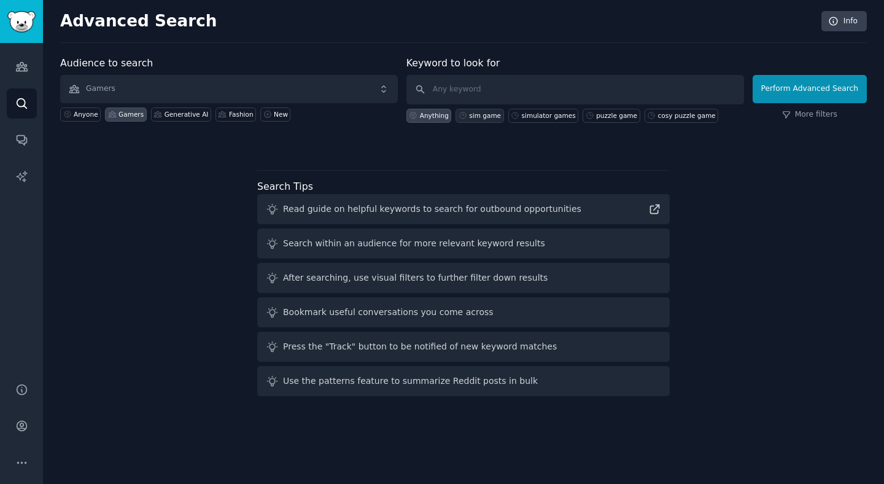
click at [479, 115] on div "sim game" at bounding box center [485, 115] width 32 height 9
type input "sim game"
click at [798, 95] on button "Perform Advanced Search" at bounding box center [809, 89] width 114 height 28
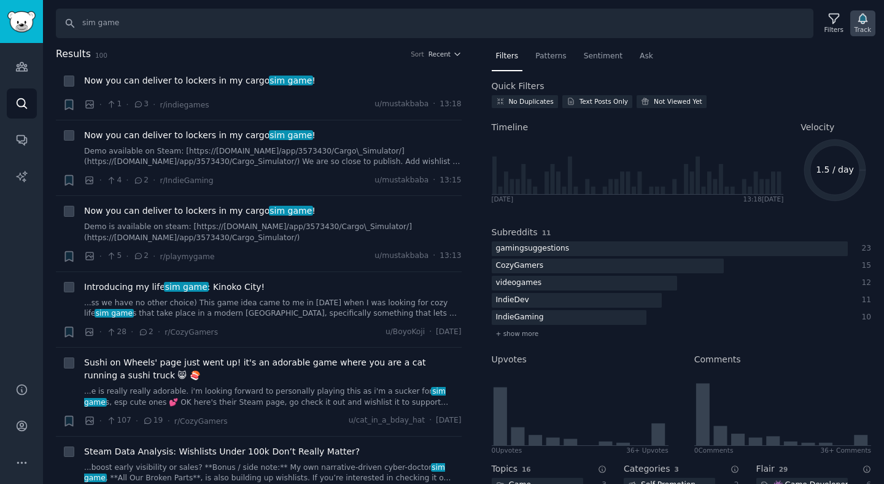
click at [859, 29] on div "Track" at bounding box center [862, 29] width 17 height 9
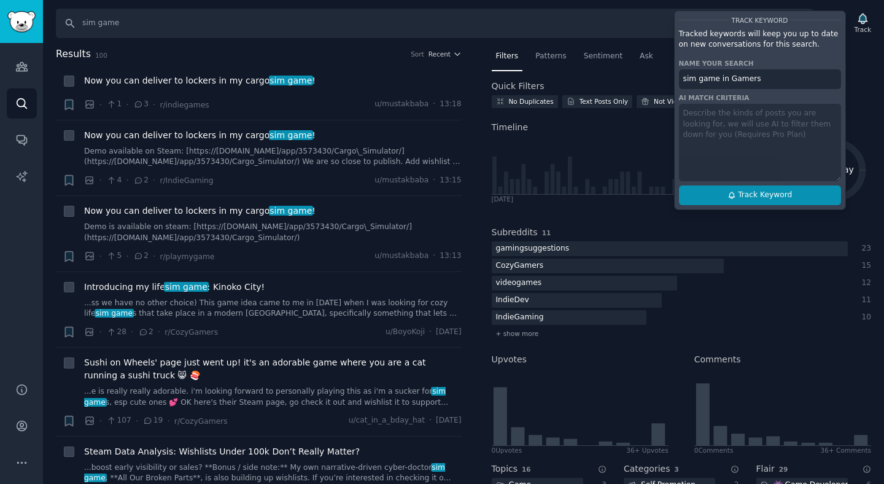
click at [740, 204] on button "Track Keyword" at bounding box center [760, 195] width 162 height 20
type input "sim game in Gamers"
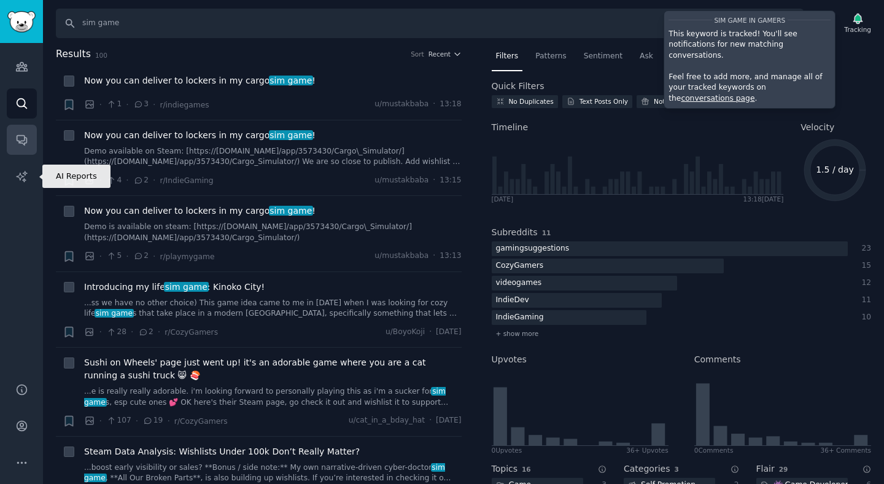
click at [25, 140] on icon "Sidebar" at bounding box center [21, 139] width 13 height 13
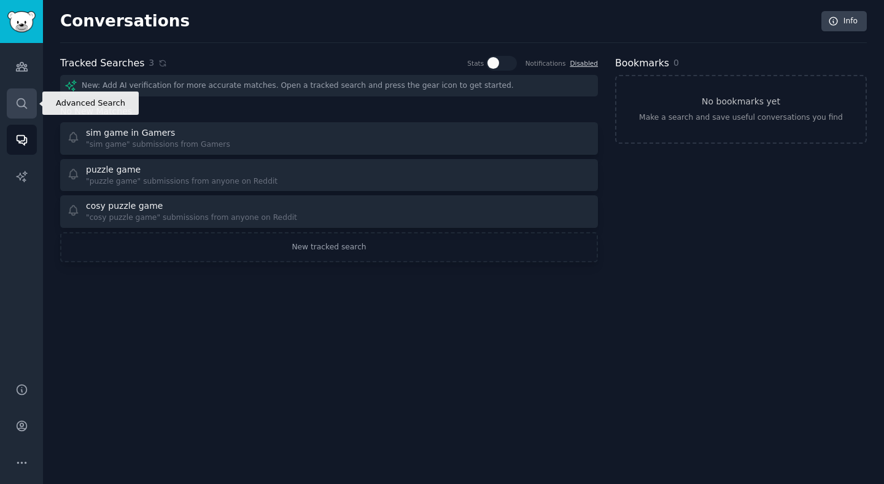
click at [28, 101] on link "Search" at bounding box center [22, 103] width 30 height 30
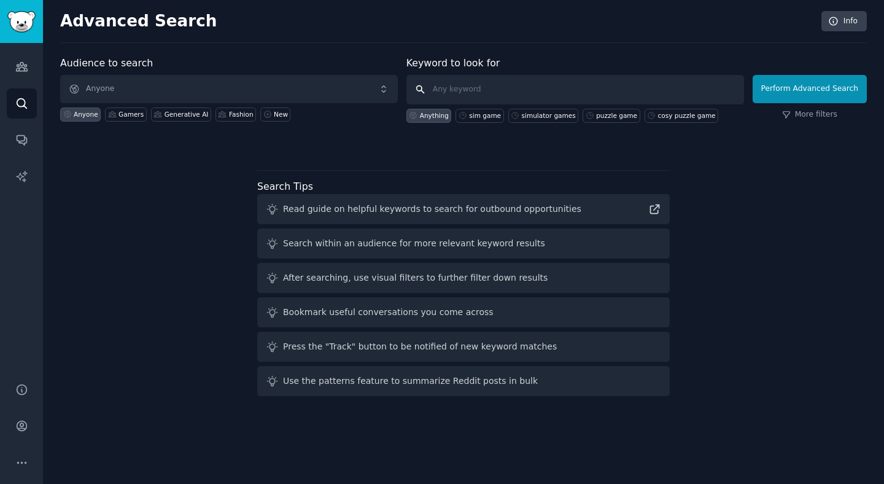
click at [477, 88] on input "text" at bounding box center [575, 89] width 338 height 29
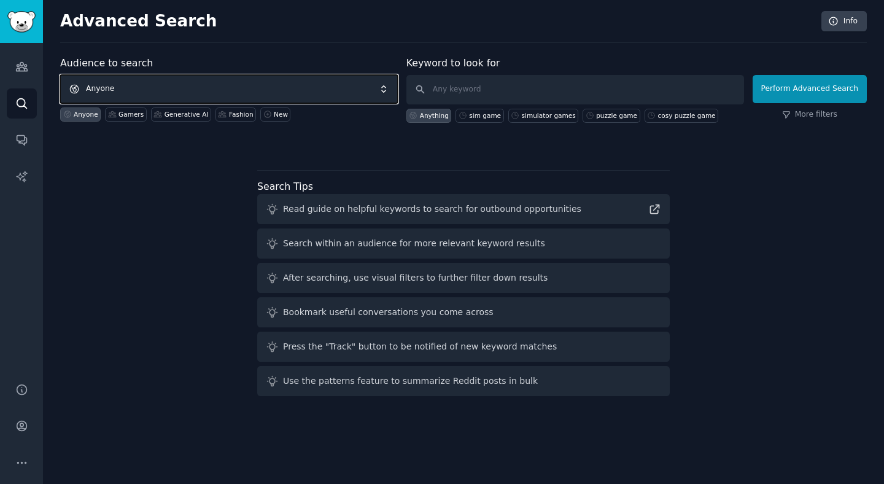
click at [206, 95] on span "Anyone" at bounding box center [229, 89] width 338 height 28
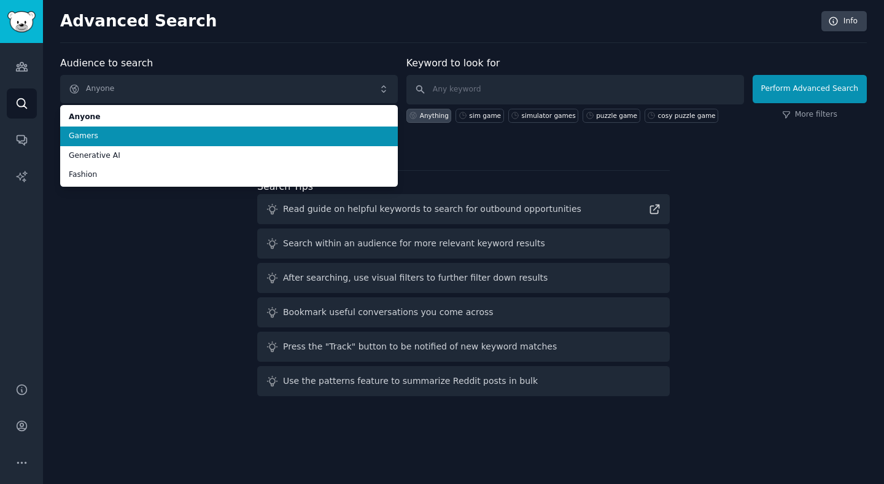
click at [171, 139] on span "Gamers" at bounding box center [229, 136] width 320 height 11
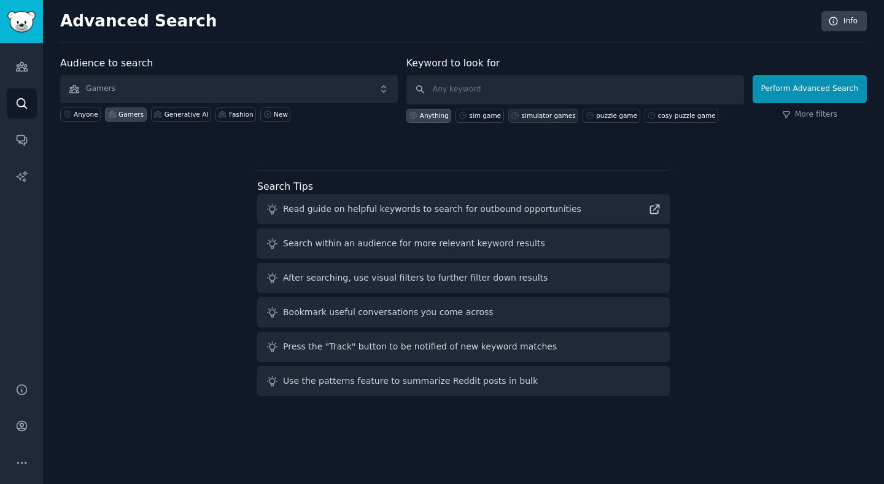
click at [547, 115] on div "simulator games" at bounding box center [549, 115] width 54 height 9
type input "simulator games"
click at [798, 89] on button "Perform Advanced Search" at bounding box center [809, 89] width 114 height 28
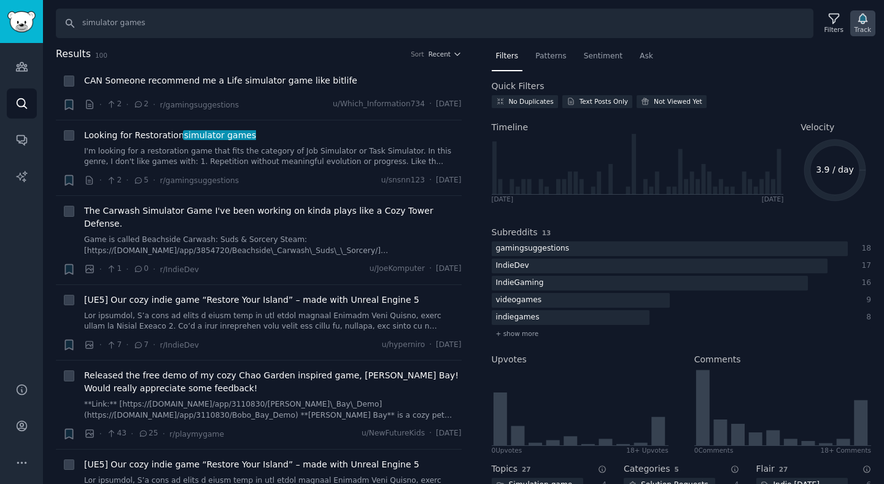
click at [870, 19] on div "Track" at bounding box center [862, 23] width 25 height 26
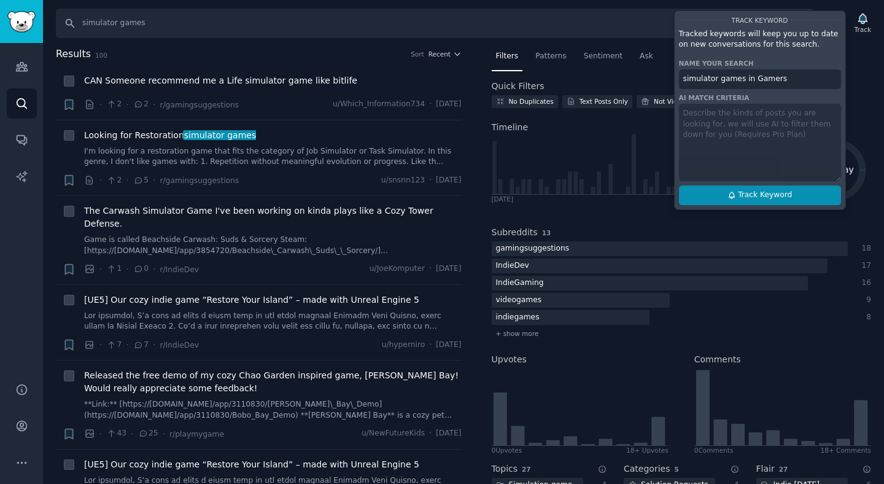
click at [764, 196] on span "Track Keyword" at bounding box center [765, 195] width 54 height 11
type input "simulator games in Gamers"
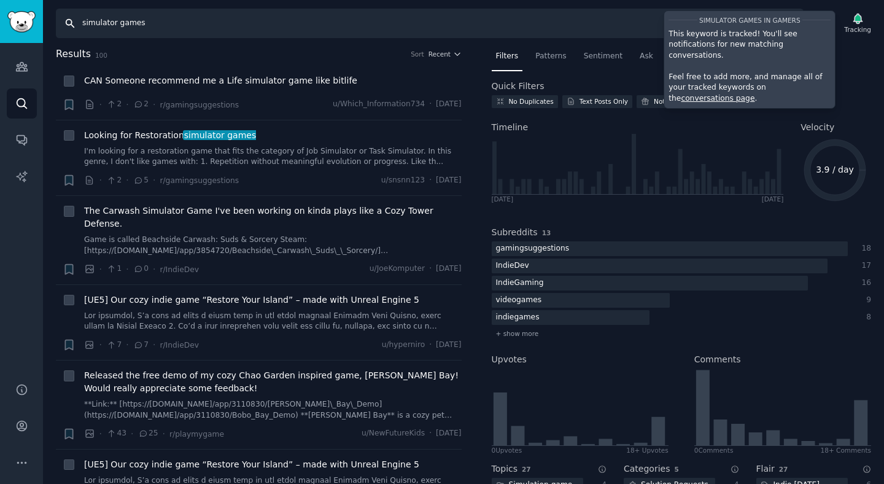
click at [477, 29] on input "simulator games" at bounding box center [429, 23] width 747 height 29
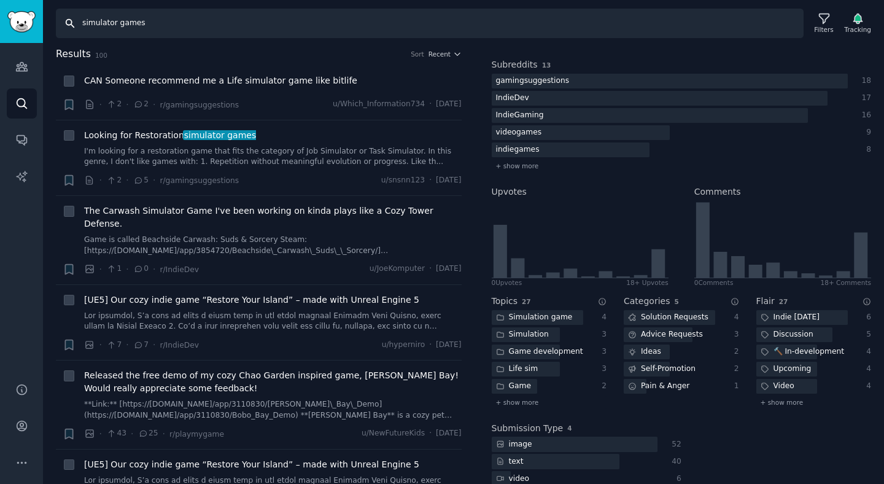
scroll to position [202, 0]
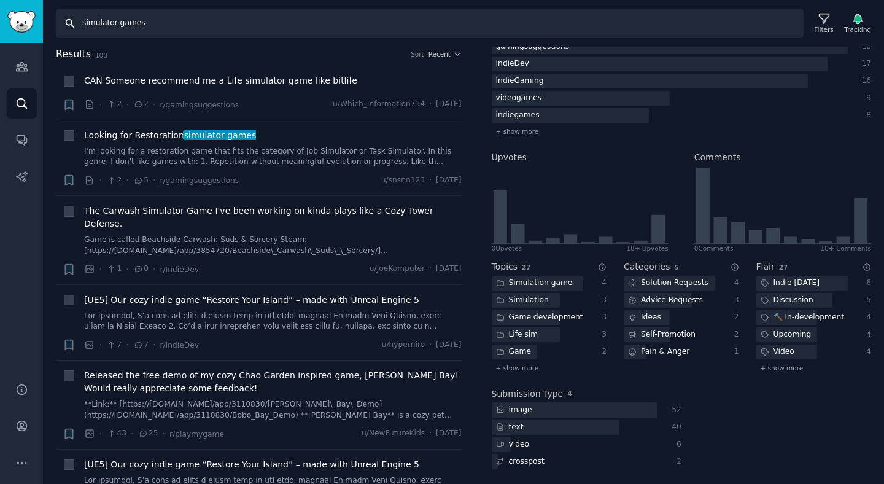
click at [110, 26] on input "simulator games" at bounding box center [429, 23] width 747 height 29
type input "cosy games"
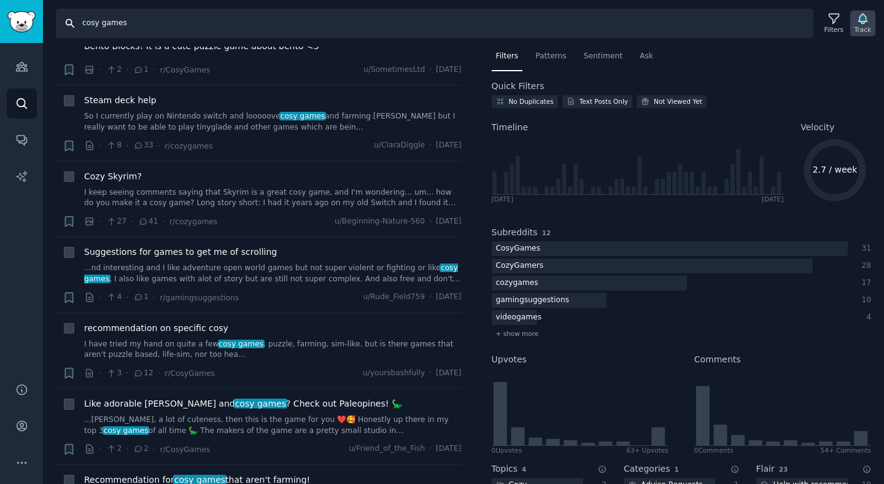
click at [857, 16] on icon "button" at bounding box center [862, 18] width 13 height 13
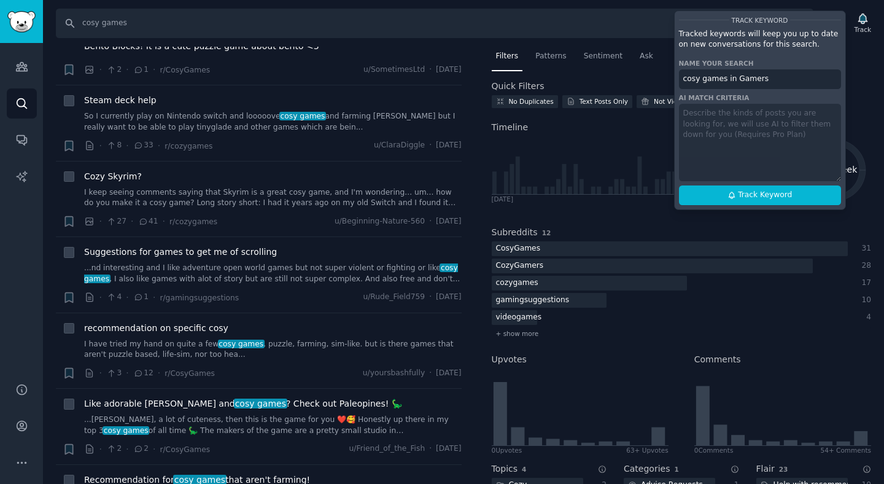
click at [784, 183] on div "Track Keyword Tracked keywords will keep you up to date on new conversations fo…" at bounding box center [760, 109] width 172 height 199
click at [782, 198] on span "Track Keyword" at bounding box center [765, 195] width 54 height 11
type input "cosy games in Gamers"
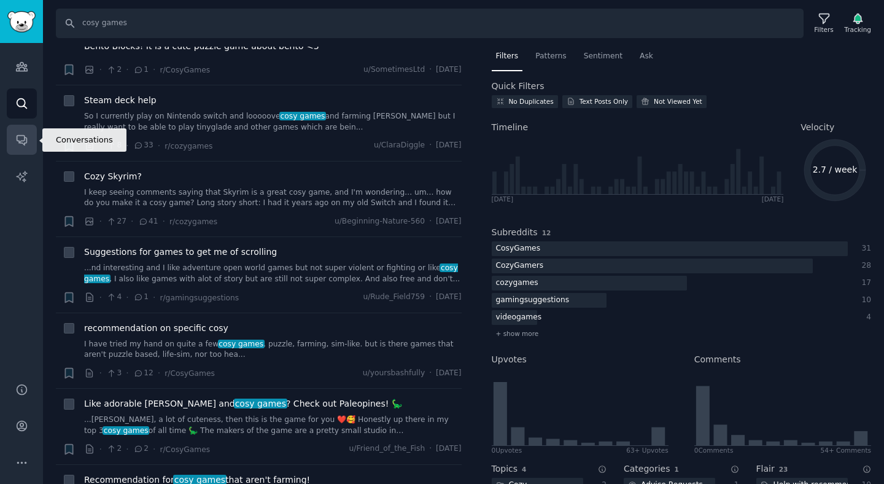
click at [24, 132] on link "Conversations" at bounding box center [22, 140] width 30 height 30
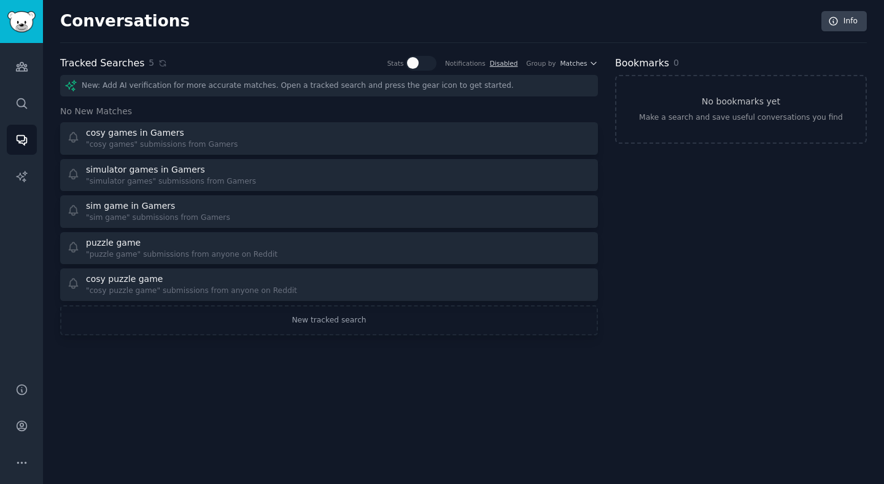
click at [180, 384] on div "Conversations Info Tracked Searches 5 Stats Notifications Disabled Group by Mat…" at bounding box center [463, 242] width 841 height 484
